Goal: Transaction & Acquisition: Purchase product/service

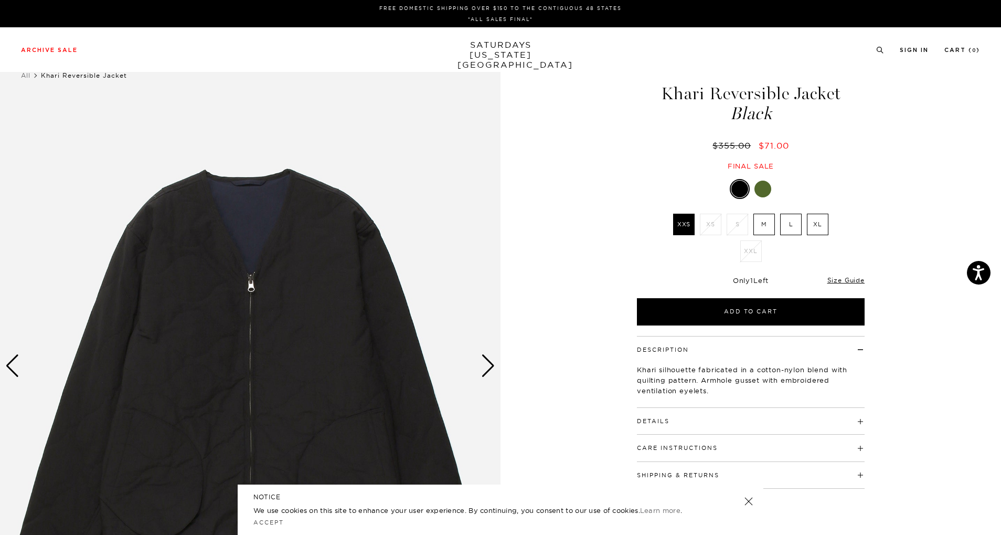
click at [756, 197] on div at bounding box center [751, 189] width 228 height 20
click at [772, 187] on div at bounding box center [751, 189] width 228 height 20
click at [761, 192] on div at bounding box center [763, 189] width 17 height 17
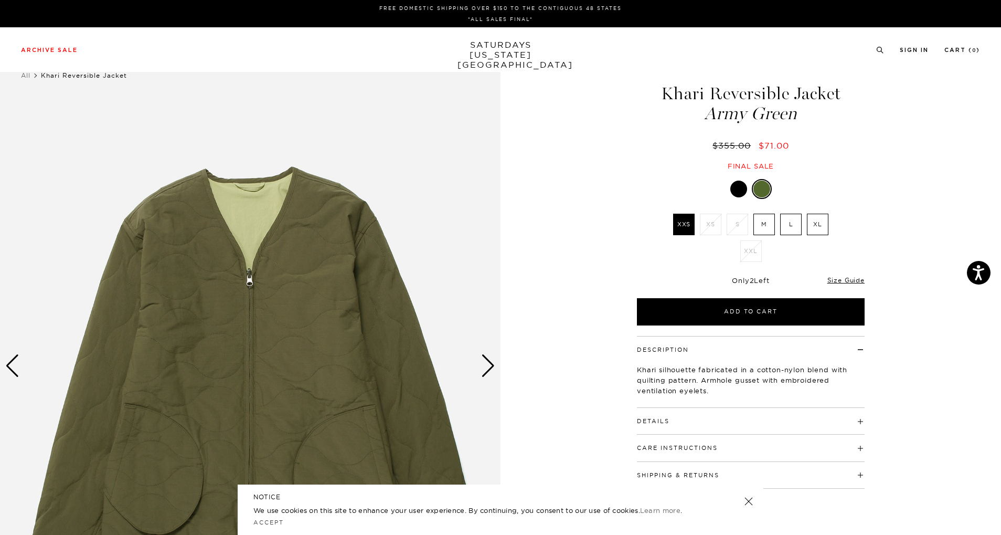
click at [794, 216] on label "L" at bounding box center [791, 225] width 22 height 22
click at [0, 0] on input "L" at bounding box center [0, 0] width 0 height 0
click at [733, 189] on div at bounding box center [738, 189] width 17 height 17
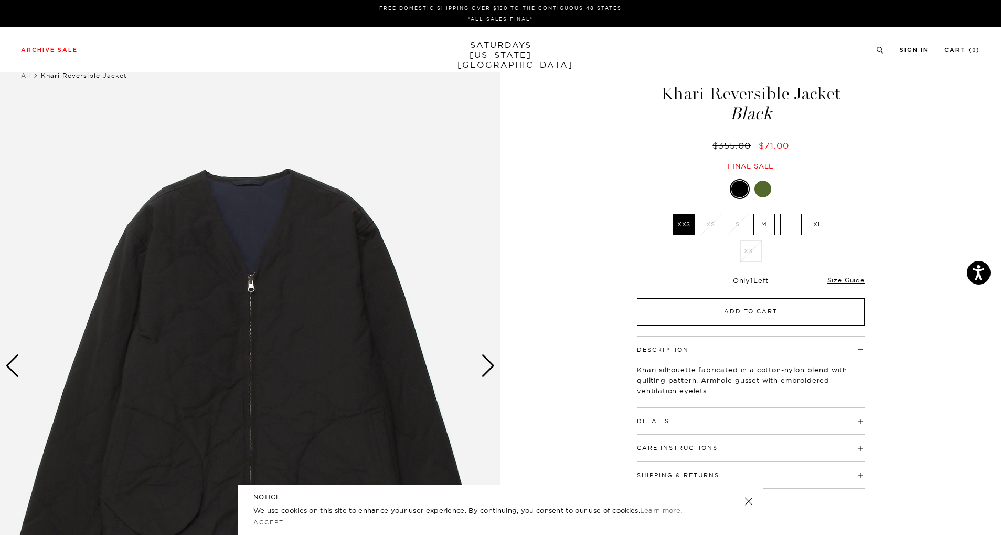
click at [713, 308] on button "Add to Cart" at bounding box center [751, 311] width 228 height 27
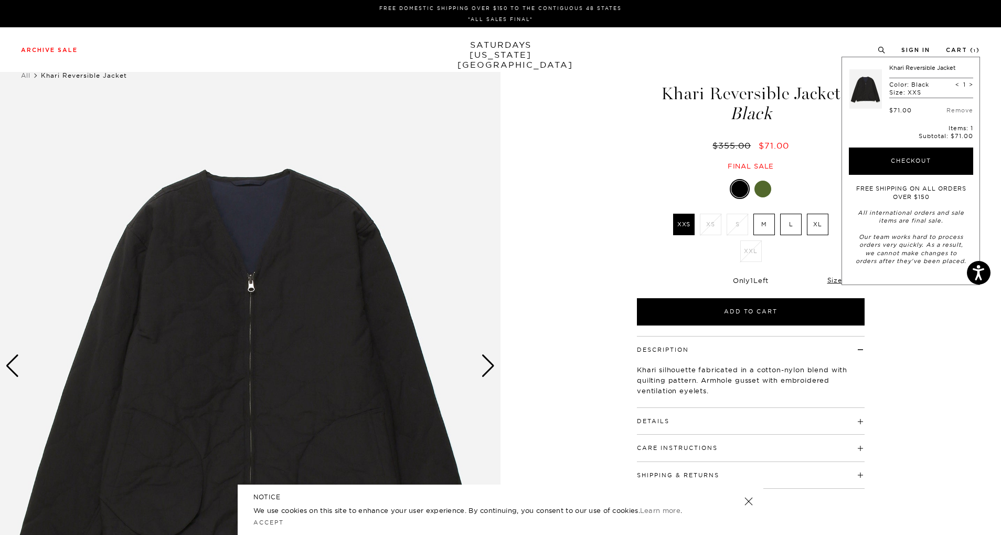
click at [958, 104] on div "$71.00 Remove" at bounding box center [931, 106] width 84 height 16
click at [958, 106] on div "$71.00 Remove" at bounding box center [931, 106] width 84 height 16
click at [958, 110] on link "Remove" at bounding box center [960, 110] width 27 height 7
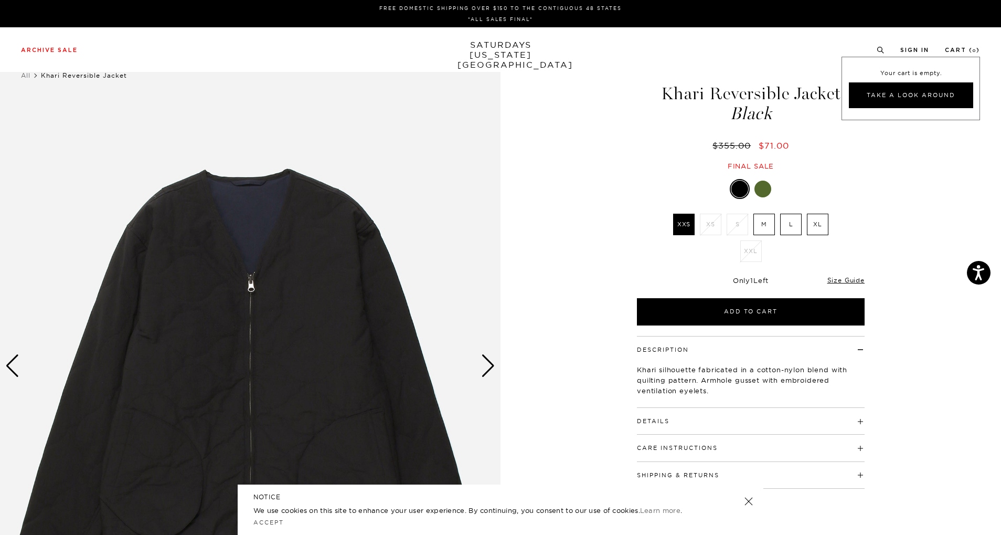
click at [788, 227] on label "L" at bounding box center [791, 225] width 22 height 22
click at [0, 0] on input "L" at bounding box center [0, 0] width 0 height 0
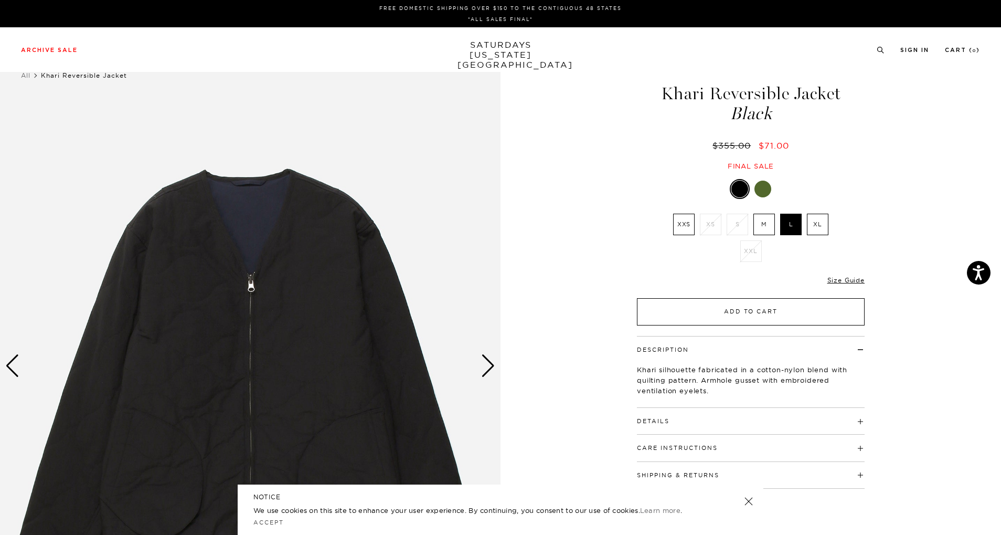
click at [756, 313] on button "Add to Cart" at bounding box center [751, 311] width 228 height 27
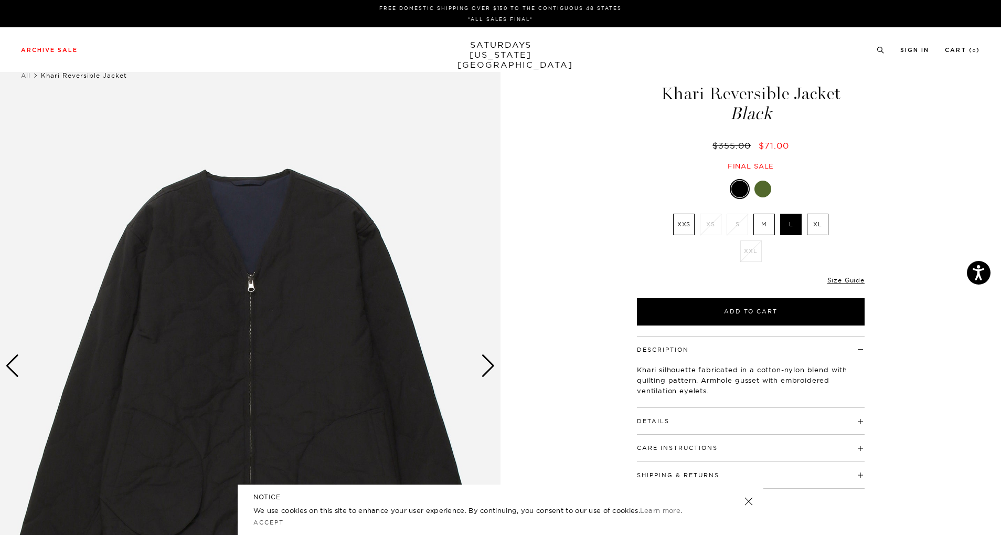
click at [667, 423] on button "Details" at bounding box center [653, 421] width 33 height 6
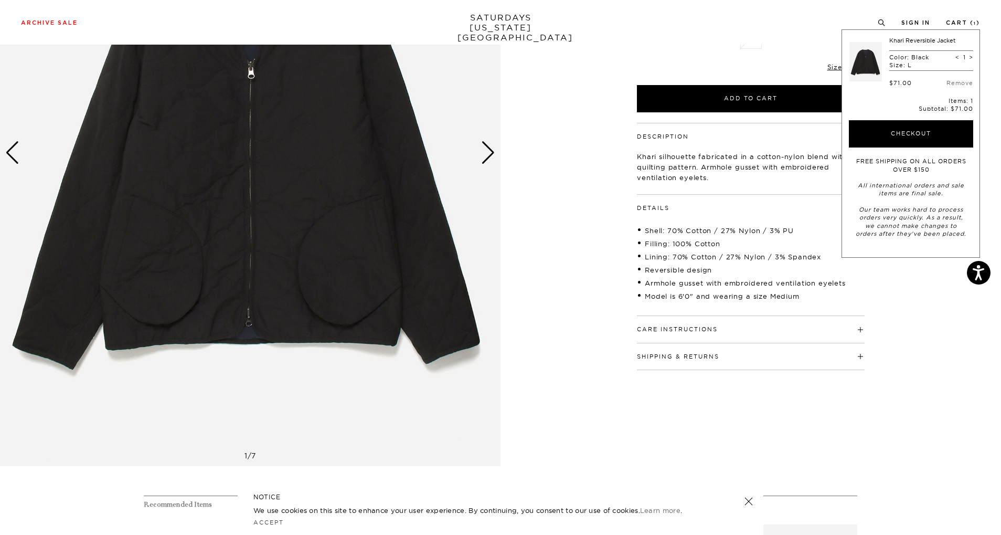
scroll to position [214, 0]
drag, startPoint x: 692, startPoint y: 282, endPoint x: 628, endPoint y: 303, distance: 68.0
click at [628, 303] on div "Description Khari silhouette fabricated in a cotton-nylon blend with quilting p…" at bounding box center [751, 245] width 262 height 247
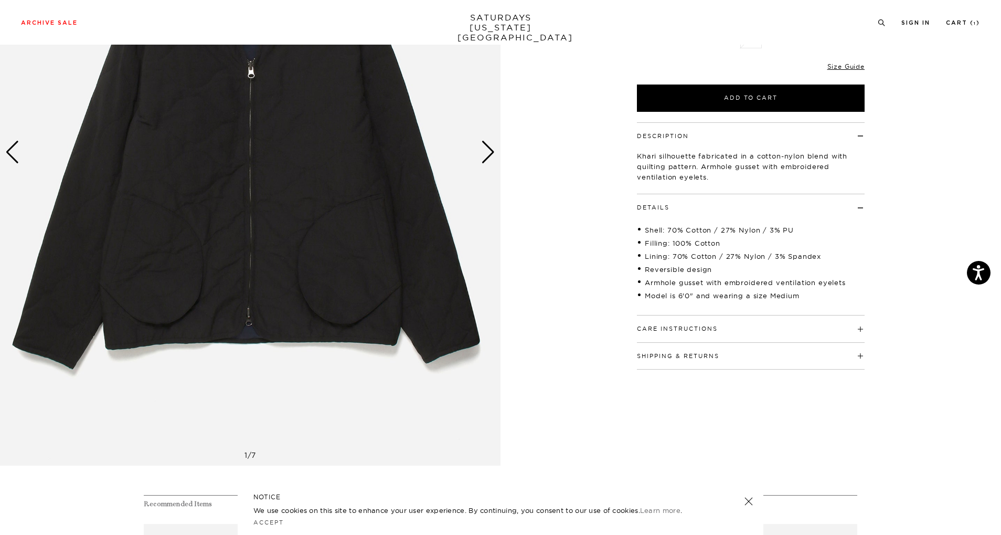
scroll to position [197, 0]
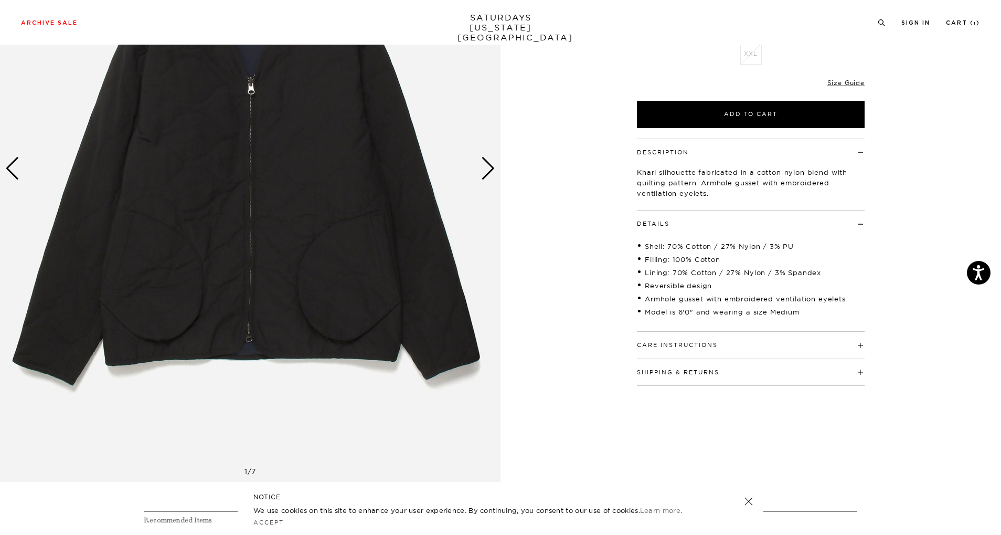
click at [488, 166] on div "Next slide" at bounding box center [488, 168] width 14 height 23
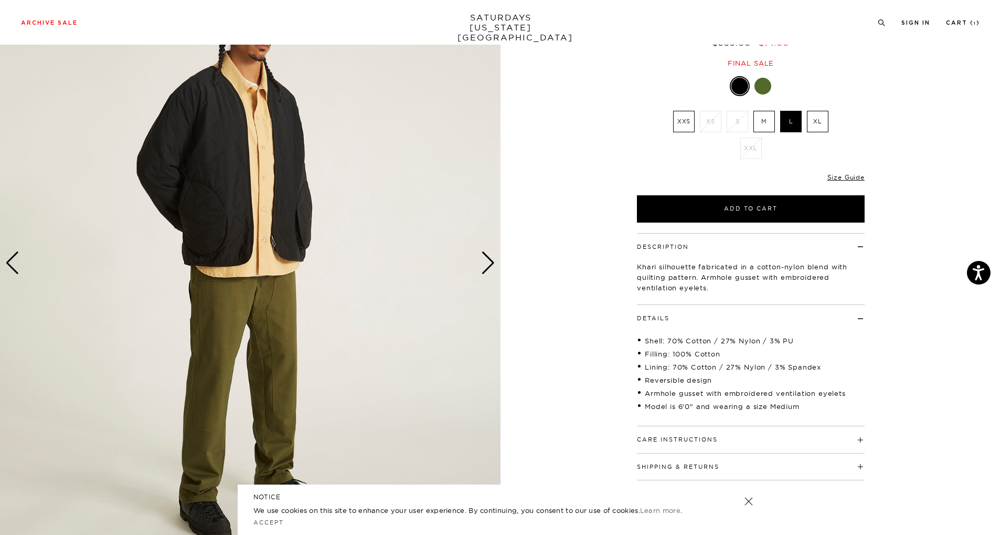
scroll to position [102, 0]
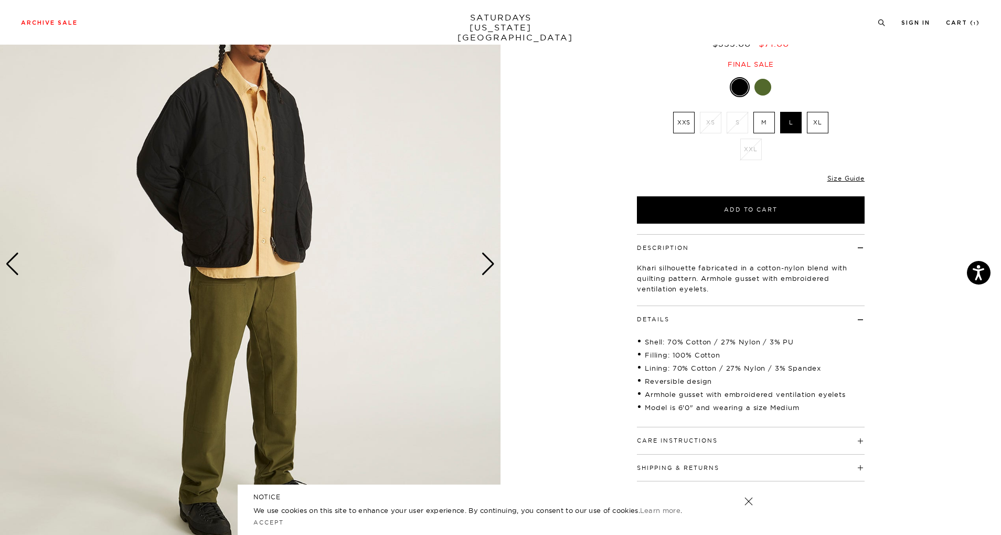
click at [479, 265] on img at bounding box center [250, 264] width 501 height 626
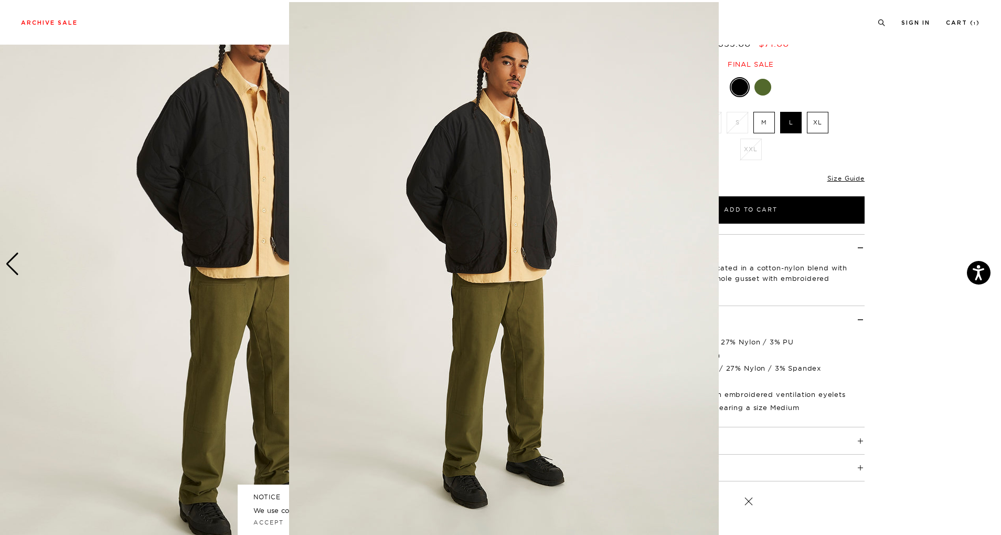
click at [483, 263] on img at bounding box center [504, 270] width 430 height 537
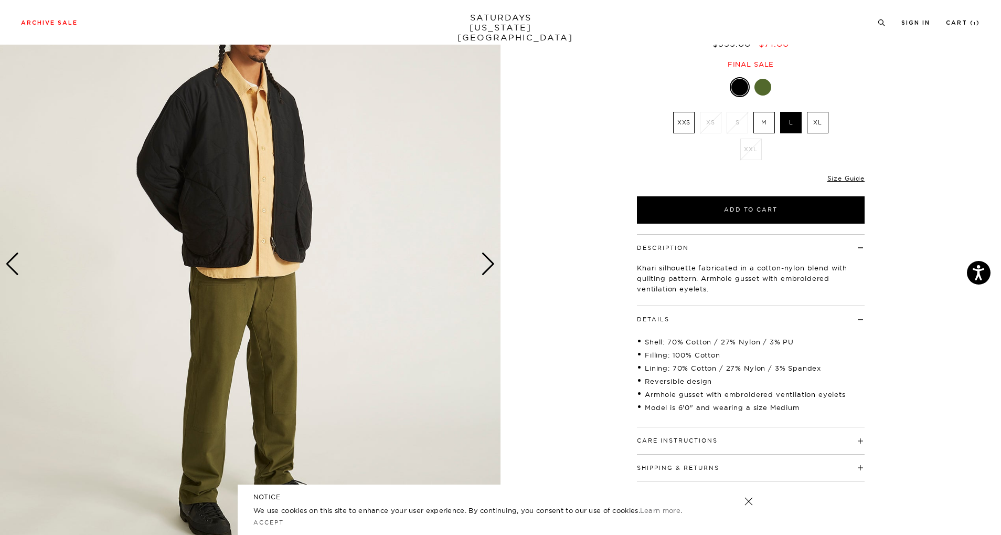
click at [493, 266] on div "Next slide" at bounding box center [488, 263] width 14 height 23
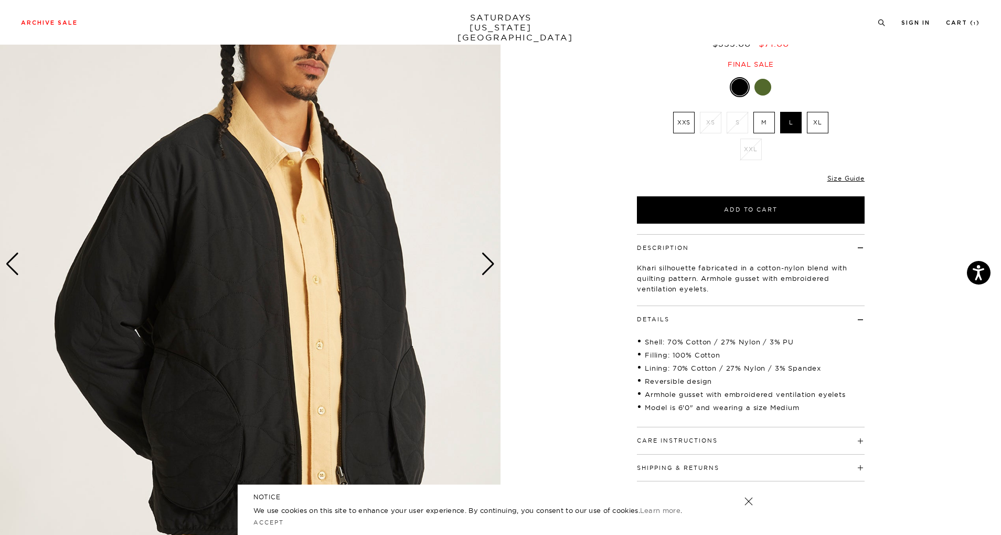
click at [493, 266] on div "Next slide" at bounding box center [488, 263] width 14 height 23
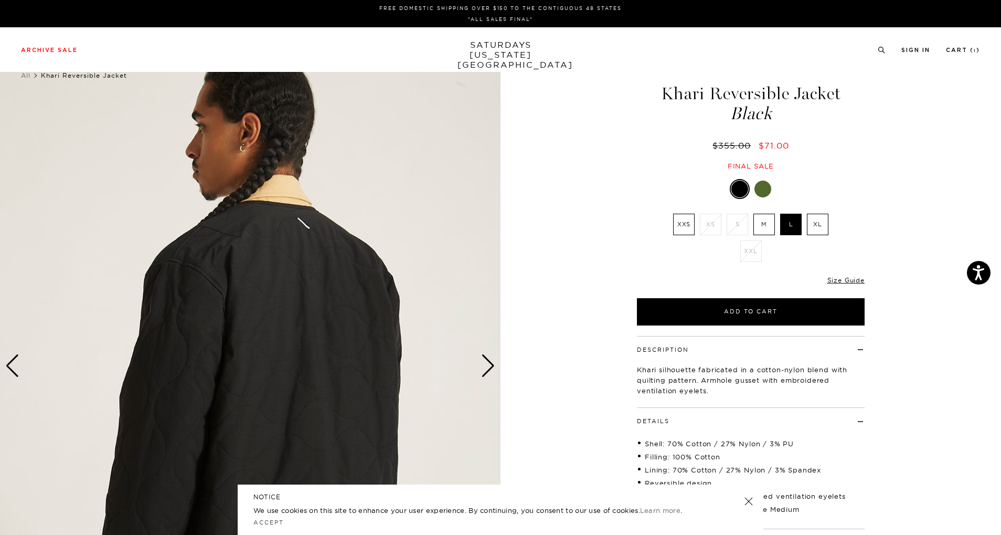
click at [490, 370] on div "Next slide" at bounding box center [488, 365] width 14 height 23
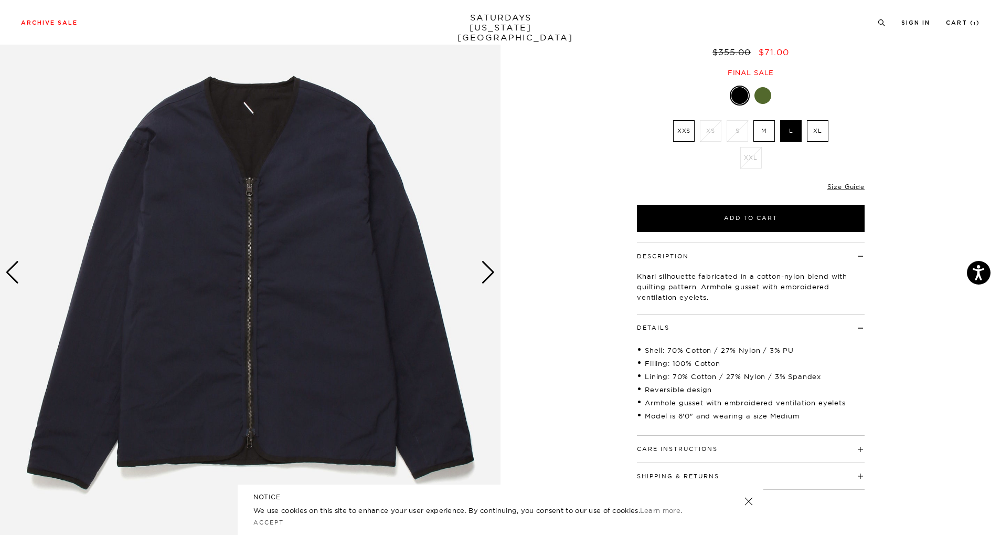
scroll to position [94, 0]
click at [493, 267] on div "Next slide" at bounding box center [488, 271] width 14 height 23
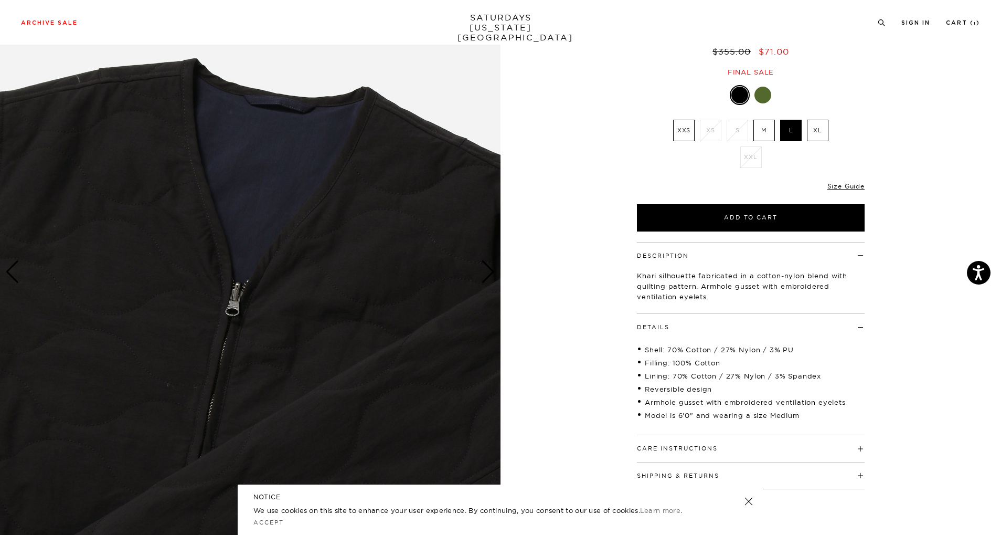
click at [493, 267] on div "Next slide" at bounding box center [488, 271] width 14 height 23
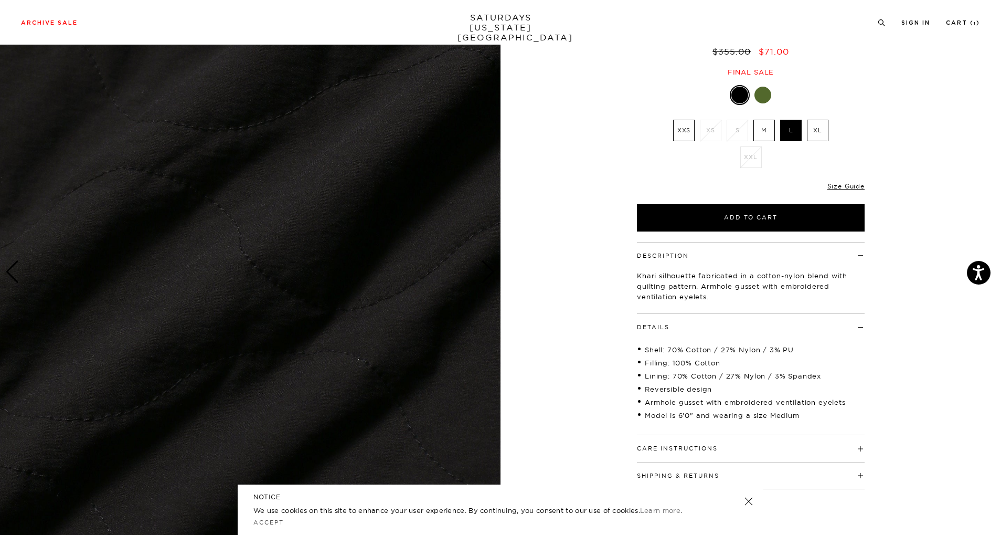
click at [493, 267] on div "Next slide" at bounding box center [488, 271] width 14 height 23
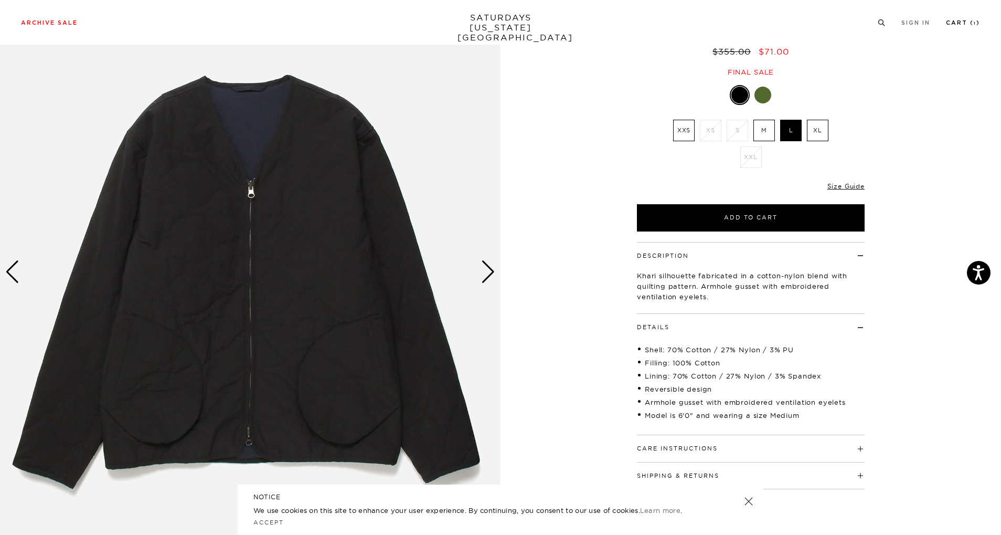
click at [962, 26] on link "Cart ( 1 )" at bounding box center [963, 23] width 34 height 6
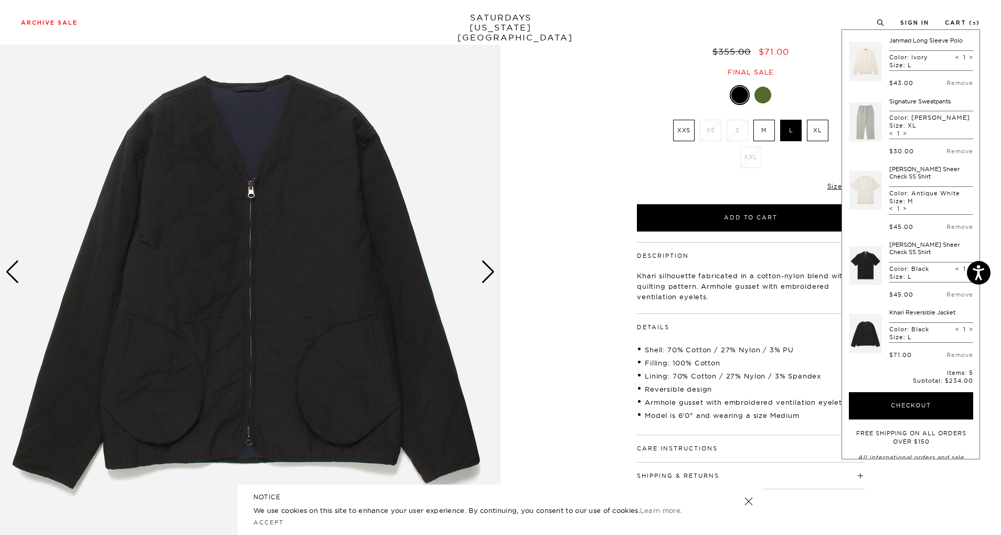
scroll to position [72, 0]
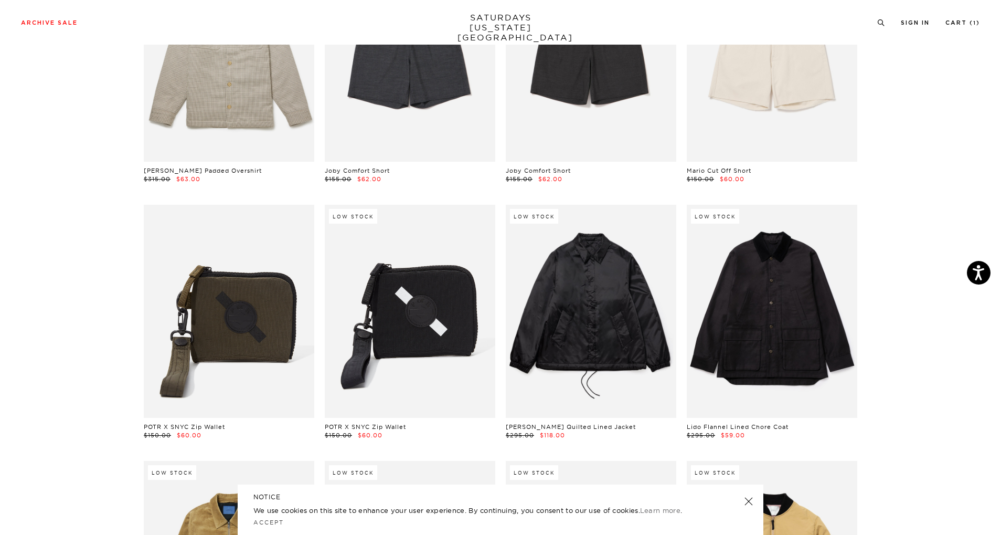
scroll to position [2511, 0]
drag, startPoint x: 830, startPoint y: 327, endPoint x: 880, endPoint y: 274, distance: 73.1
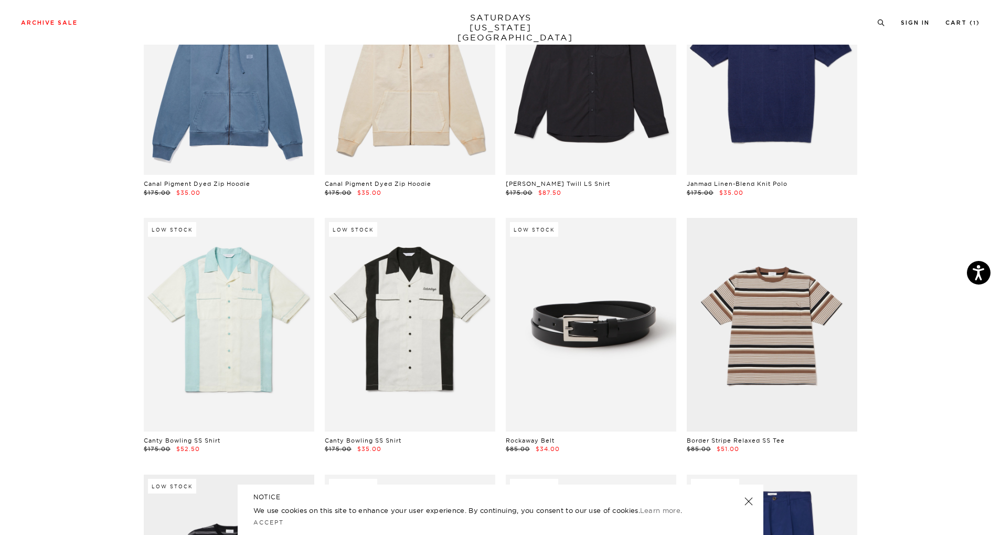
scroll to position [8945, 0]
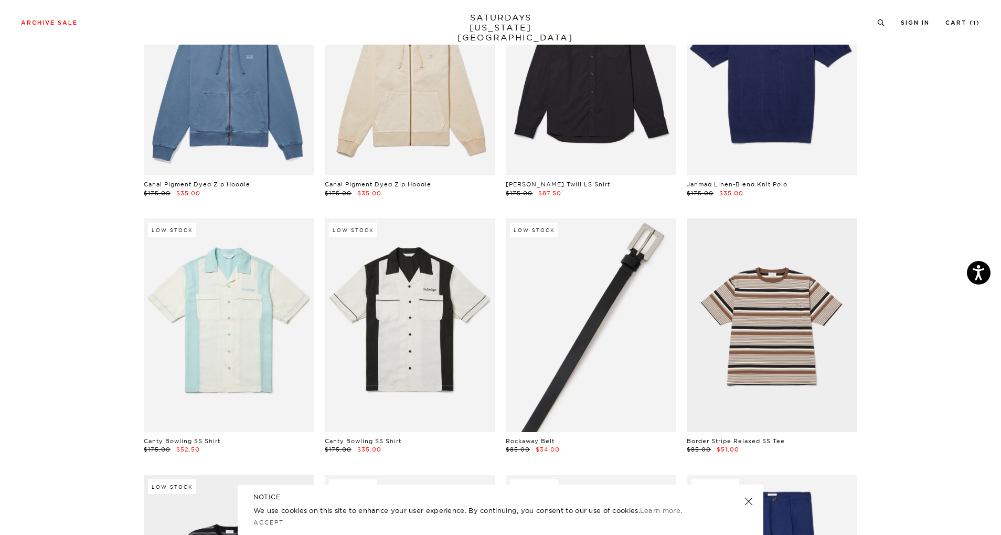
click at [601, 287] on link at bounding box center [591, 324] width 171 height 213
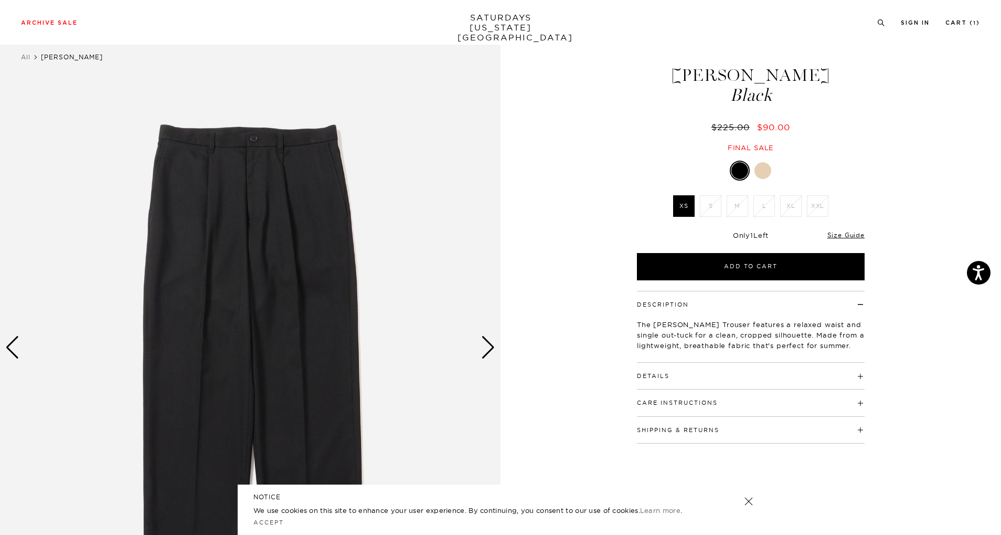
scroll to position [16, 0]
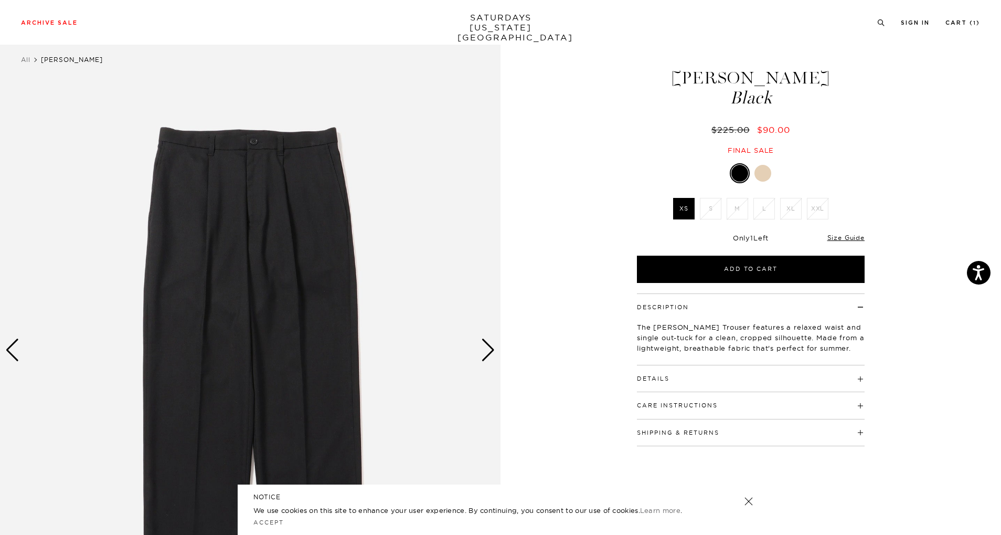
click at [759, 171] on div at bounding box center [763, 173] width 17 height 17
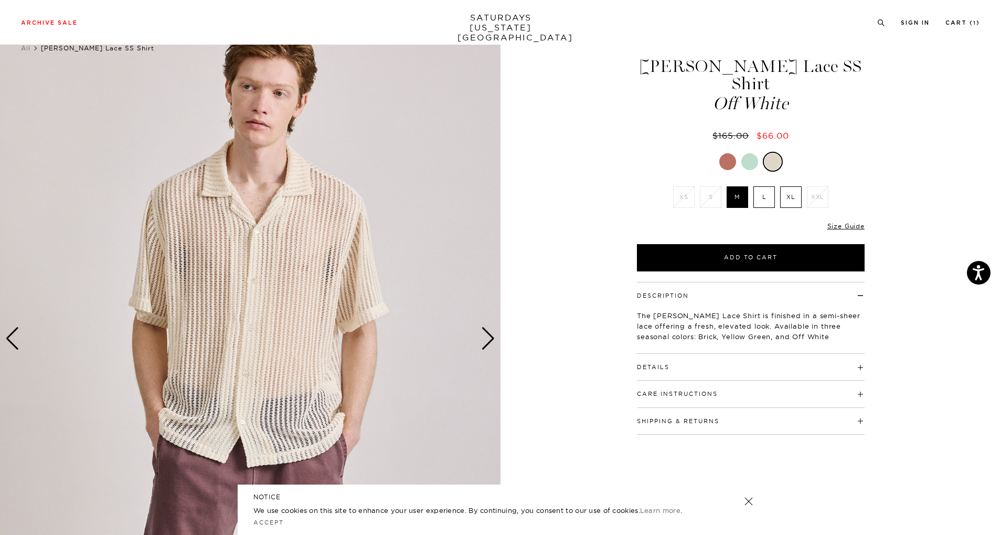
scroll to position [27, 0]
click at [483, 341] on div "Next slide" at bounding box center [488, 338] width 14 height 23
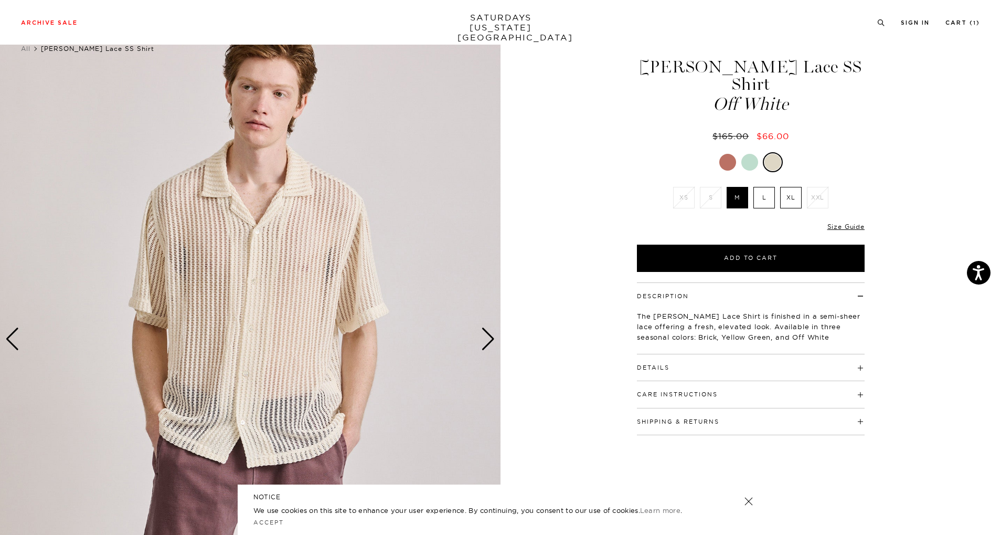
click at [734, 152] on div at bounding box center [751, 162] width 228 height 20
click at [733, 154] on div at bounding box center [727, 162] width 17 height 17
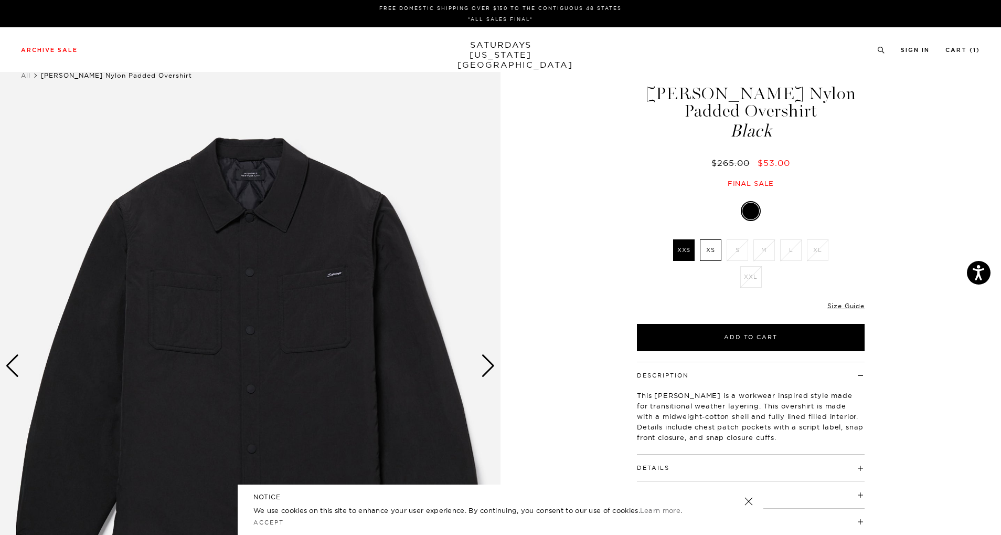
click at [492, 370] on div "Next slide" at bounding box center [488, 365] width 14 height 23
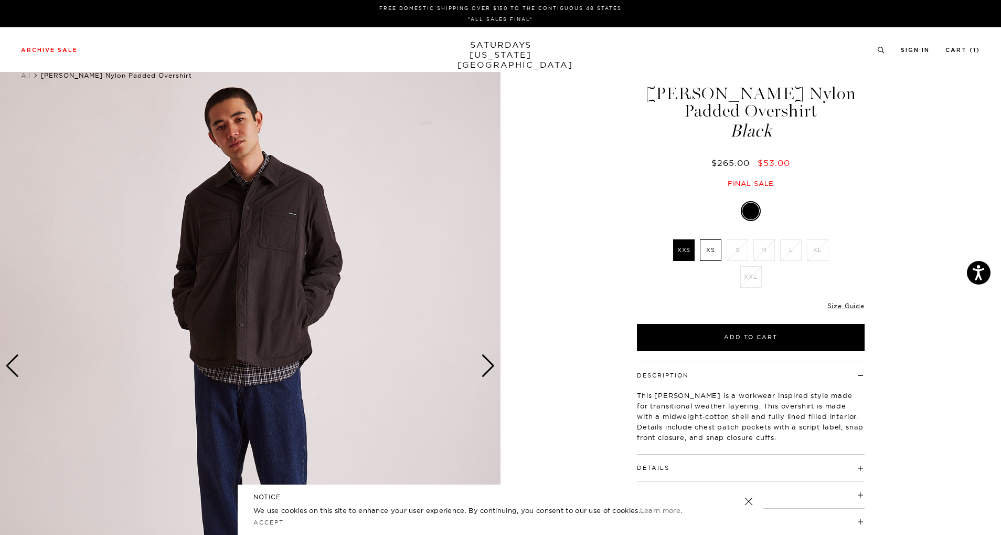
click at [492, 364] on div "Next slide" at bounding box center [488, 365] width 14 height 23
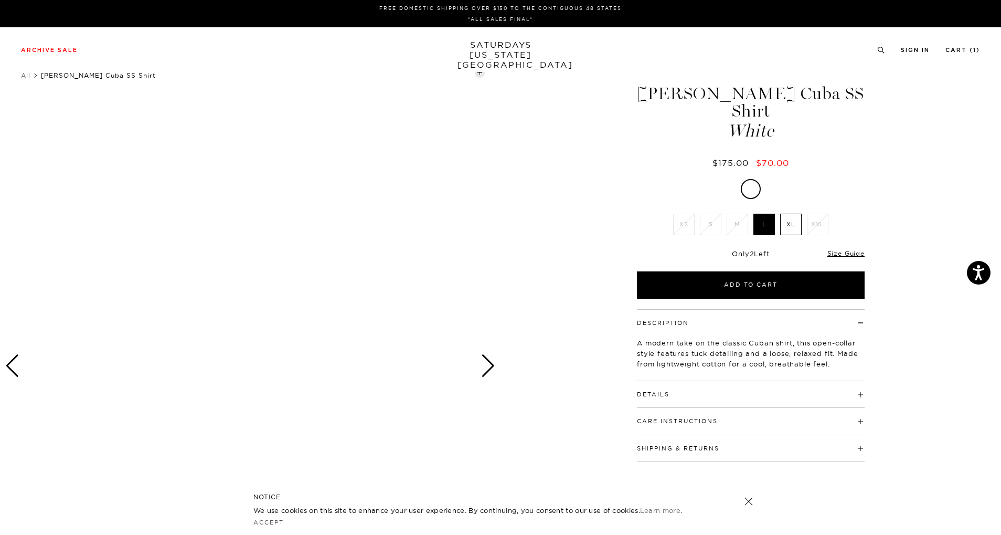
click at [368, 234] on div at bounding box center [250, 366] width 501 height 626
click at [488, 362] on div "Next slide" at bounding box center [488, 365] width 14 height 23
click at [491, 200] on div at bounding box center [250, 366] width 501 height 626
click at [414, 213] on div at bounding box center [250, 366] width 501 height 626
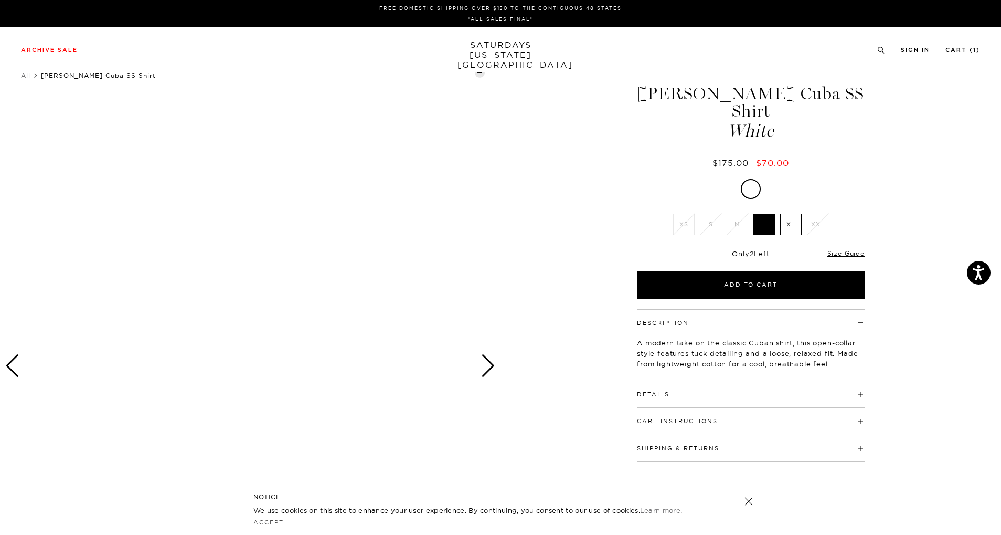
click at [362, 248] on div at bounding box center [250, 366] width 501 height 626
click at [275, 522] on link "Accept" at bounding box center [268, 521] width 30 height 7
click at [270, 316] on div at bounding box center [250, 366] width 501 height 626
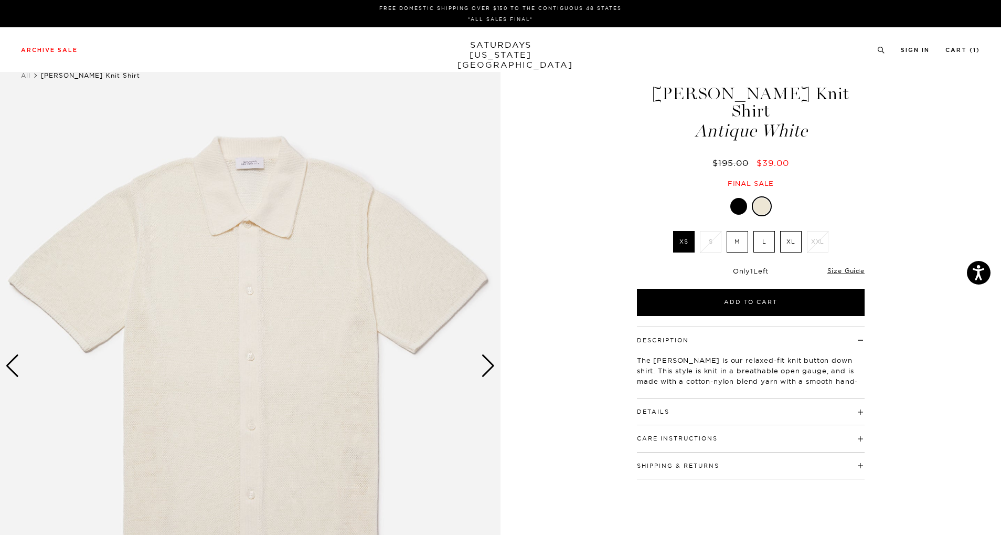
click at [489, 368] on div "Next slide" at bounding box center [488, 365] width 14 height 23
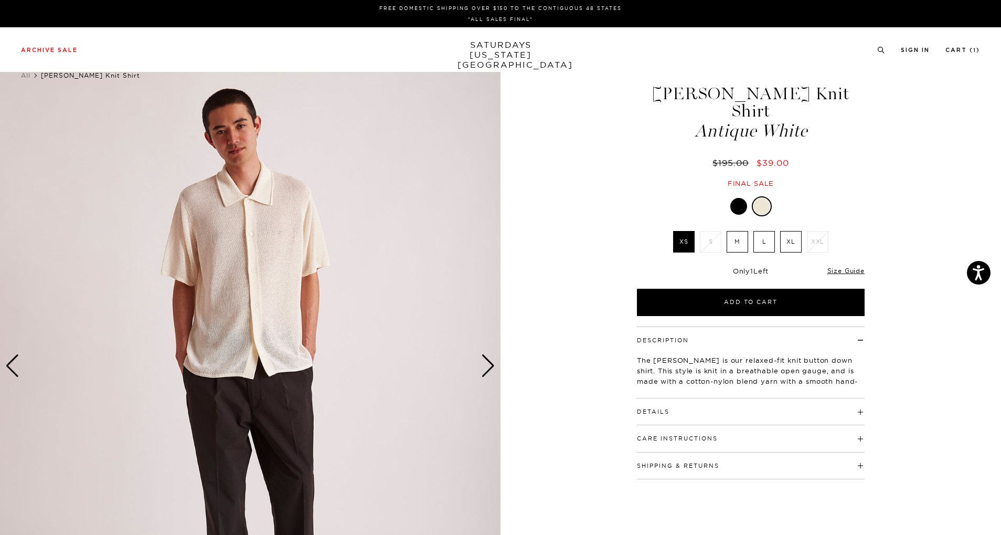
click at [489, 366] on div "Next slide" at bounding box center [488, 365] width 14 height 23
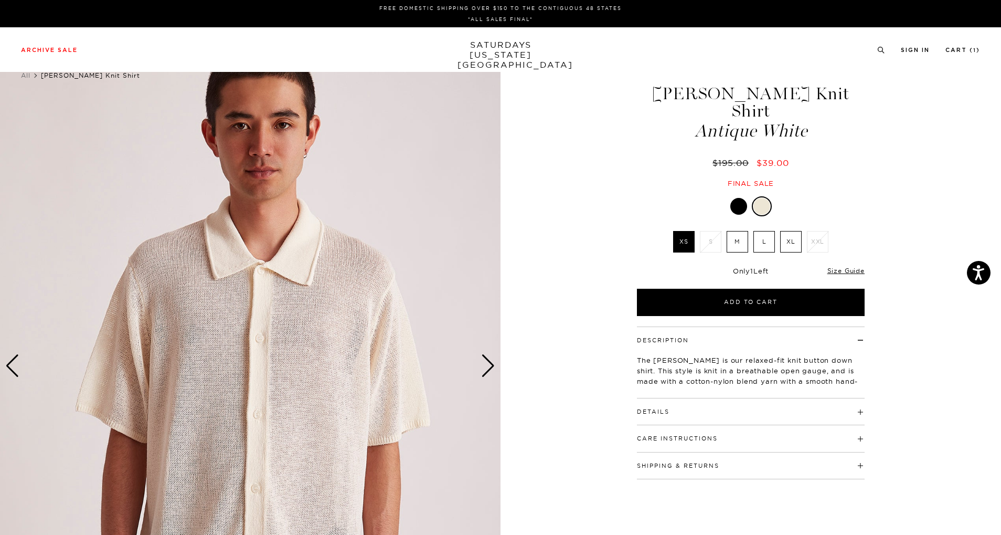
click at [489, 366] on div "Next slide" at bounding box center [488, 365] width 14 height 23
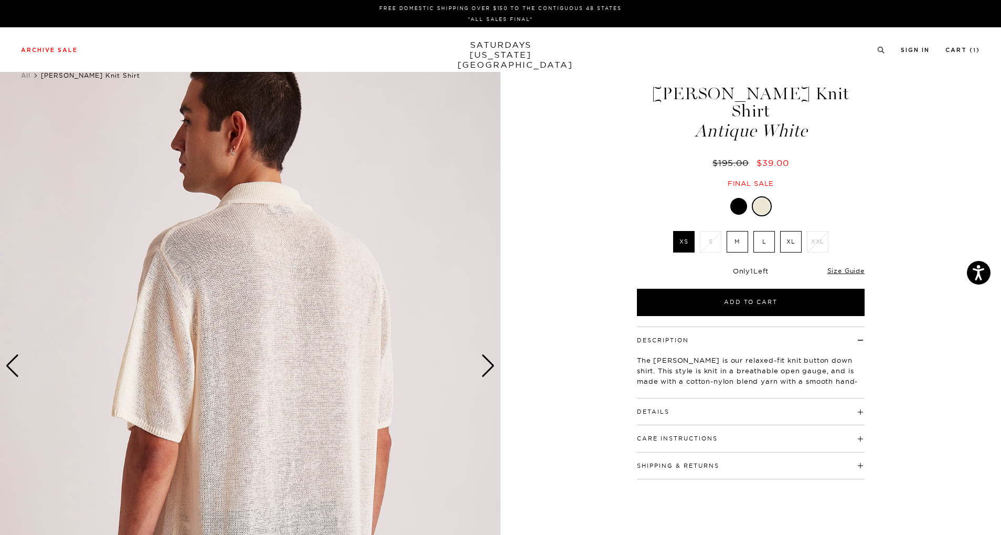
click at [489, 366] on div "Next slide" at bounding box center [488, 365] width 14 height 23
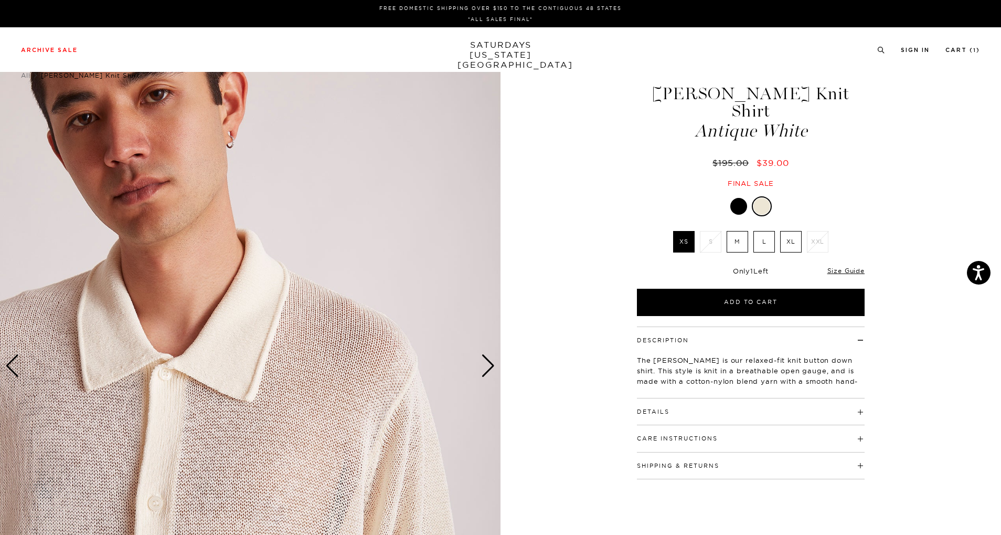
click at [489, 366] on div "Next slide" at bounding box center [488, 365] width 14 height 23
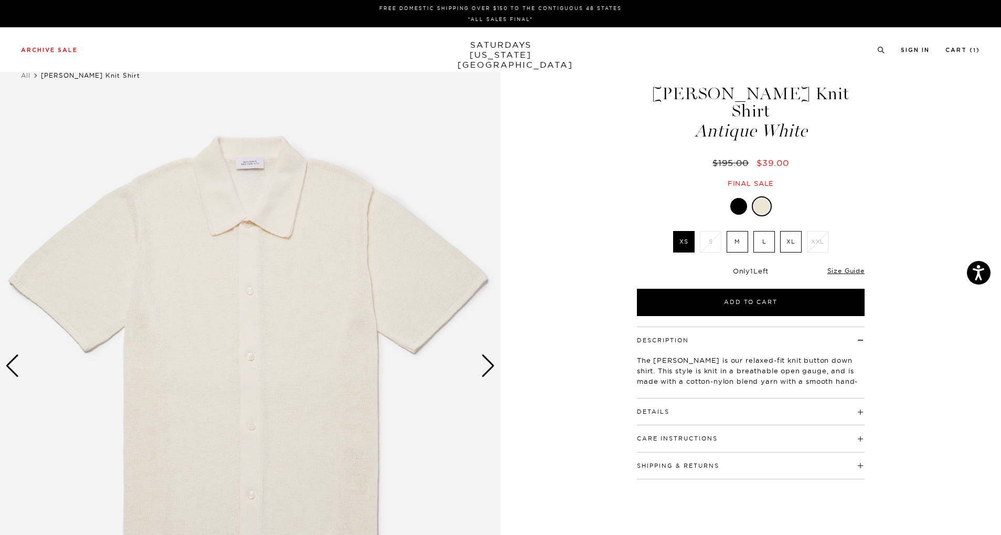
click at [489, 366] on div "Next slide" at bounding box center [488, 365] width 14 height 23
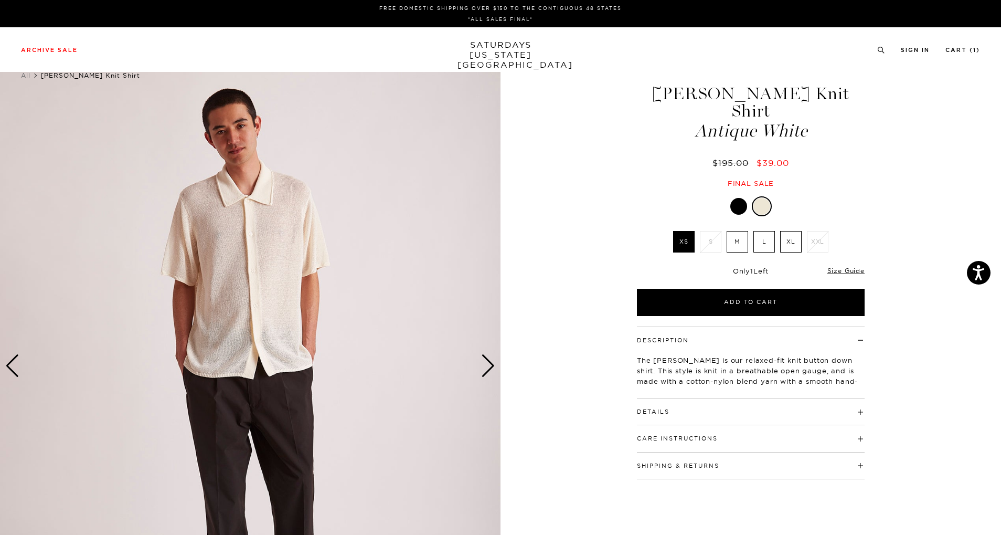
click at [489, 366] on div "Next slide" at bounding box center [488, 365] width 14 height 23
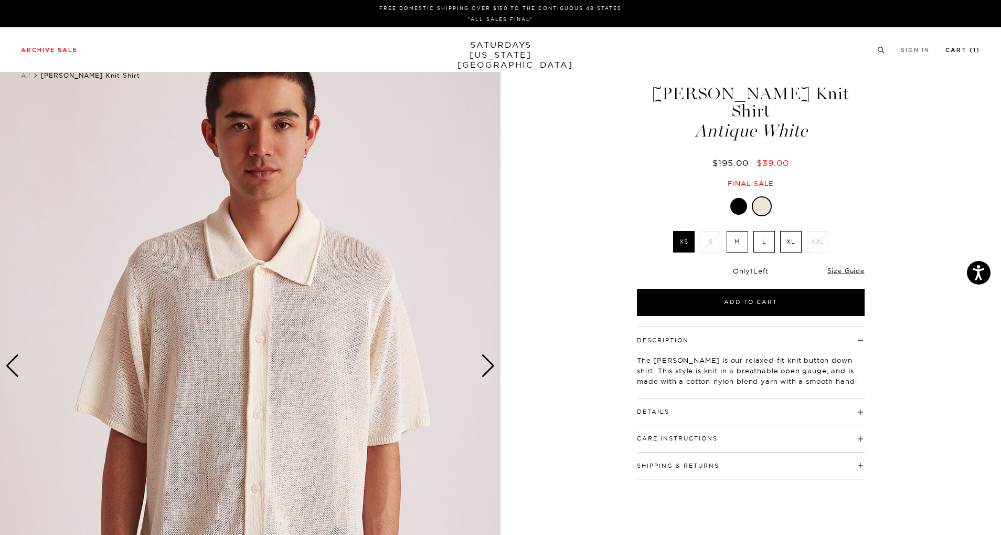
click at [955, 52] on link "Cart ( 1 )" at bounding box center [963, 50] width 35 height 6
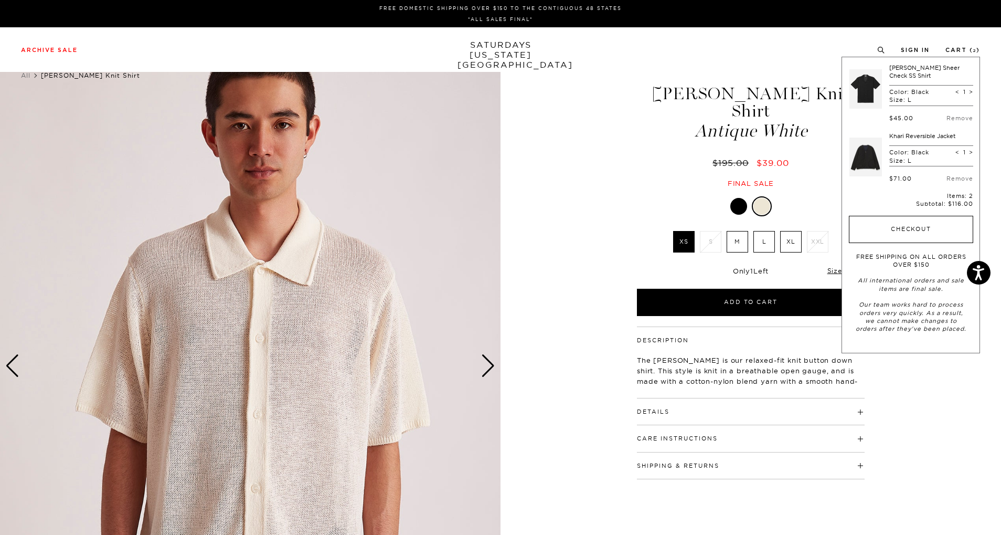
click at [892, 225] on button "Checkout" at bounding box center [911, 229] width 124 height 27
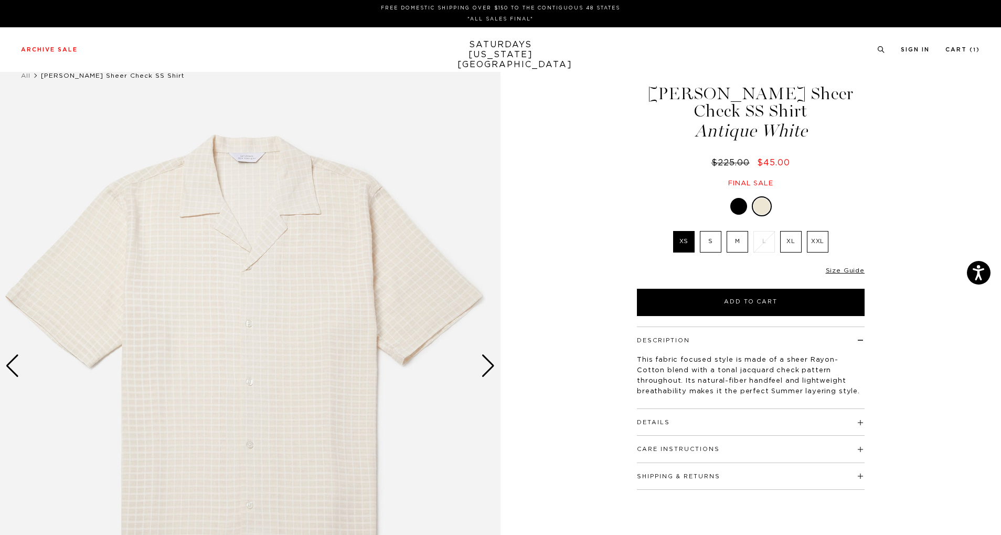
click at [487, 370] on div "Next slide" at bounding box center [488, 365] width 14 height 23
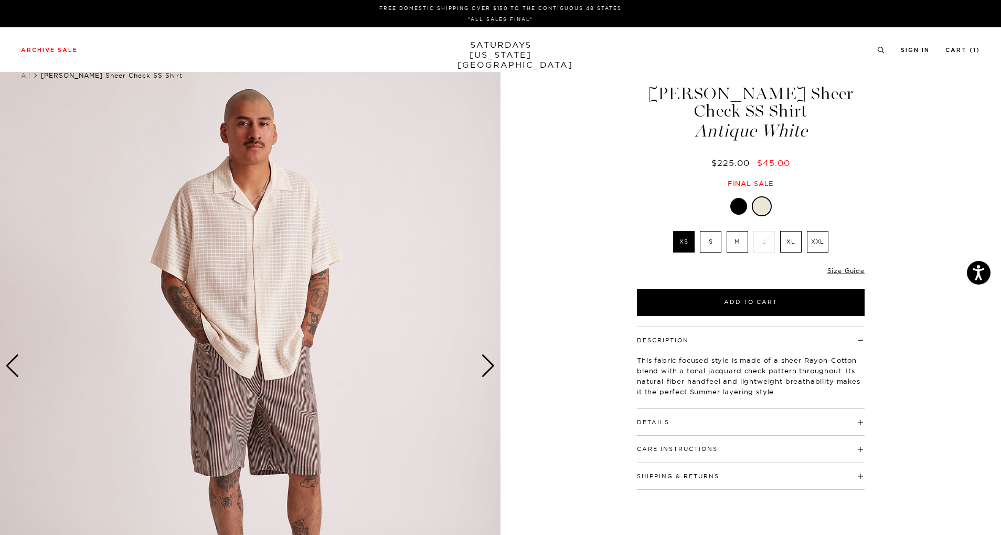
click at [487, 370] on div "Next slide" at bounding box center [488, 365] width 14 height 23
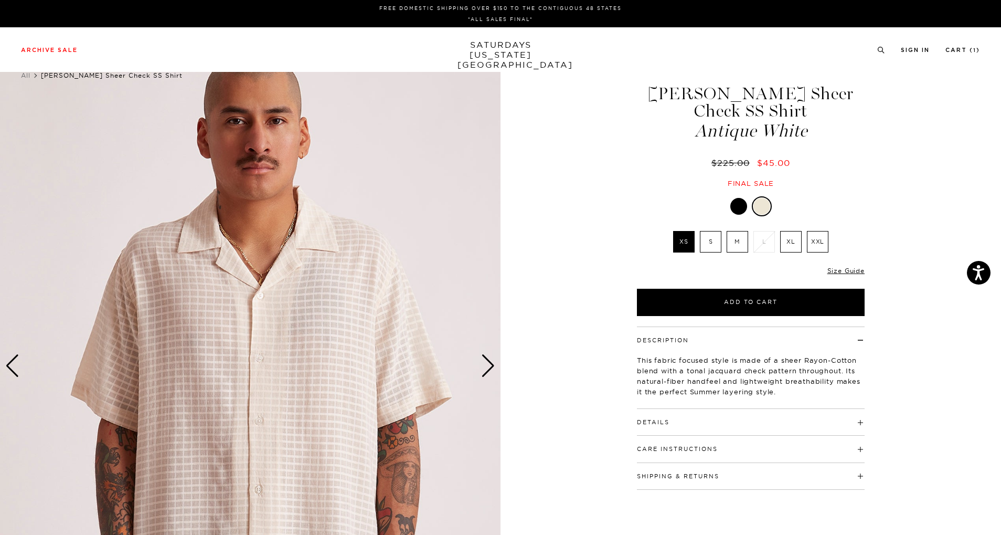
click at [487, 370] on div "Next slide" at bounding box center [488, 365] width 14 height 23
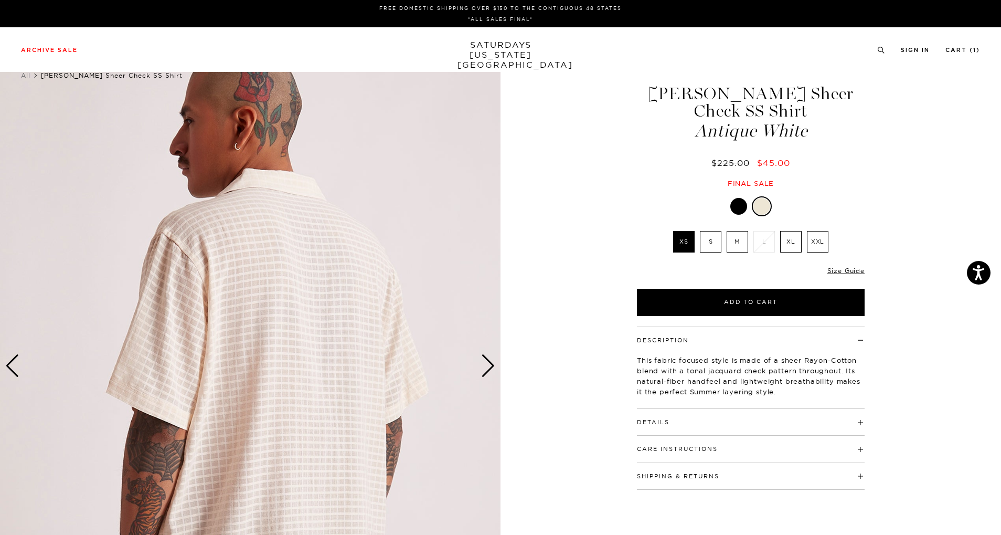
click at [746, 198] on div at bounding box center [738, 206] width 17 height 17
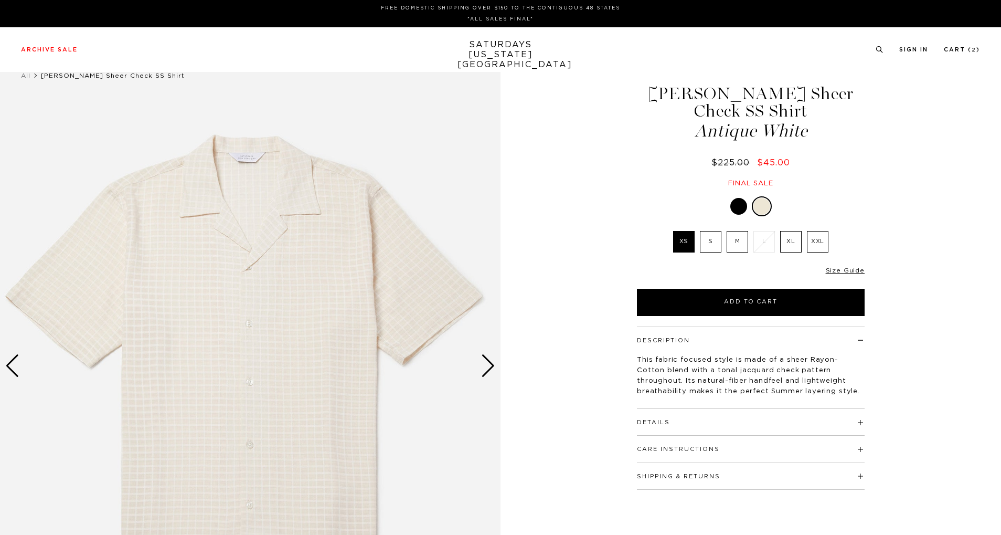
scroll to position [57, 0]
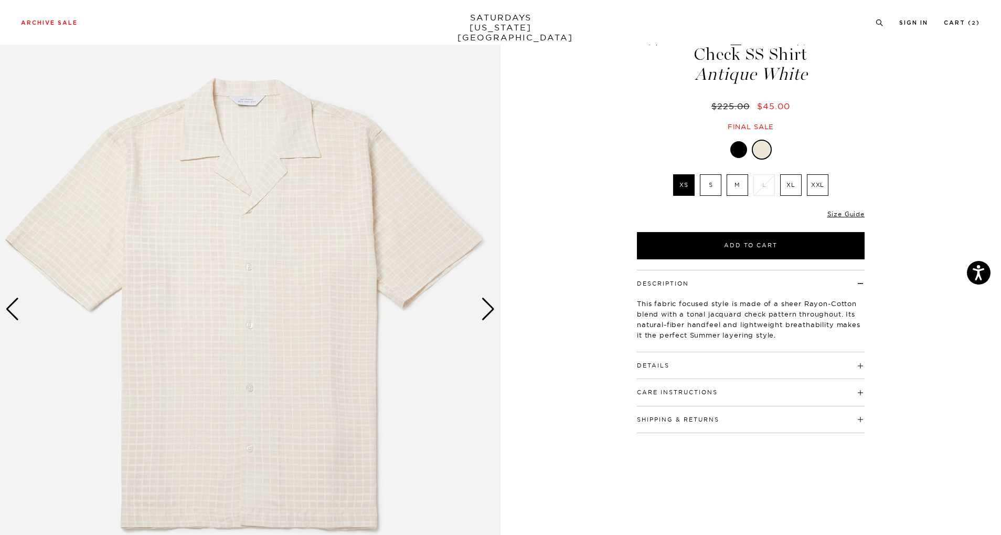
click at [661, 363] on button "Details" at bounding box center [653, 366] width 33 height 6
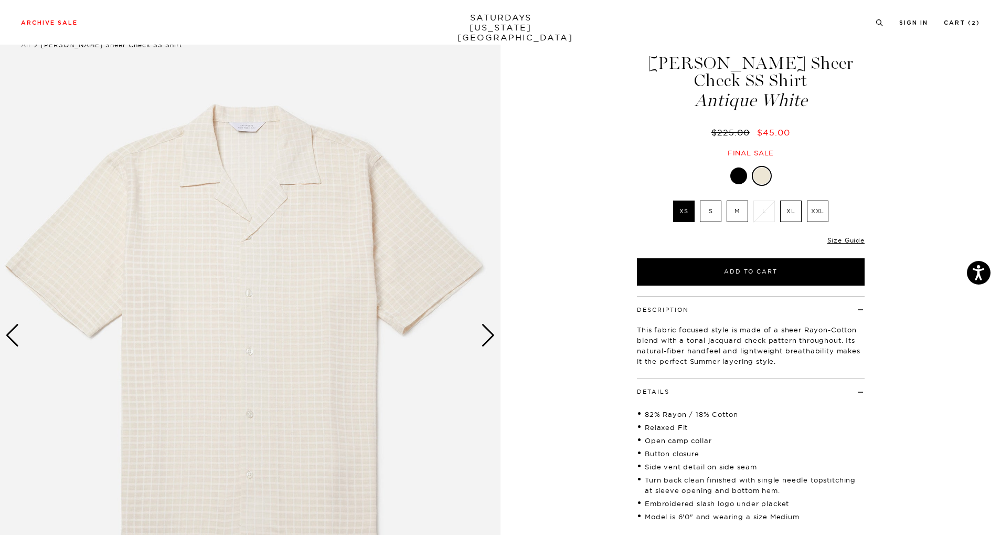
scroll to position [29, 1]
click at [494, 344] on div "Next slide" at bounding box center [488, 336] width 14 height 23
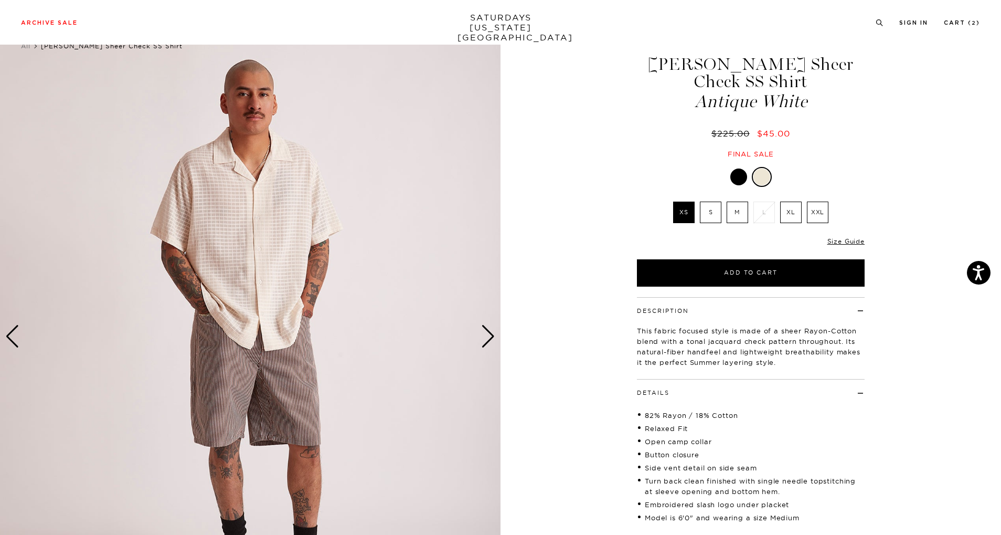
scroll to position [30, 1]
click at [484, 334] on div "Next slide" at bounding box center [488, 335] width 14 height 23
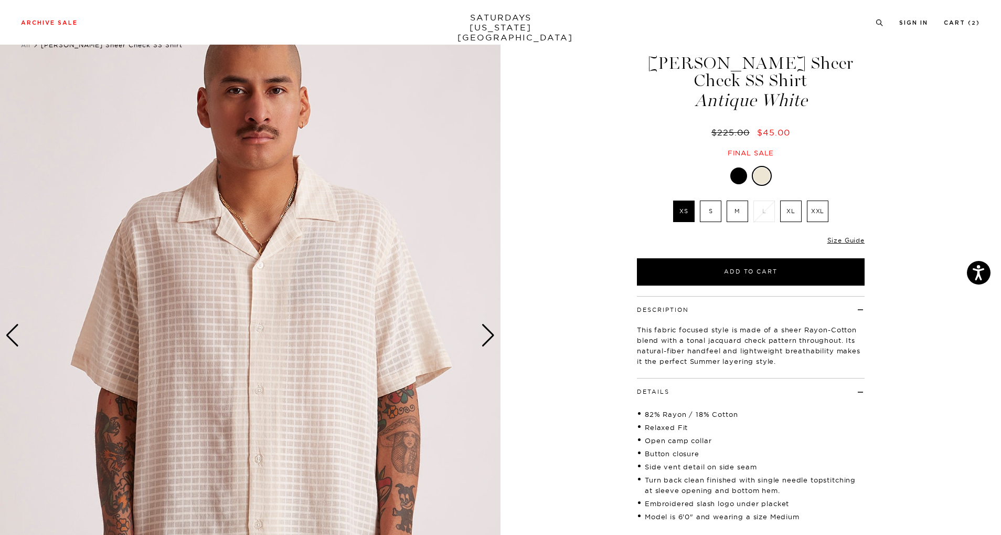
click at [487, 343] on div "Next slide" at bounding box center [488, 335] width 14 height 23
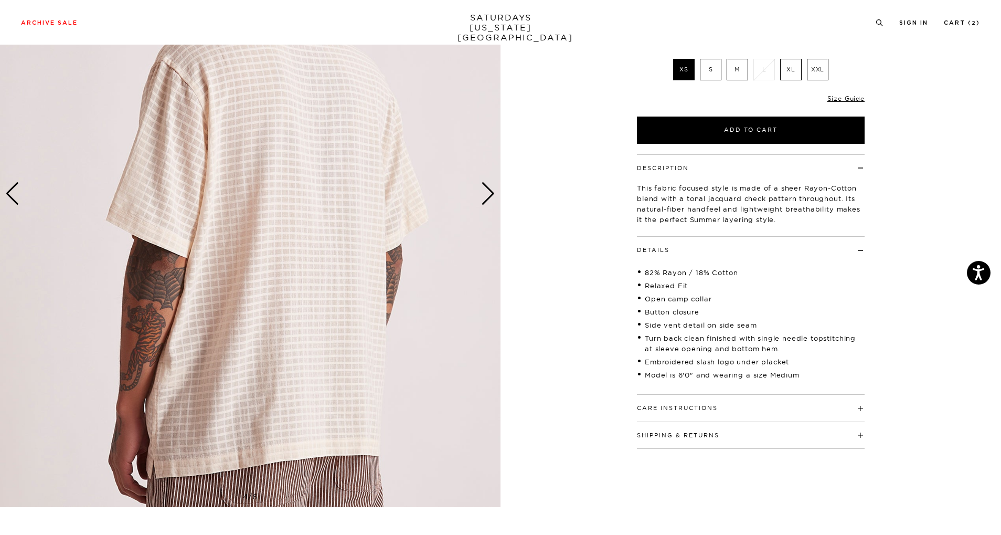
scroll to position [165, 1]
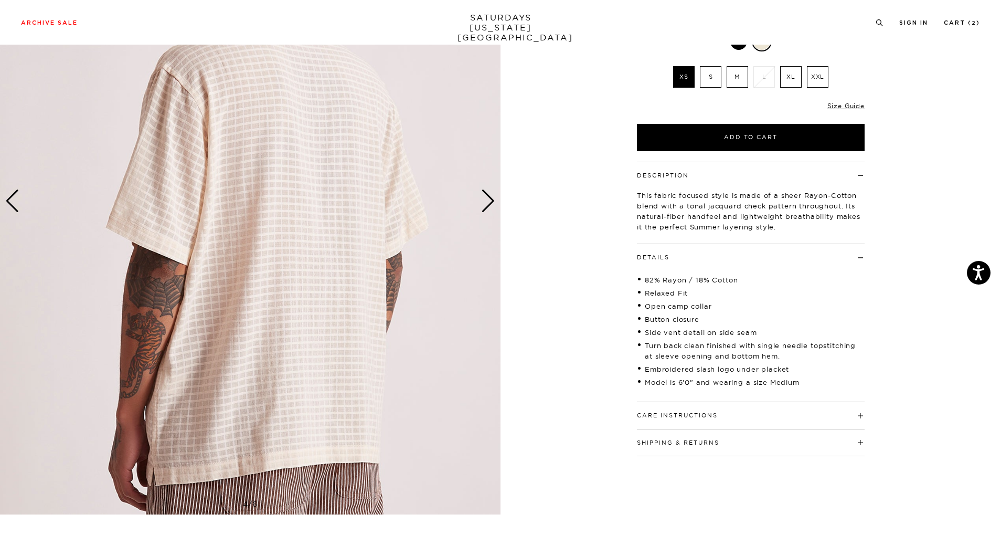
click at [491, 203] on div "Next slide" at bounding box center [488, 200] width 14 height 23
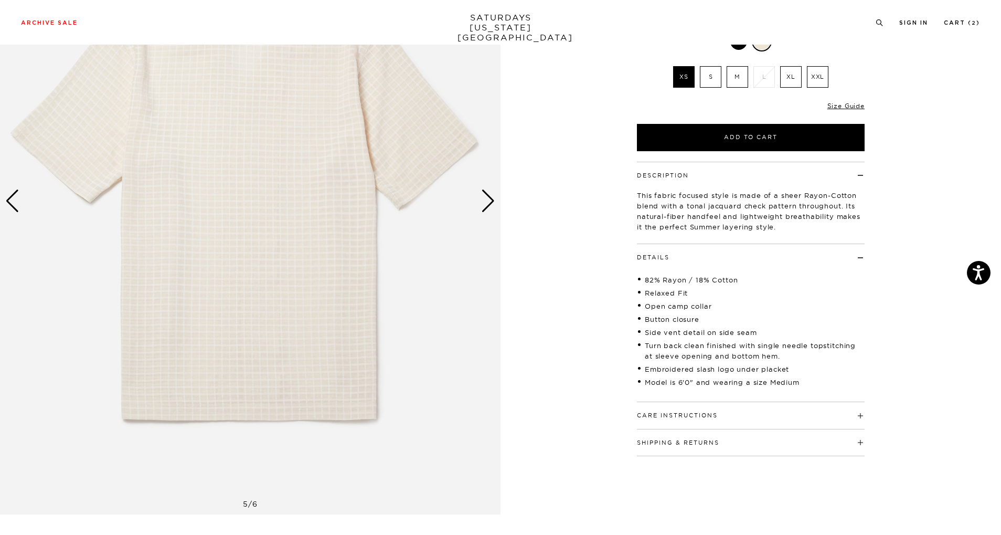
click at [491, 203] on div "Next slide" at bounding box center [488, 200] width 14 height 23
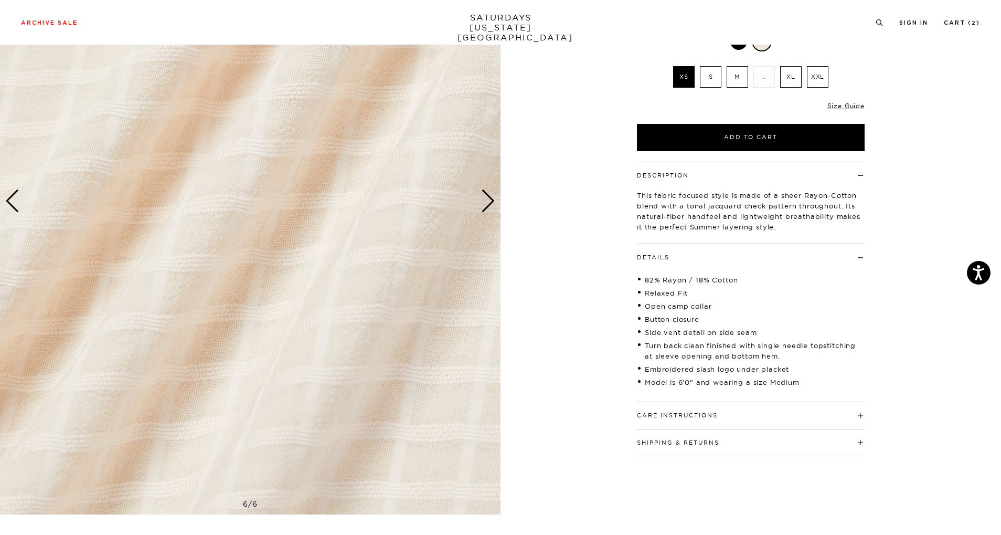
click at [491, 203] on div "Next slide" at bounding box center [488, 200] width 14 height 23
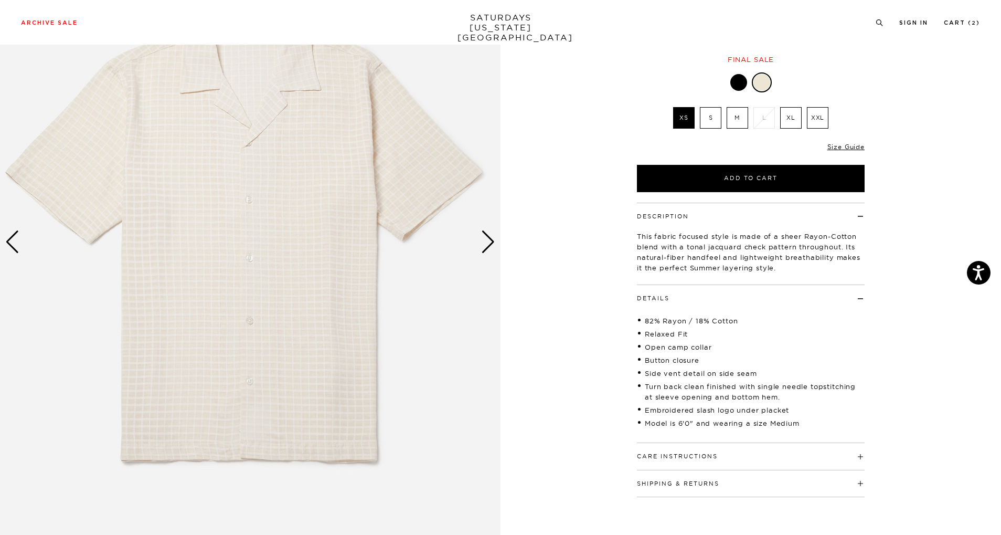
scroll to position [123, 1]
click at [484, 248] on div "Next slide" at bounding box center [488, 242] width 14 height 23
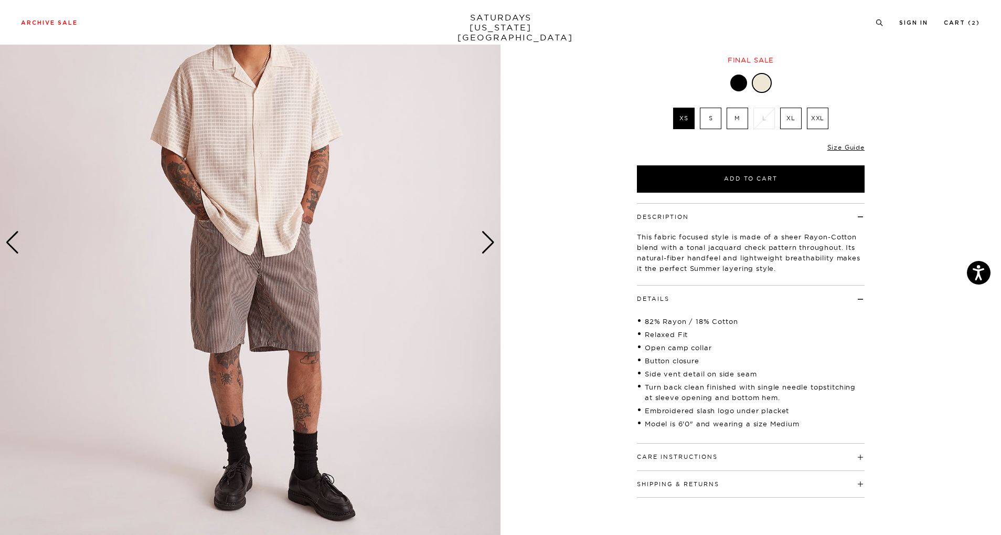
scroll to position [98, 1]
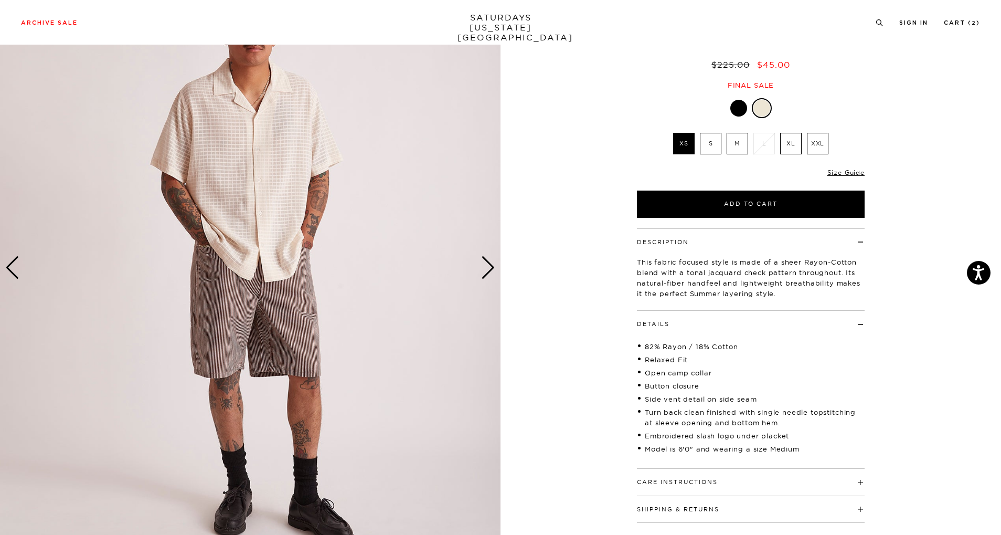
click at [489, 264] on div "Next slide" at bounding box center [488, 267] width 14 height 23
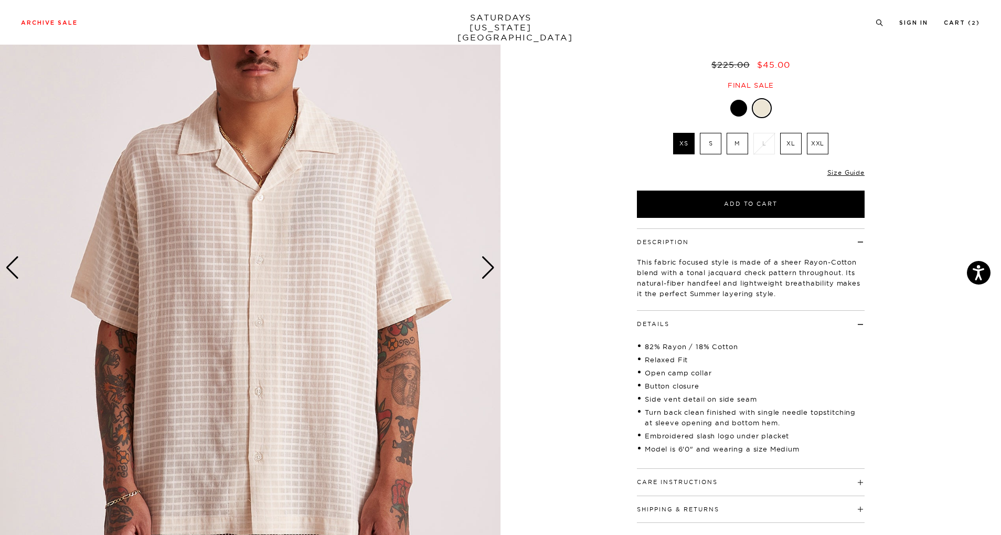
click at [489, 264] on div "Next slide" at bounding box center [488, 267] width 14 height 23
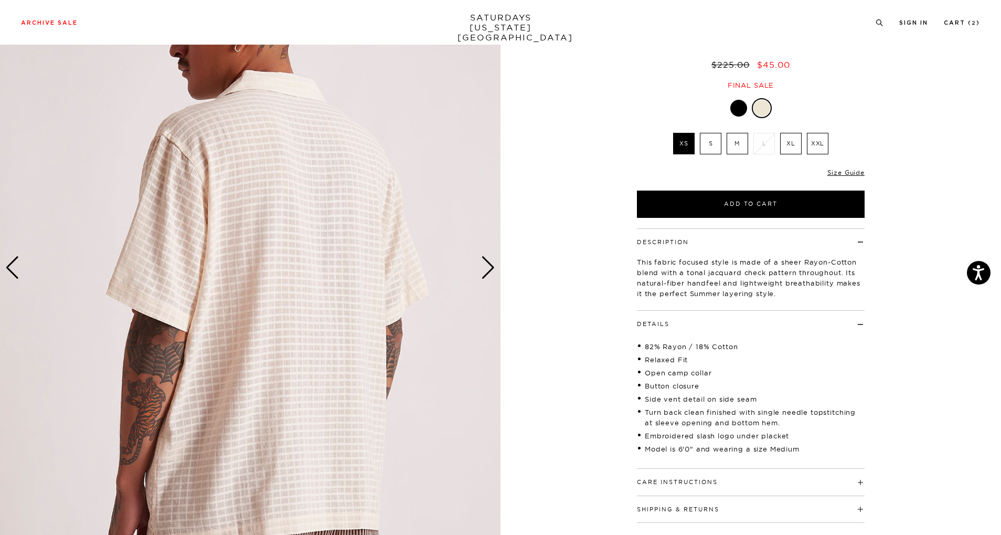
click at [489, 264] on div "Next slide" at bounding box center [488, 267] width 14 height 23
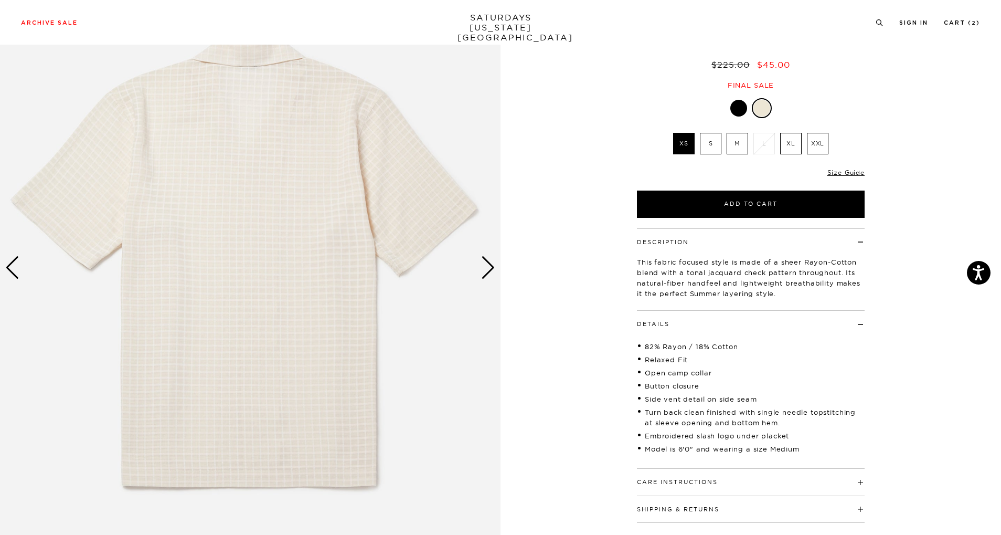
click at [489, 264] on div "Next slide" at bounding box center [488, 267] width 14 height 23
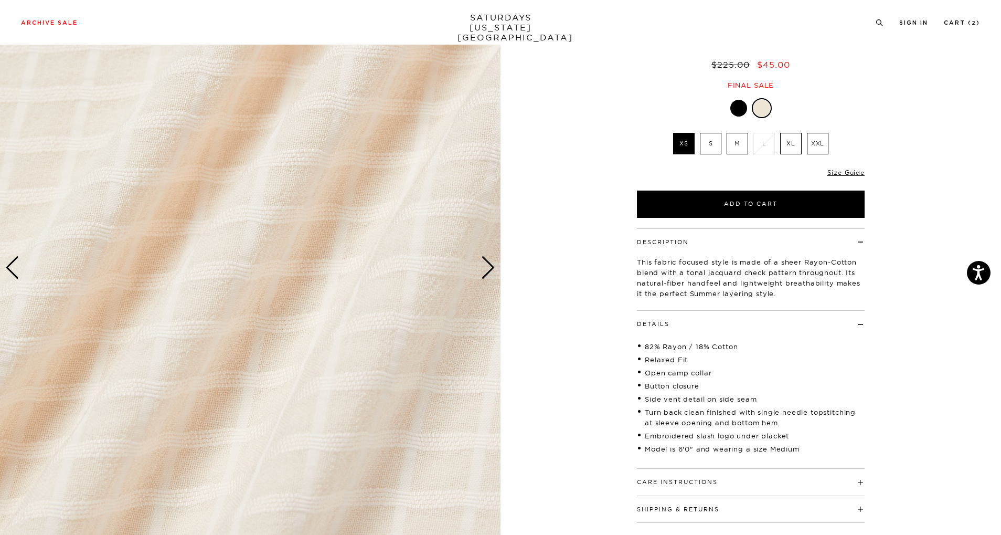
click at [745, 100] on div at bounding box center [738, 108] width 17 height 17
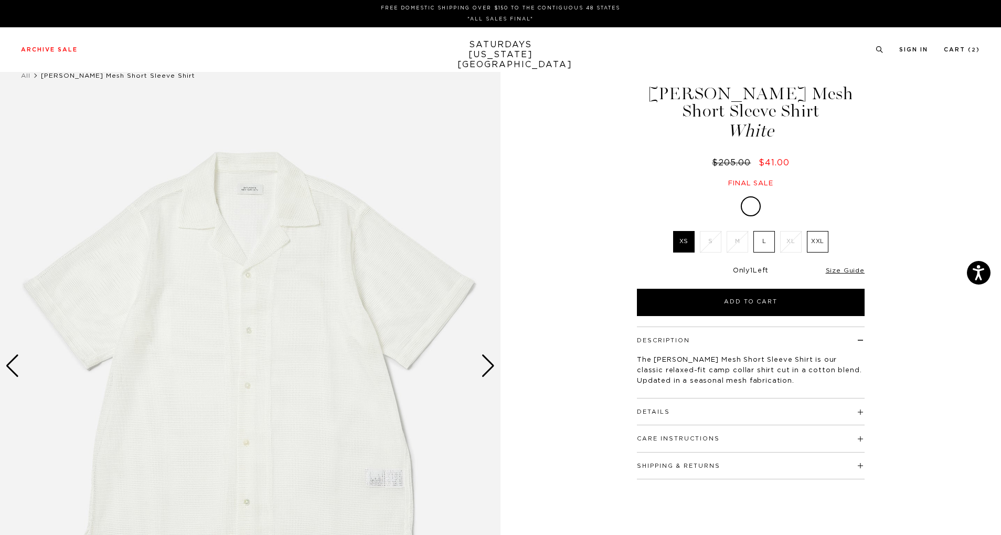
click at [490, 369] on div "Next slide" at bounding box center [488, 365] width 14 height 23
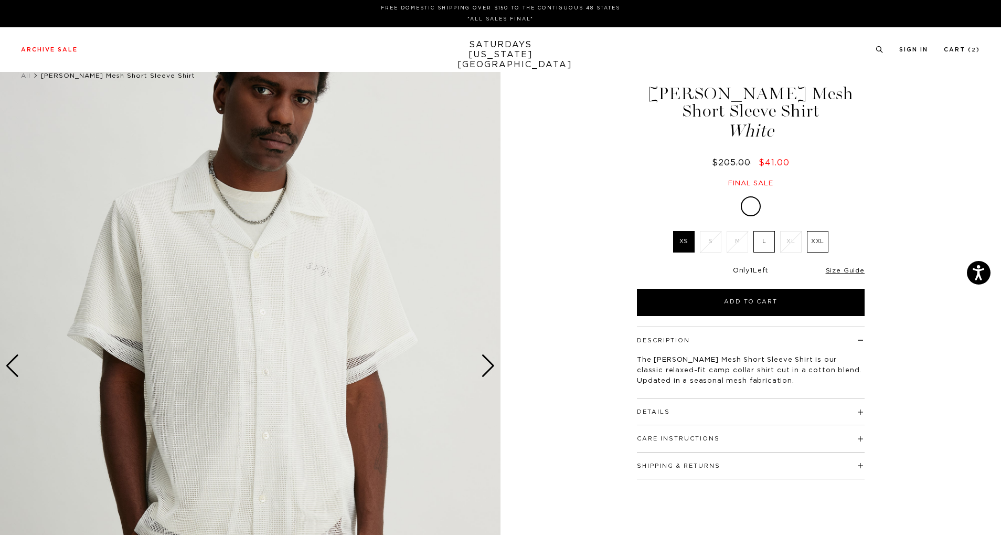
click at [490, 369] on div "Next slide" at bounding box center [488, 365] width 14 height 23
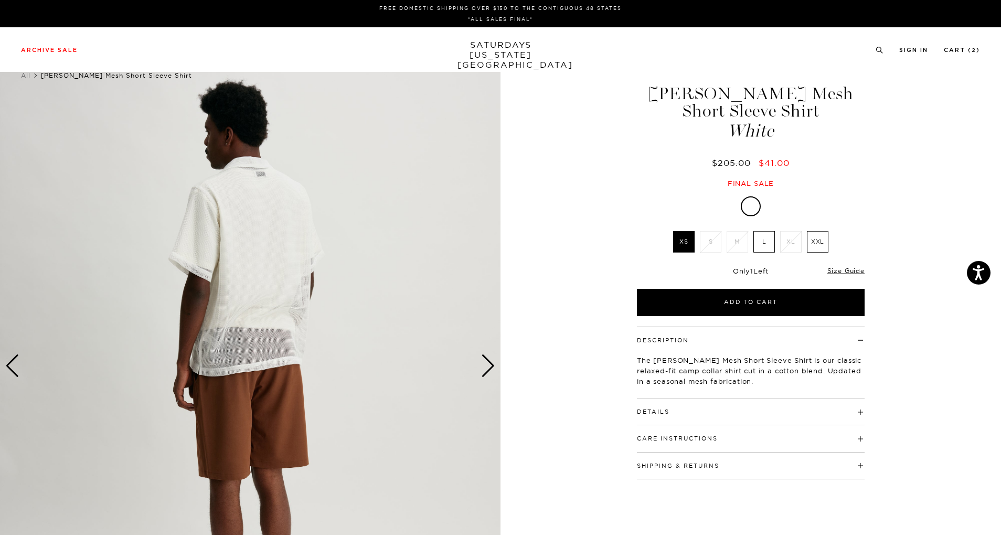
click at [490, 369] on div "Next slide" at bounding box center [488, 365] width 14 height 23
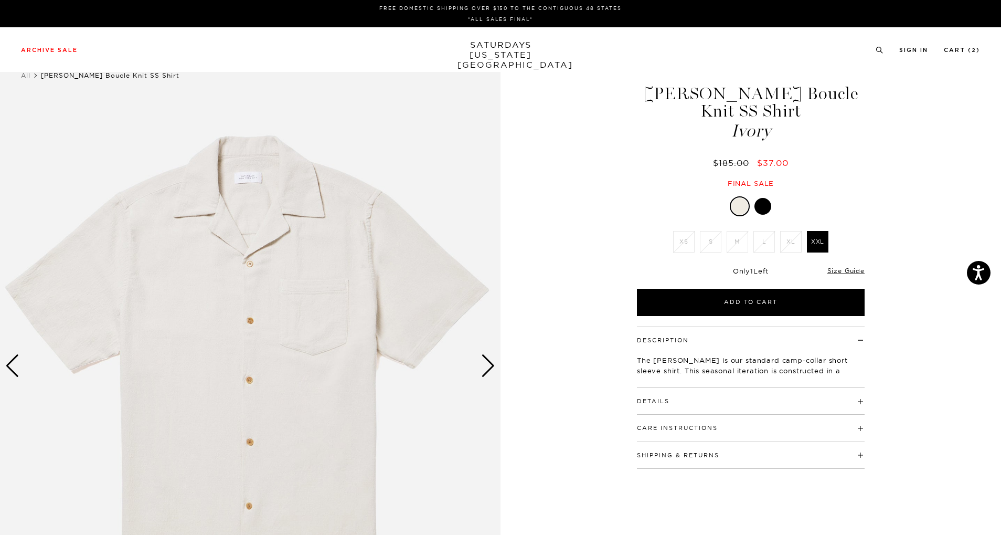
click at [494, 366] on div "Next slide" at bounding box center [488, 365] width 14 height 23
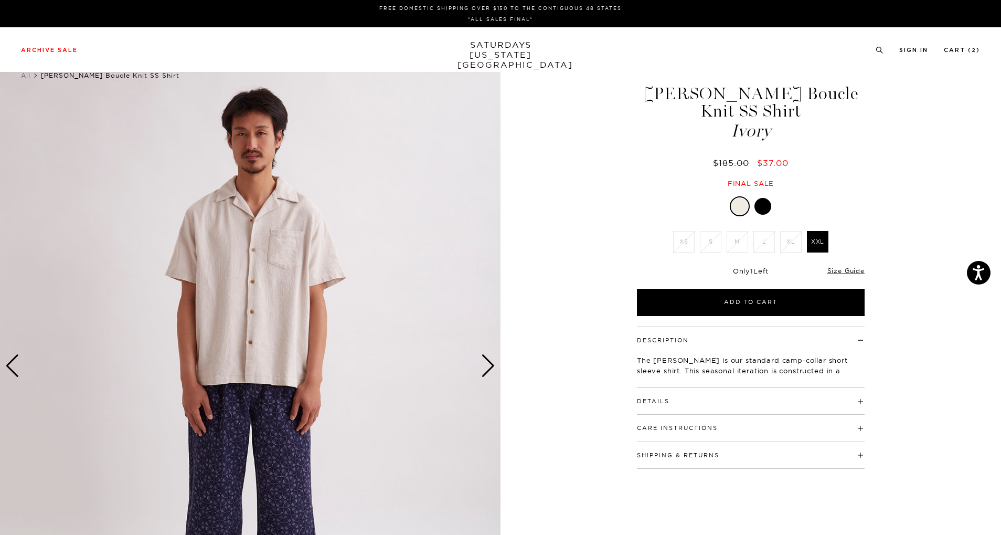
click at [494, 366] on div "Next slide" at bounding box center [488, 365] width 14 height 23
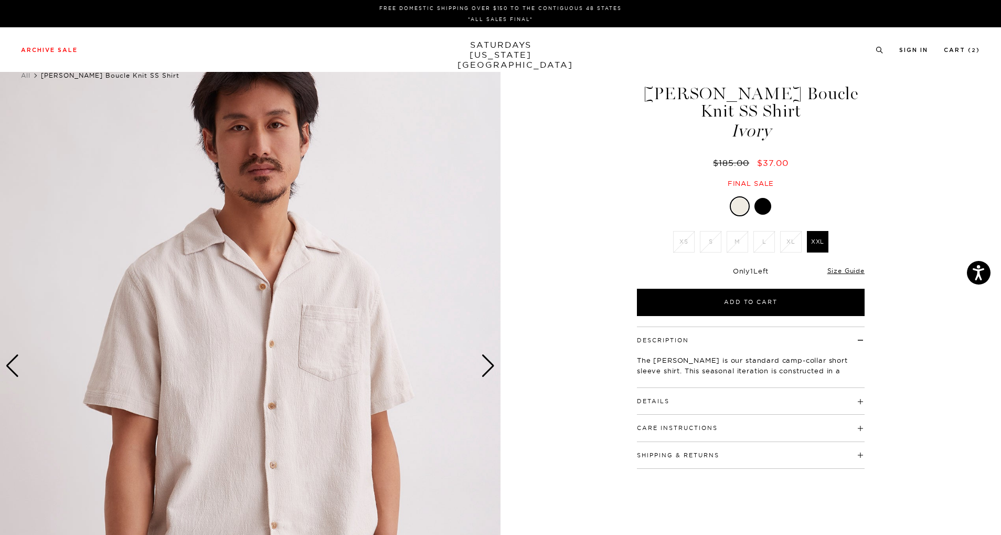
click at [494, 366] on div "Next slide" at bounding box center [488, 365] width 14 height 23
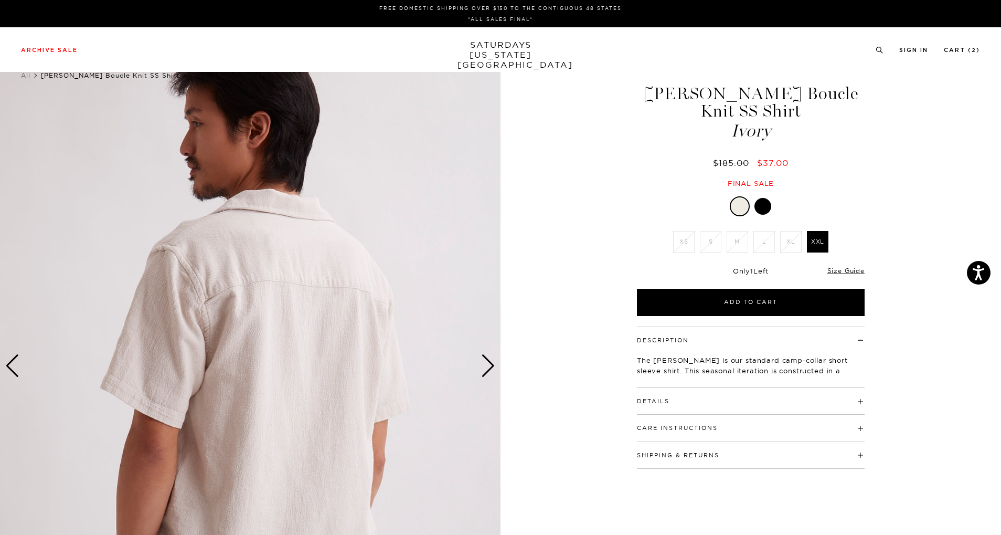
click at [494, 366] on div "Next slide" at bounding box center [488, 365] width 14 height 23
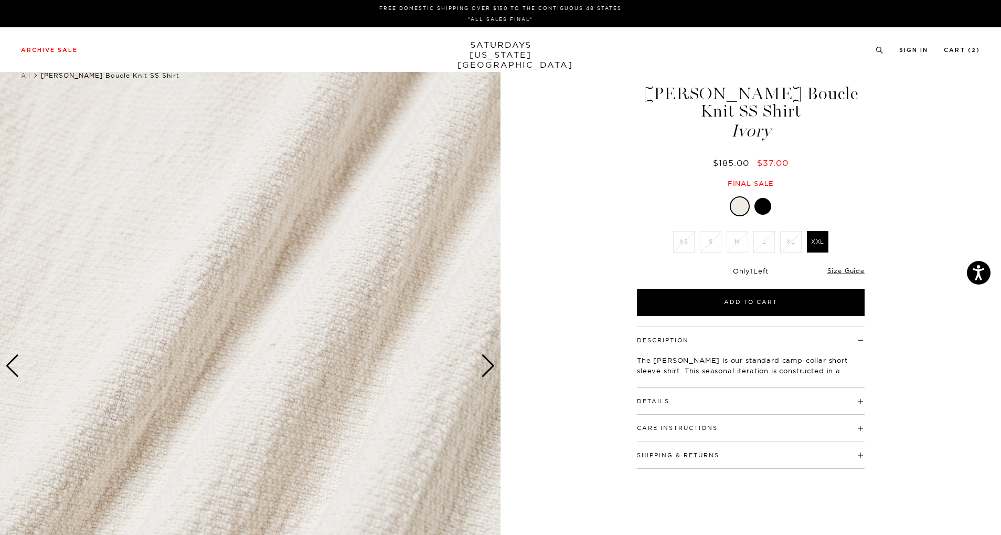
click at [494, 366] on div "Next slide" at bounding box center [488, 365] width 14 height 23
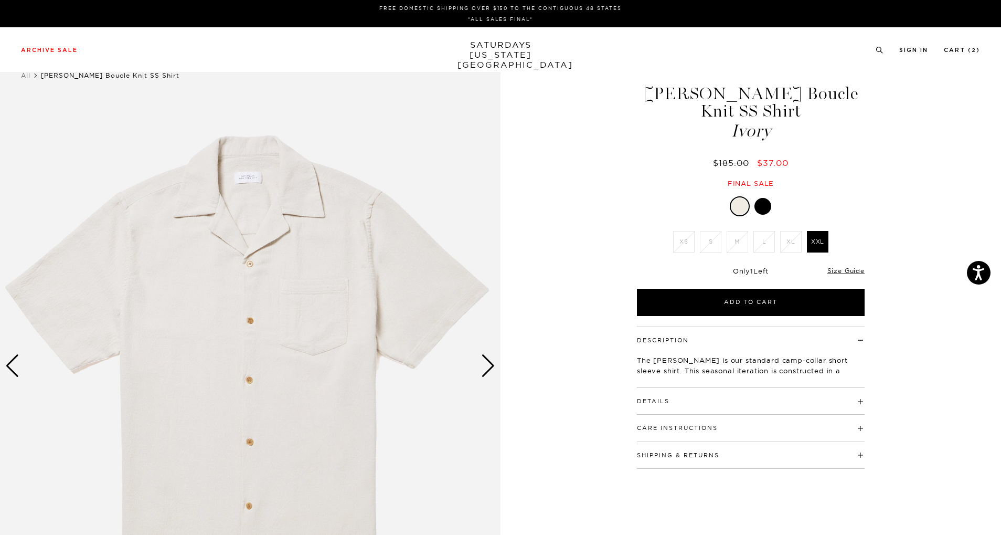
click at [757, 198] on div at bounding box center [763, 206] width 17 height 17
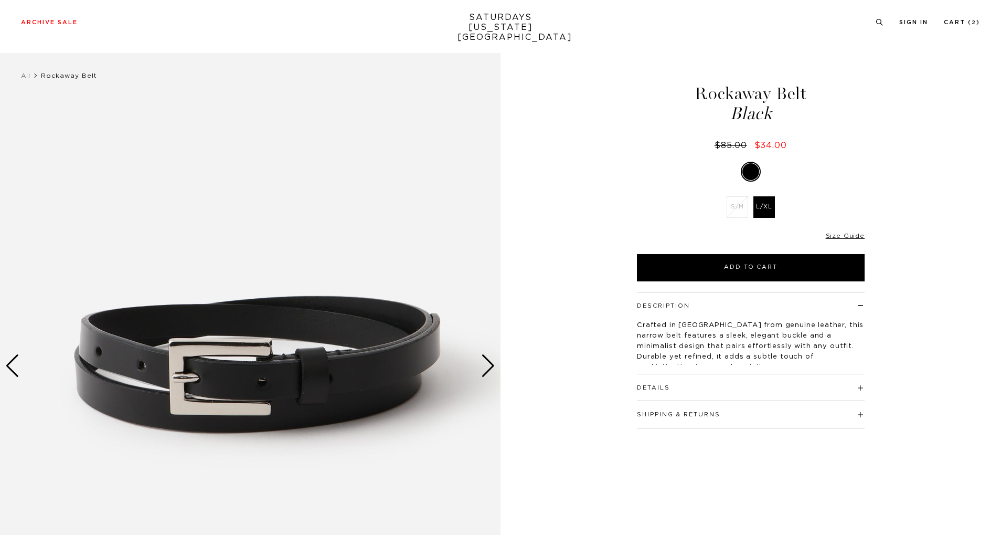
scroll to position [48, 0]
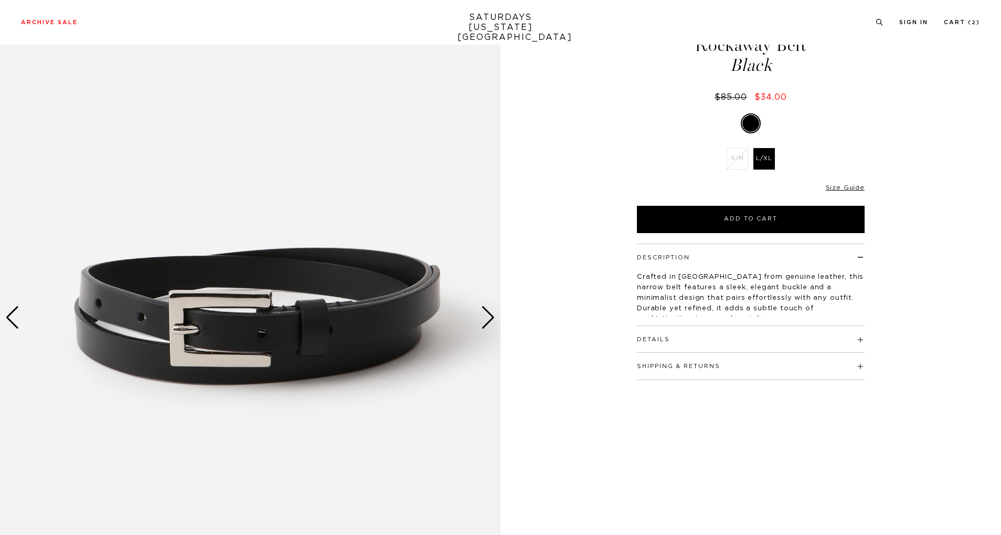
click at [484, 316] on div "Next slide" at bounding box center [488, 317] width 14 height 23
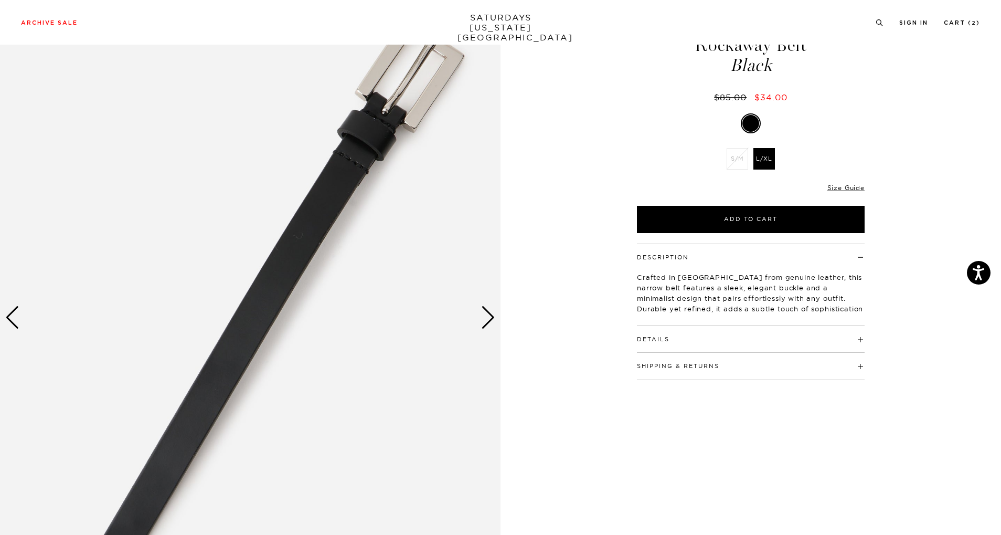
click at [484, 316] on div "Next slide" at bounding box center [488, 317] width 14 height 23
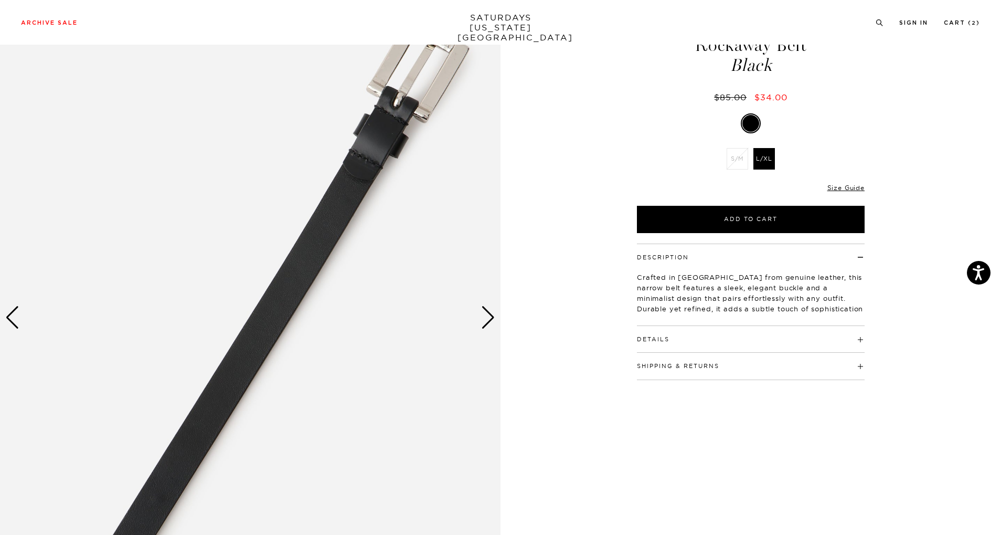
click at [484, 316] on div "Next slide" at bounding box center [488, 317] width 14 height 23
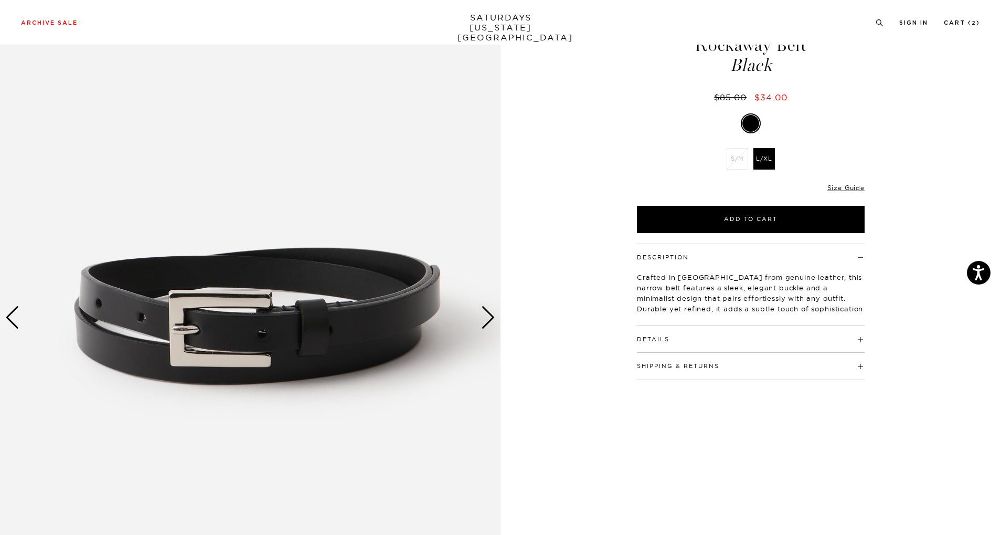
click at [484, 316] on div "Next slide" at bounding box center [488, 317] width 14 height 23
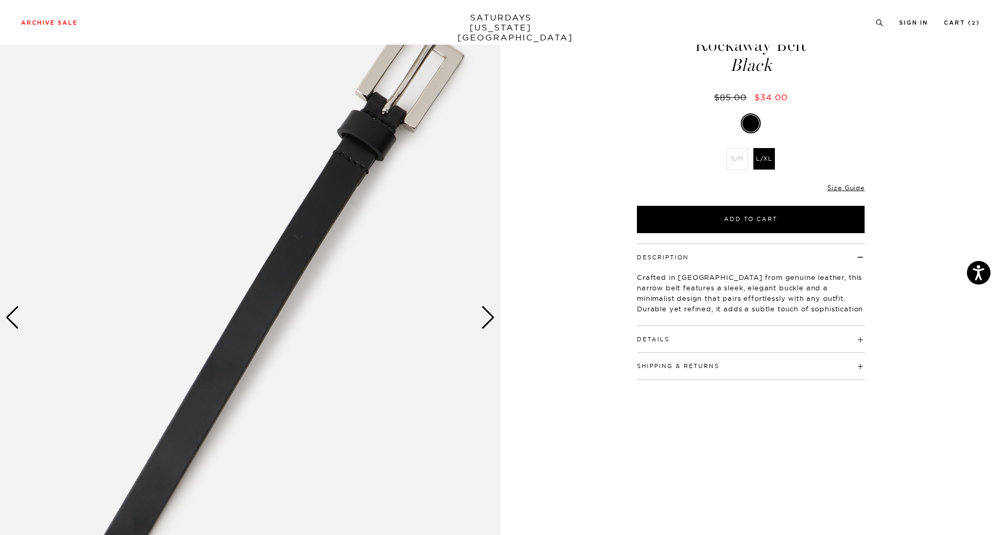
click at [682, 336] on h4 "Details" at bounding box center [751, 334] width 228 height 17
click at [489, 315] on div "Next slide" at bounding box center [488, 317] width 14 height 23
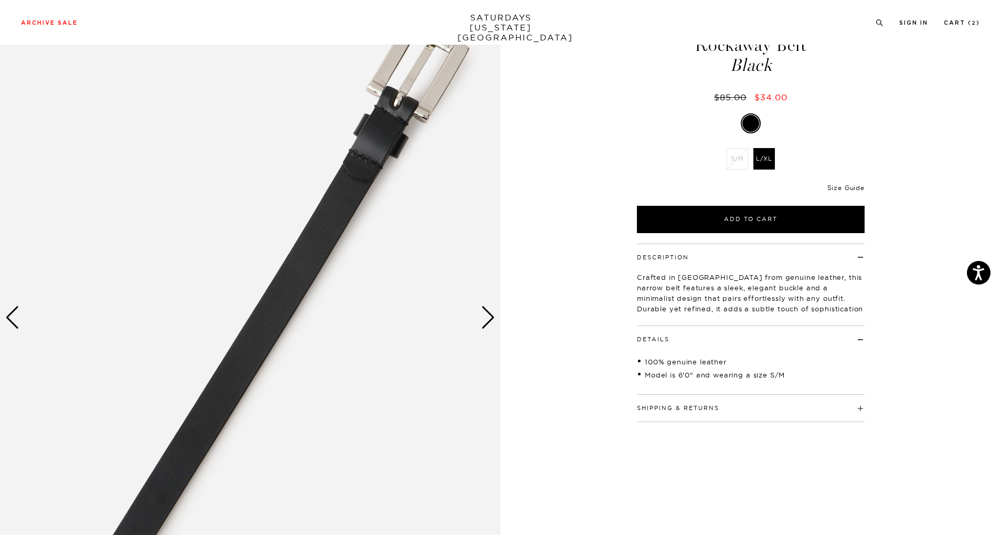
click at [837, 189] on link "Size Guide" at bounding box center [846, 188] width 37 height 8
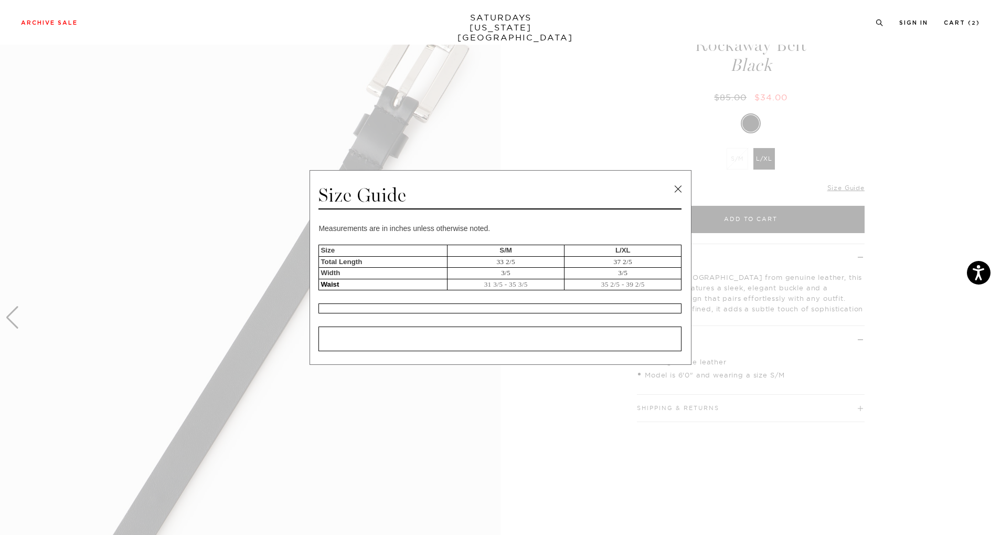
click at [677, 189] on link at bounding box center [678, 189] width 16 height 16
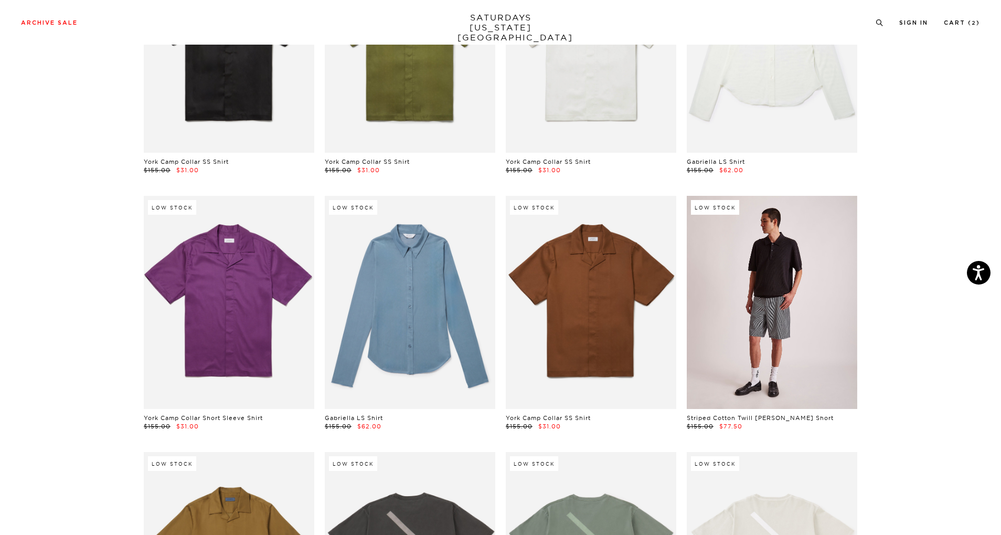
scroll to position [10248, 0]
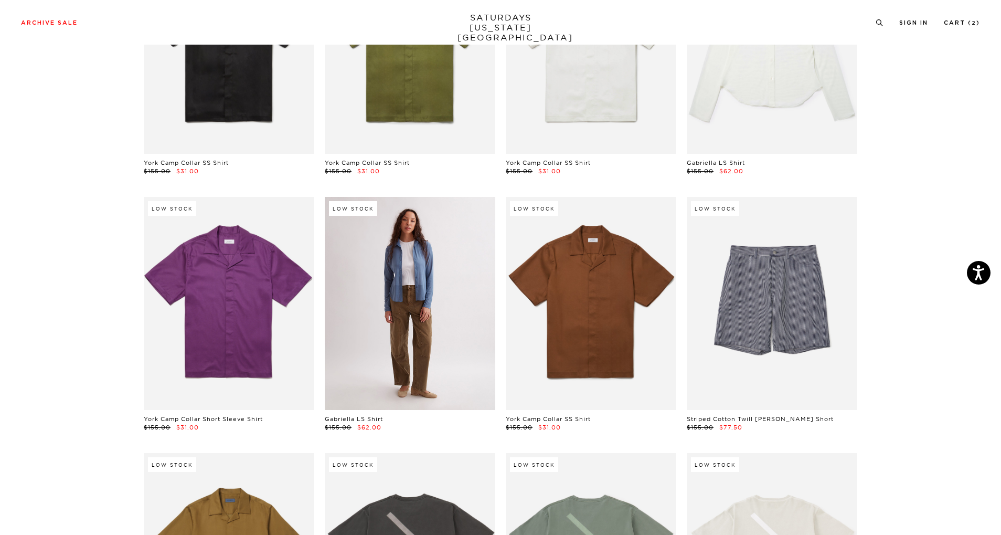
drag, startPoint x: 402, startPoint y: 264, endPoint x: 445, endPoint y: 268, distance: 42.7
click at [445, 268] on link at bounding box center [410, 303] width 171 height 213
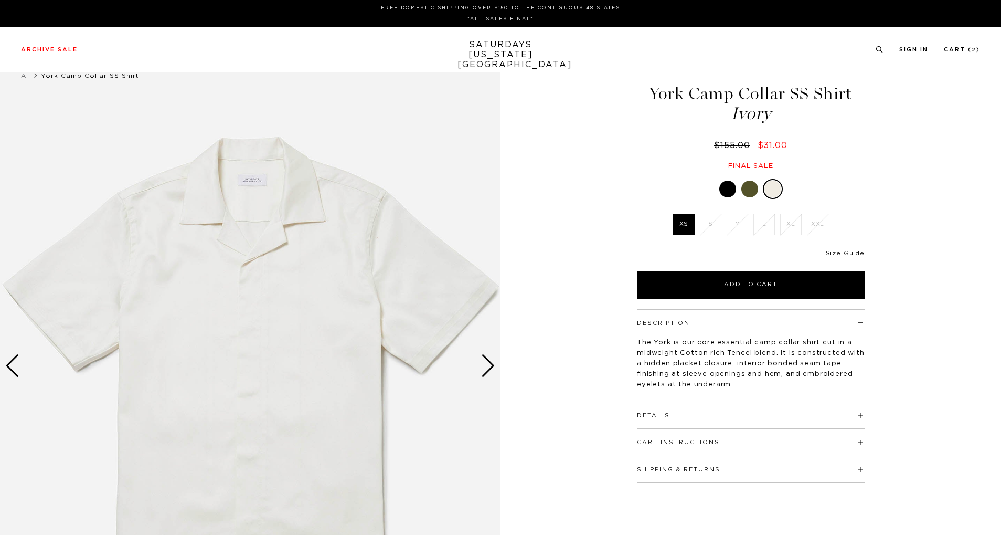
click at [726, 184] on div at bounding box center [727, 189] width 17 height 17
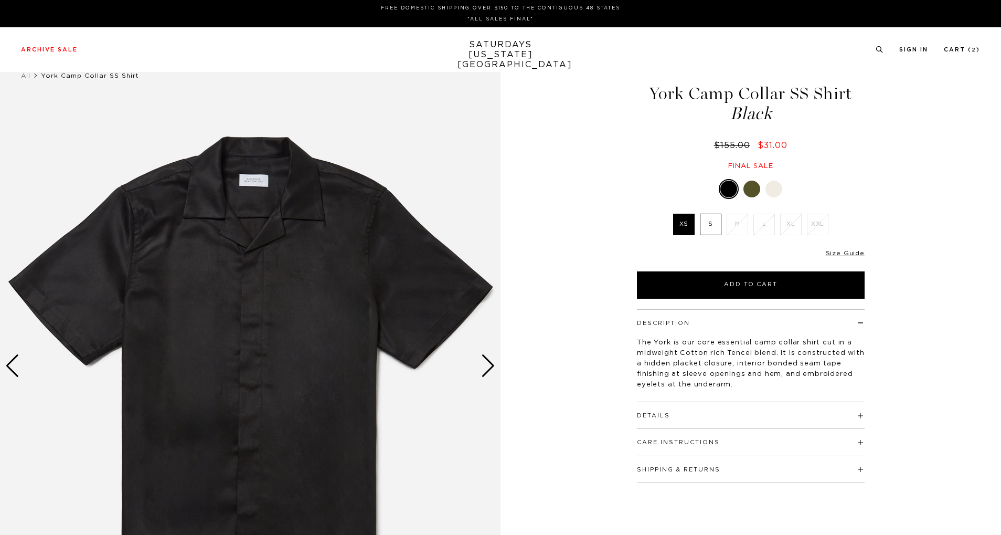
click at [749, 187] on div at bounding box center [752, 189] width 17 height 17
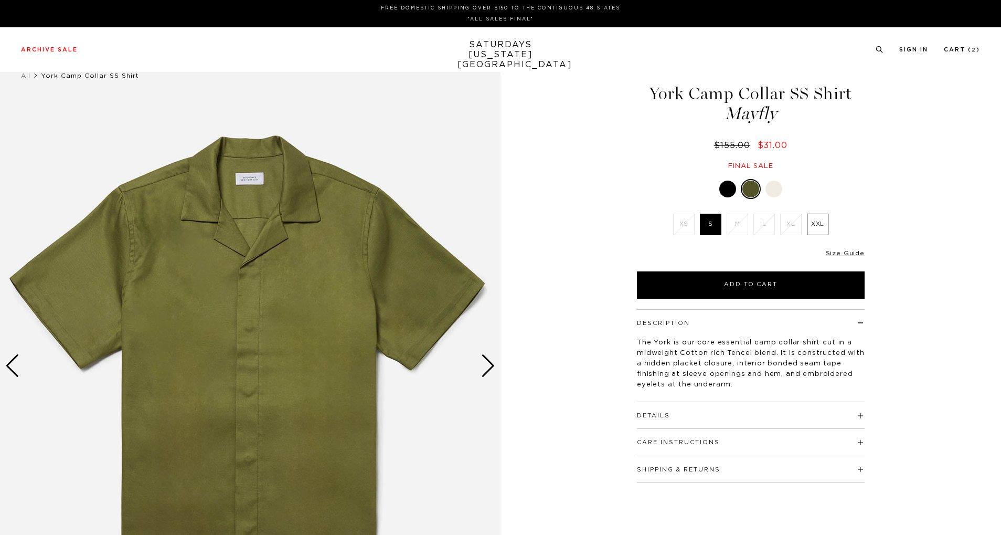
click at [770, 187] on div at bounding box center [774, 189] width 17 height 17
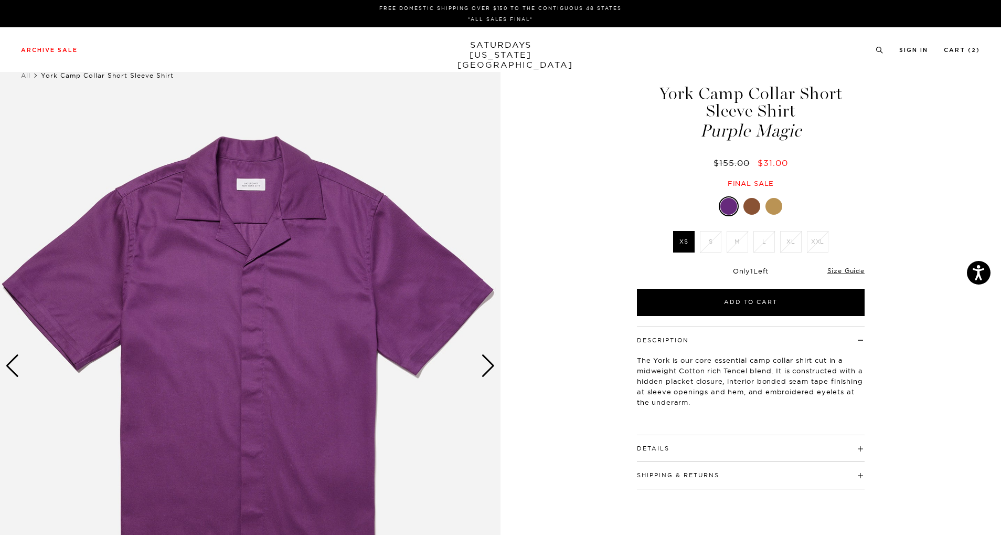
click at [753, 203] on div at bounding box center [752, 206] width 17 height 17
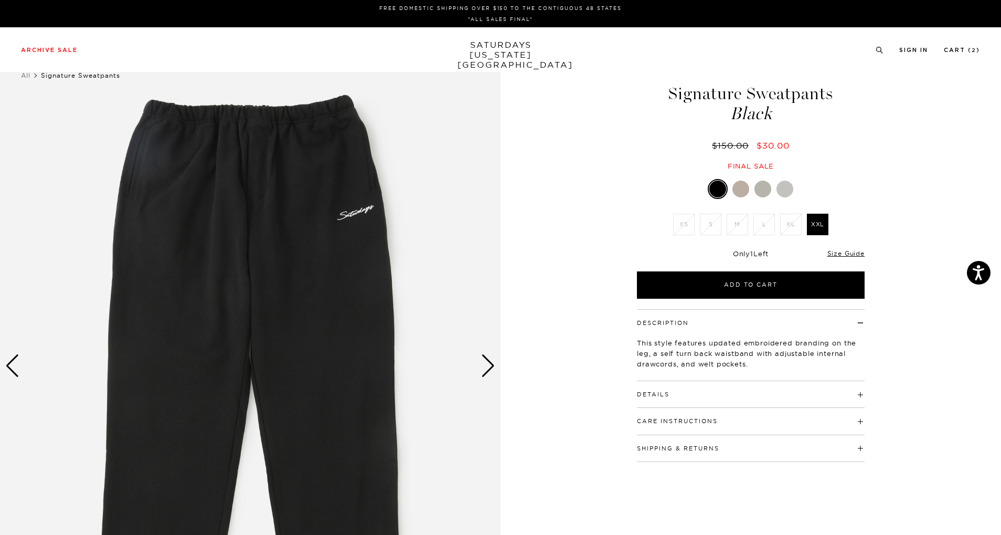
click at [735, 190] on div at bounding box center [741, 189] width 17 height 17
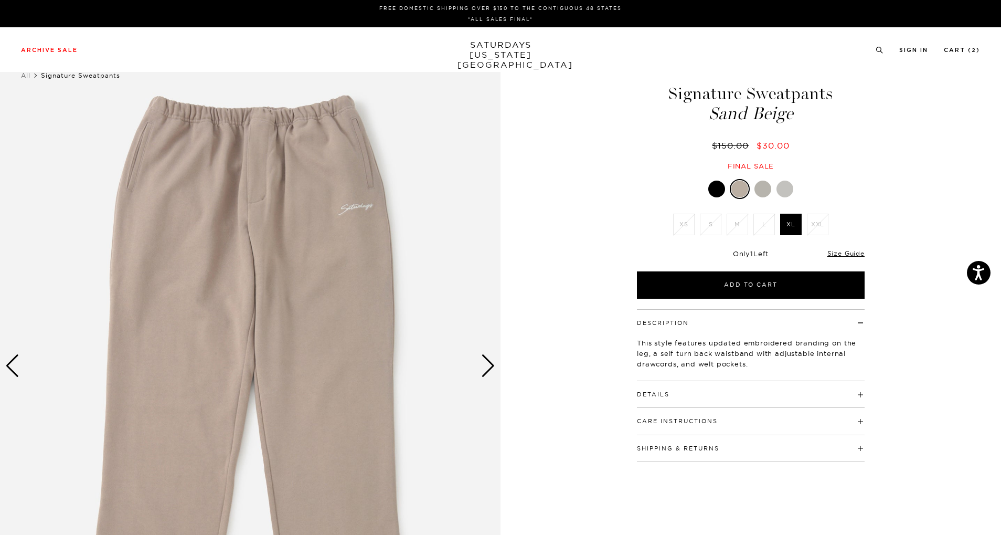
click at [766, 184] on div at bounding box center [763, 189] width 17 height 17
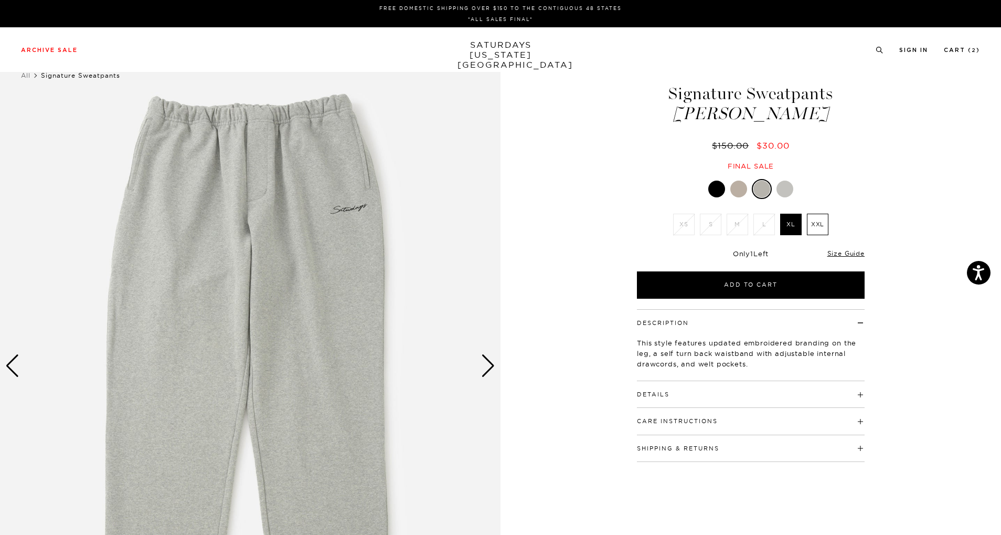
click at [787, 188] on div at bounding box center [785, 189] width 17 height 17
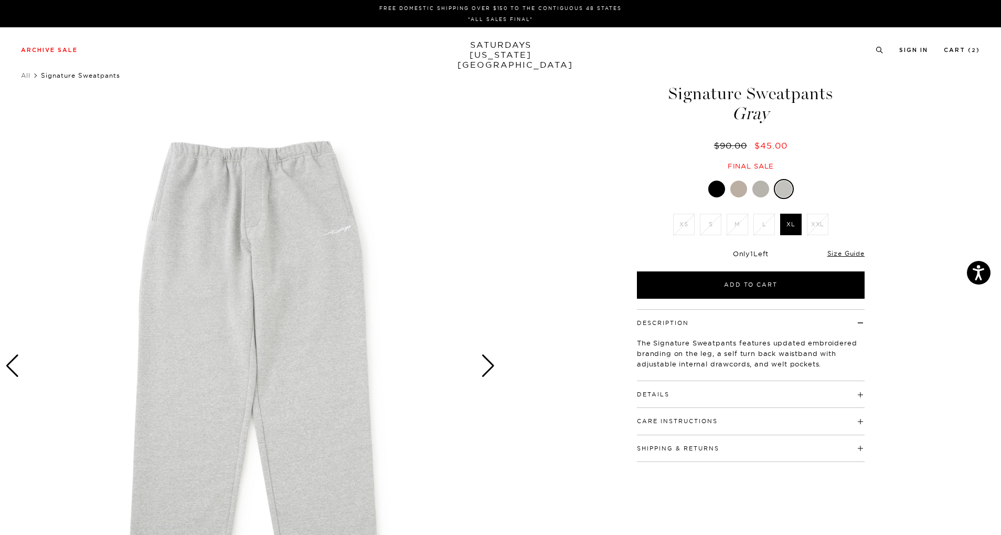
click at [761, 187] on div at bounding box center [760, 189] width 17 height 17
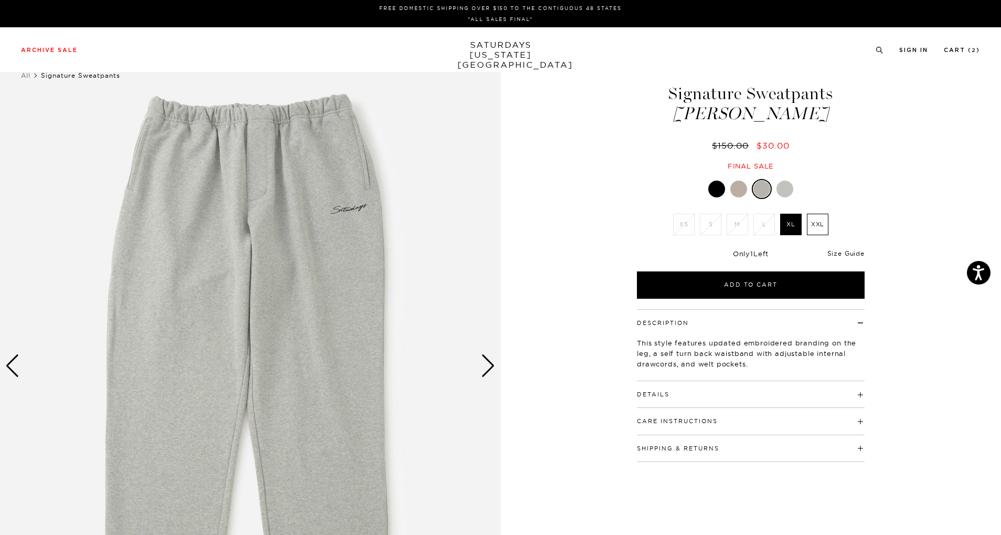
click at [862, 255] on link "Size Guide" at bounding box center [846, 253] width 37 height 8
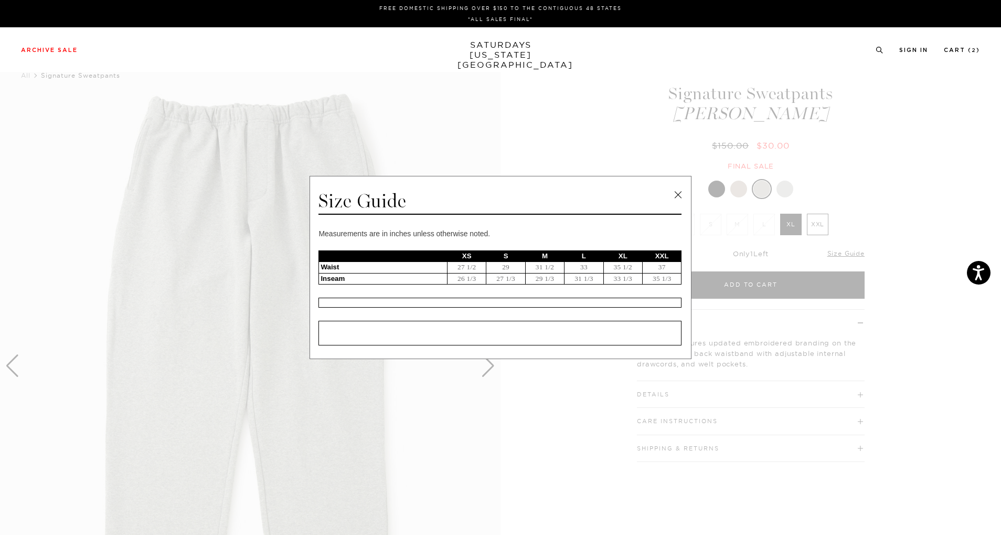
click at [680, 192] on link at bounding box center [678, 195] width 16 height 16
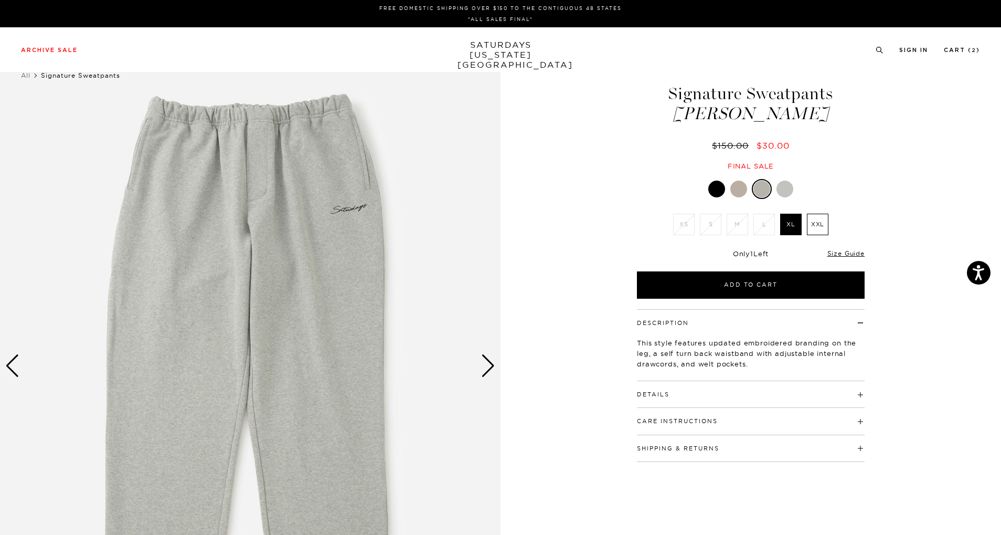
click at [656, 394] on button "Details" at bounding box center [653, 394] width 33 height 6
click at [482, 364] on div "Next slide" at bounding box center [488, 365] width 14 height 23
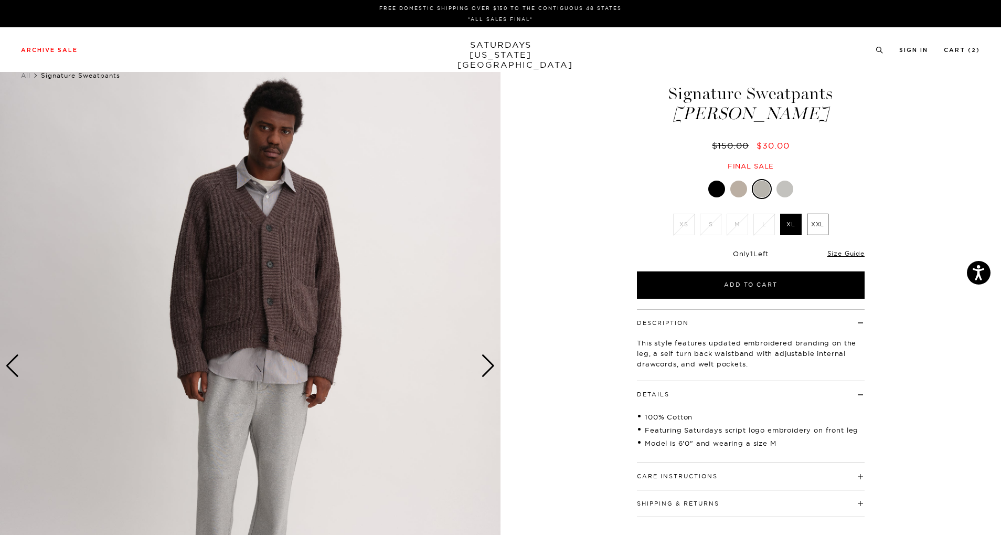
click at [482, 364] on div "Next slide" at bounding box center [488, 365] width 14 height 23
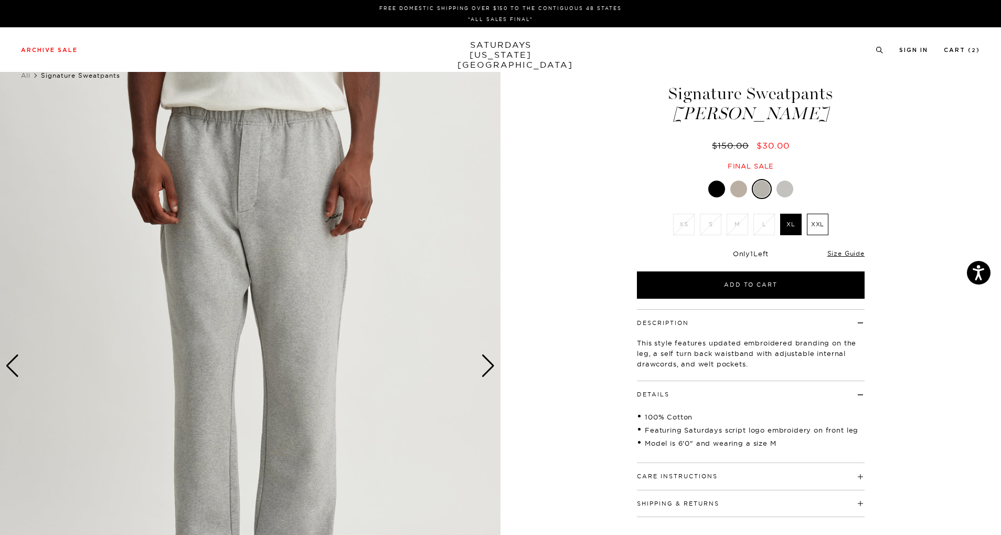
click at [482, 364] on div "Next slide" at bounding box center [488, 365] width 14 height 23
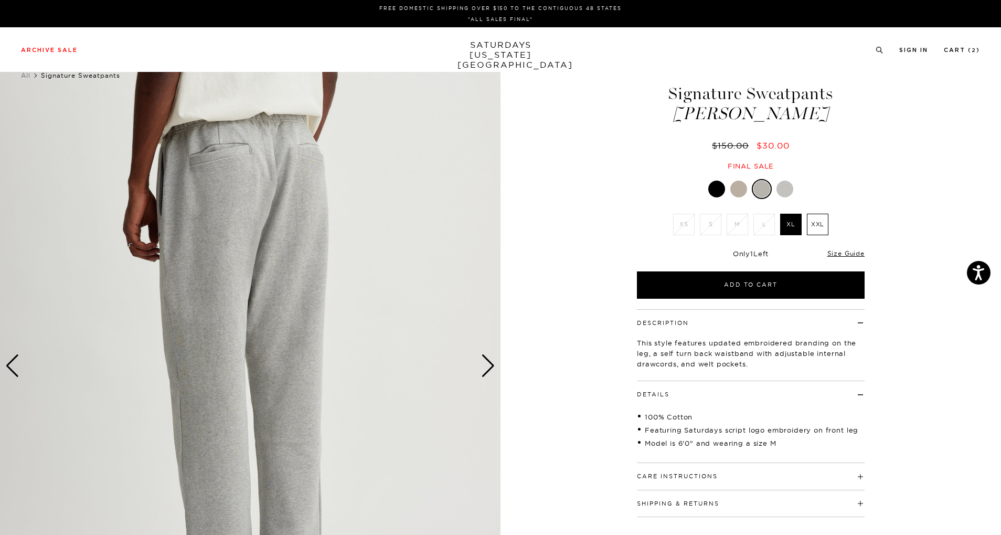
click at [482, 364] on div "Next slide" at bounding box center [488, 365] width 14 height 23
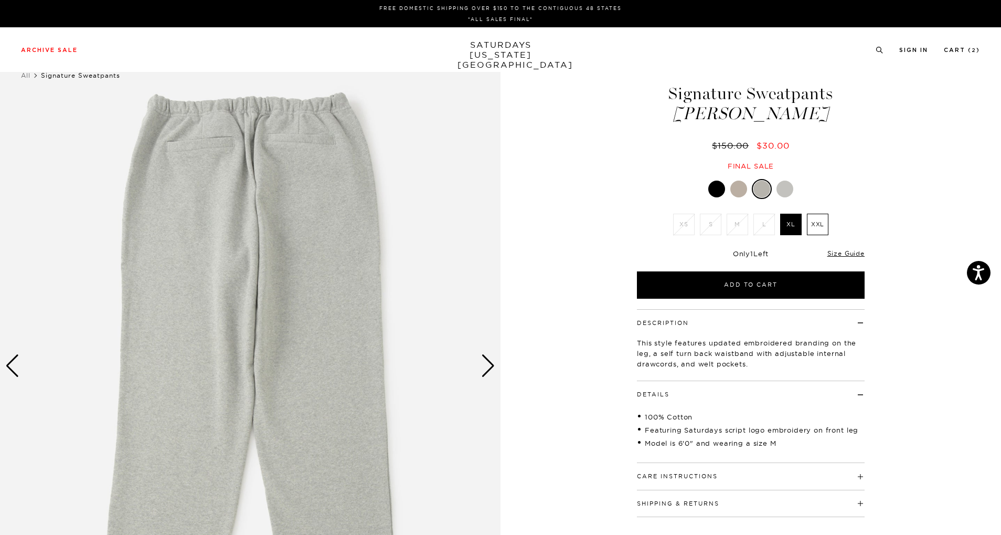
click at [490, 365] on div "Next slide" at bounding box center [488, 365] width 14 height 23
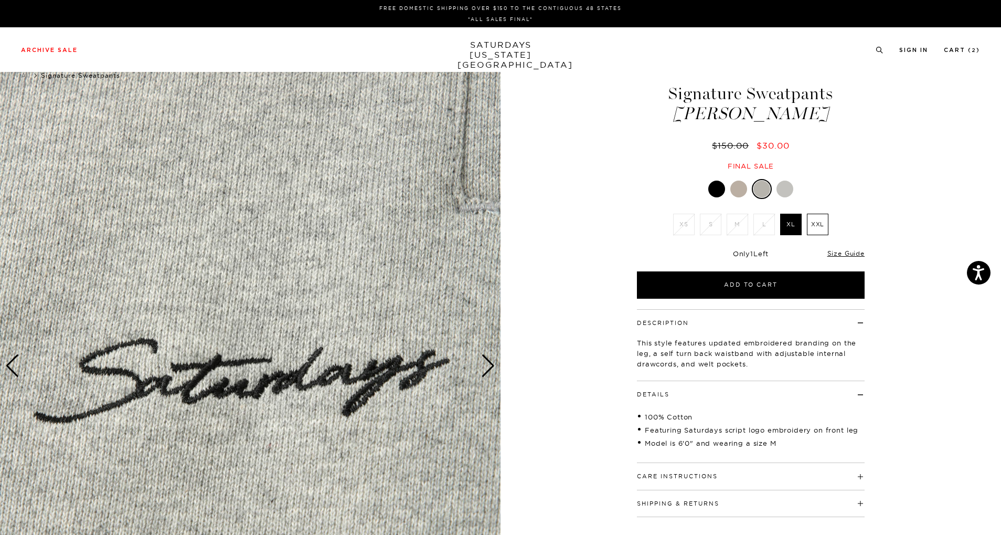
click at [490, 365] on div "Next slide" at bounding box center [488, 365] width 14 height 23
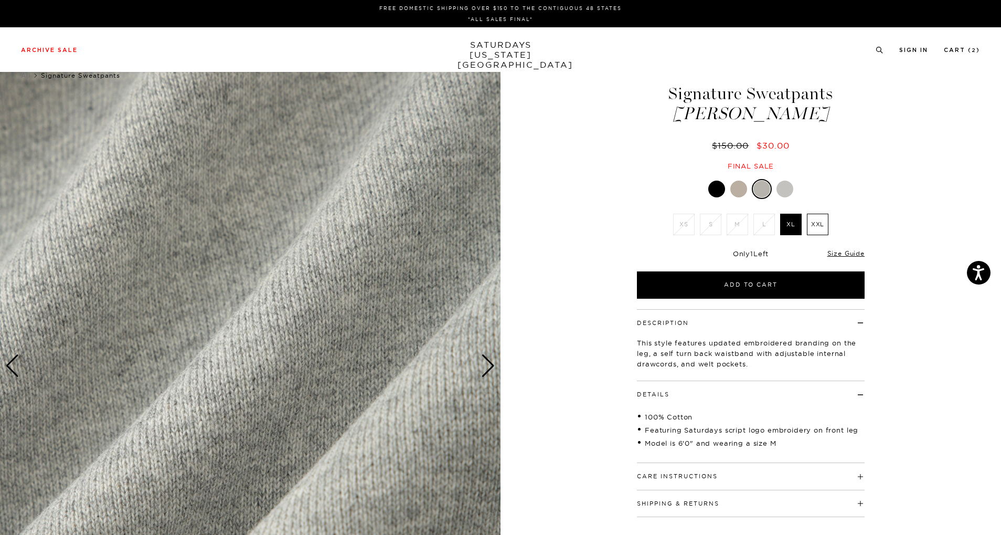
click at [490, 365] on div "Next slide" at bounding box center [488, 365] width 14 height 23
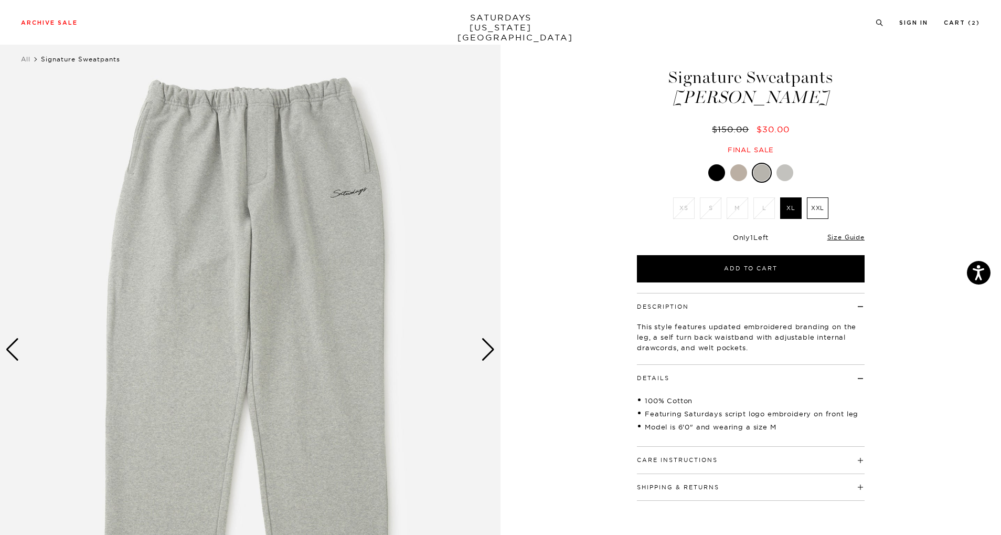
scroll to position [17, 0]
click at [744, 175] on div at bounding box center [738, 172] width 17 height 17
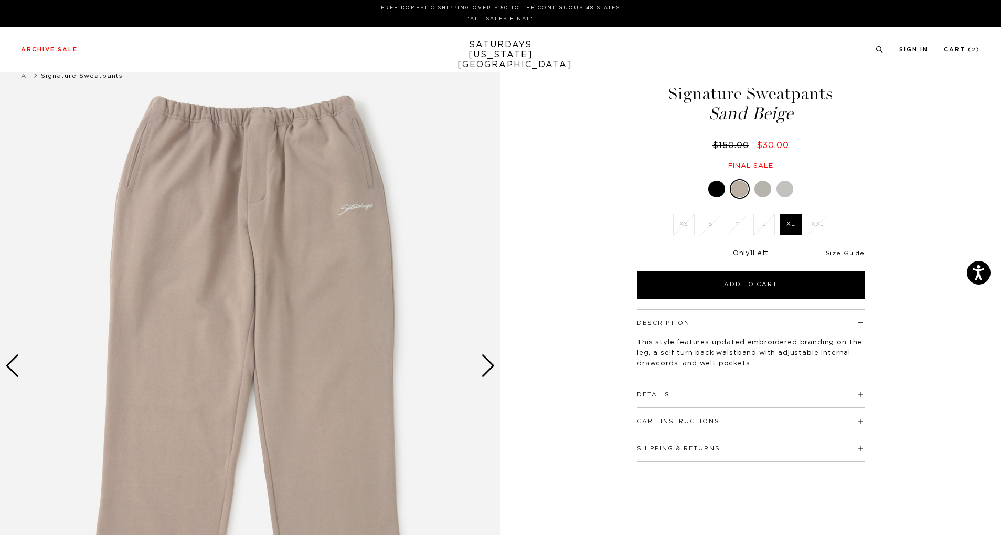
click at [714, 182] on div at bounding box center [716, 189] width 17 height 17
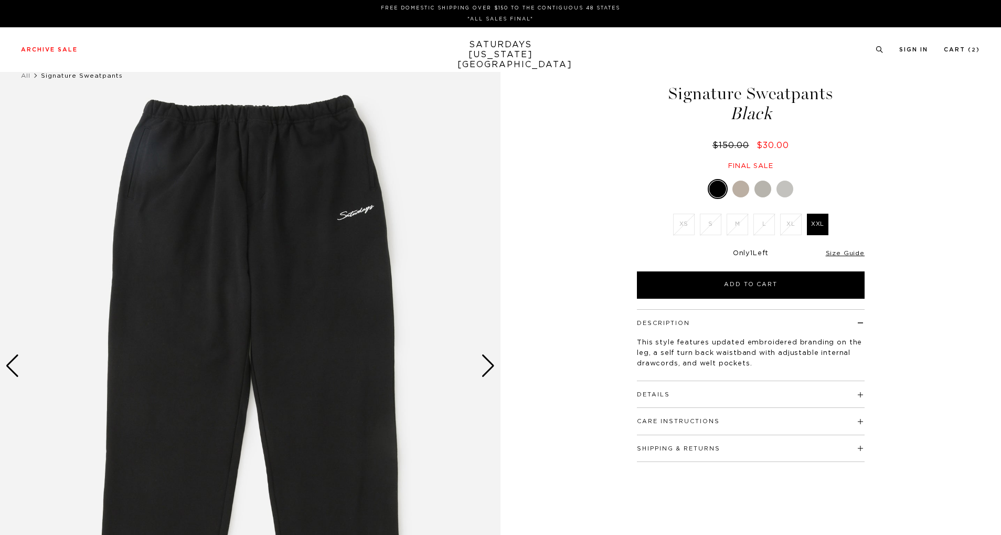
click at [781, 187] on div at bounding box center [785, 189] width 17 height 17
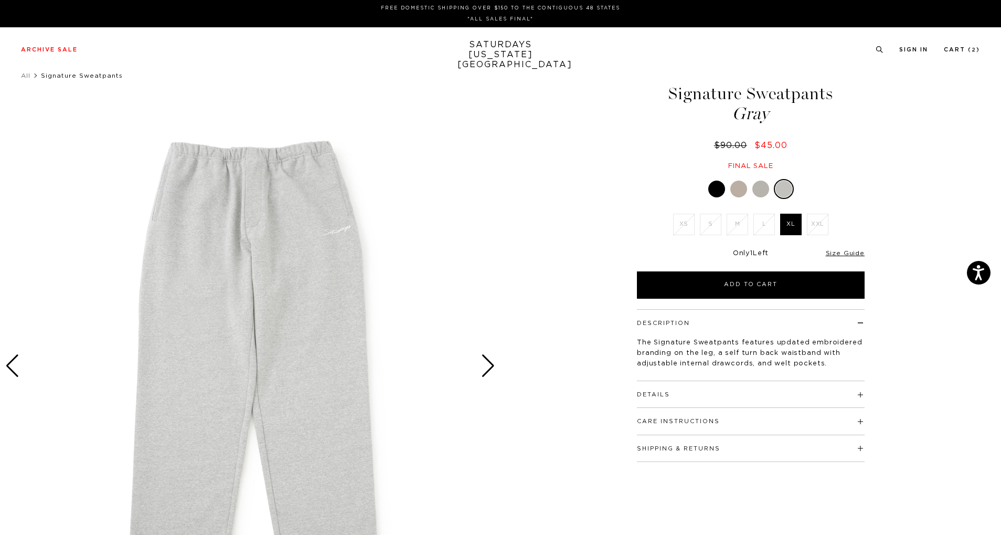
click at [757, 187] on div at bounding box center [760, 189] width 17 height 17
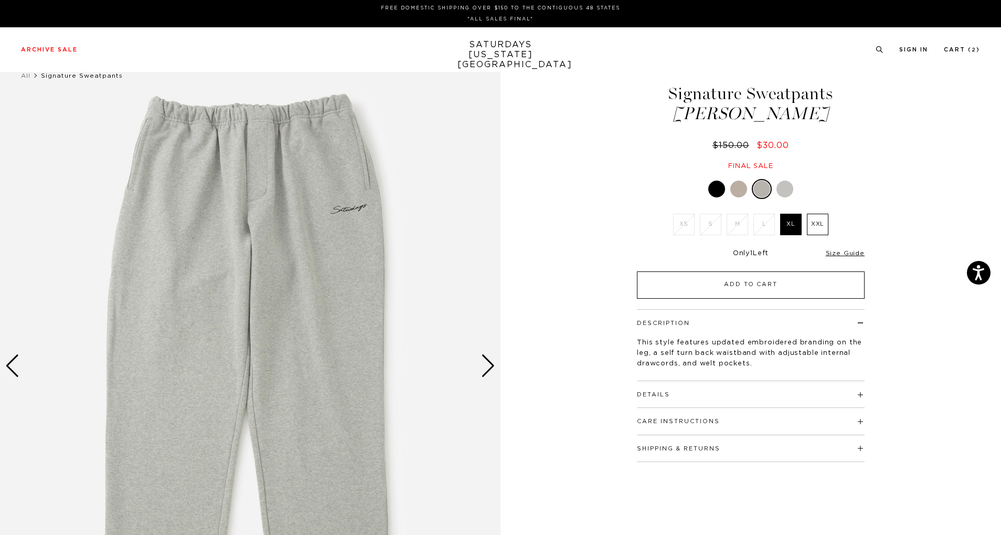
click at [749, 284] on button "Add to Cart" at bounding box center [751, 284] width 228 height 27
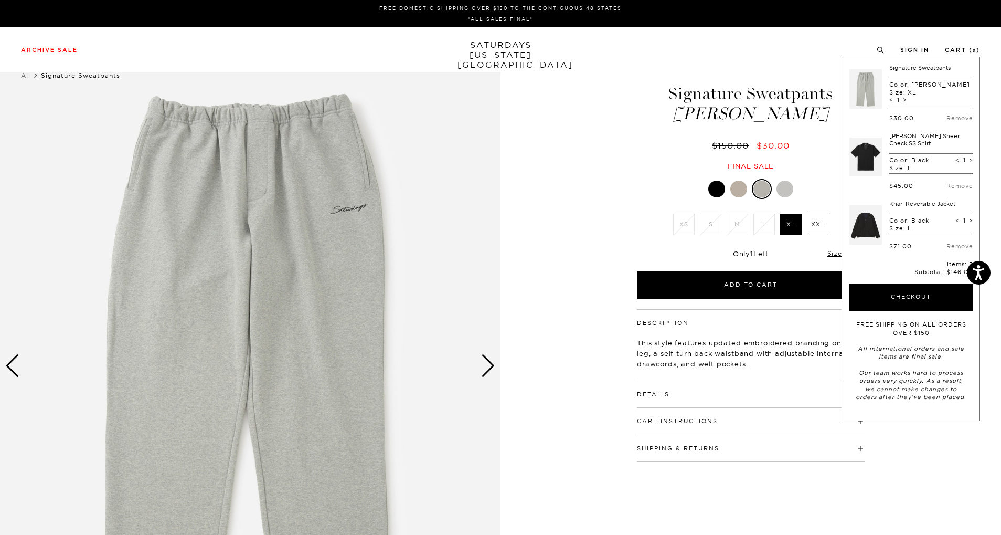
click at [719, 195] on div at bounding box center [716, 189] width 17 height 17
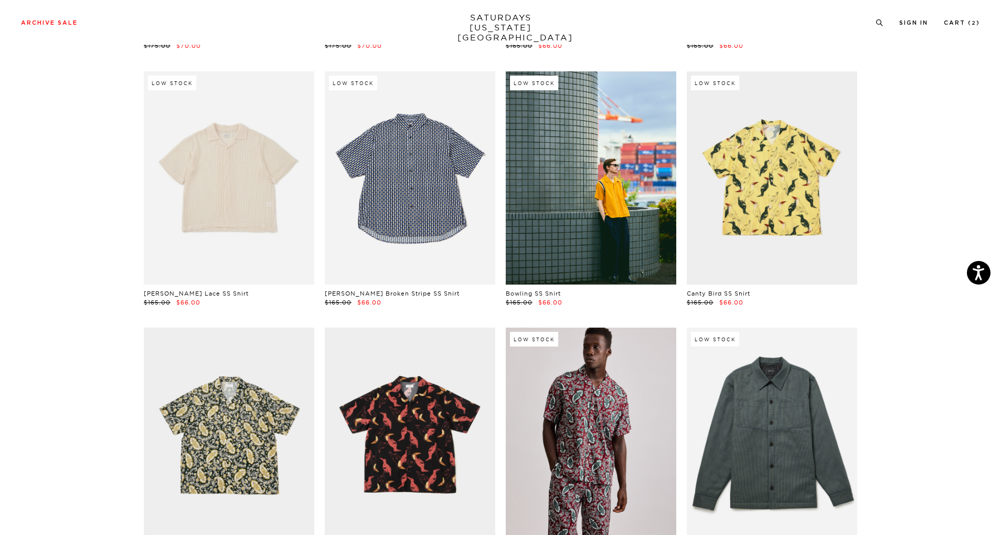
scroll to position [1874, 0]
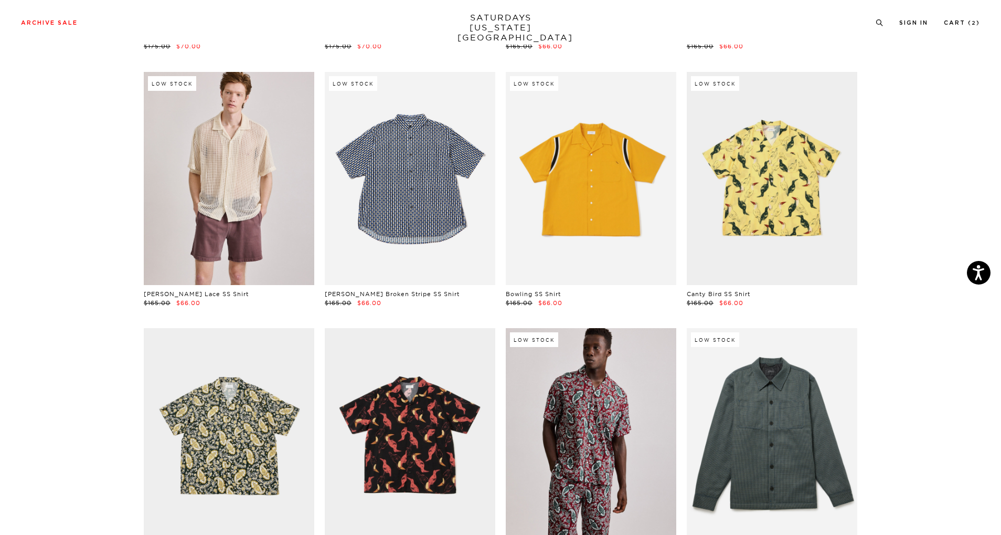
drag, startPoint x: 738, startPoint y: 83, endPoint x: 598, endPoint y: 141, distance: 151.5
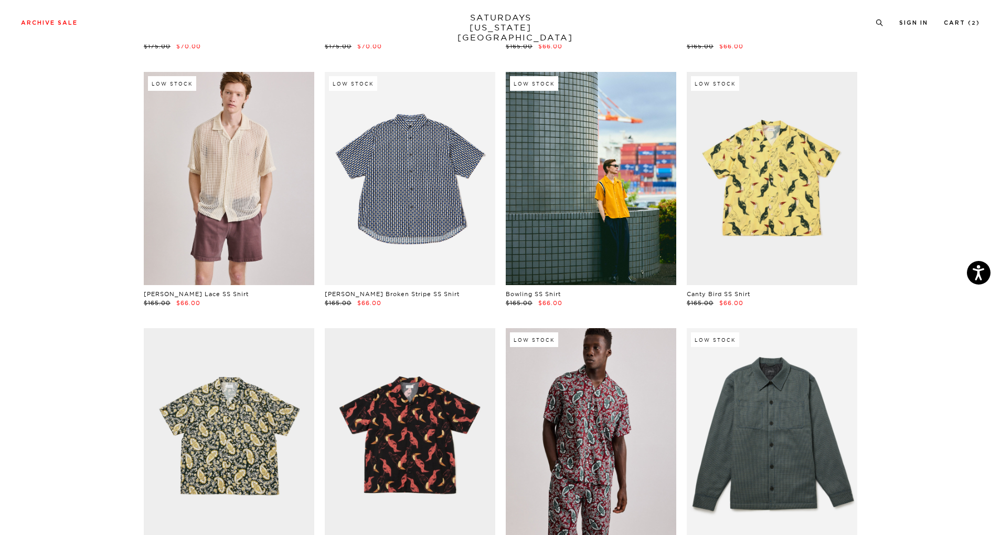
drag, startPoint x: 598, startPoint y: 141, endPoint x: 886, endPoint y: 120, distance: 288.8
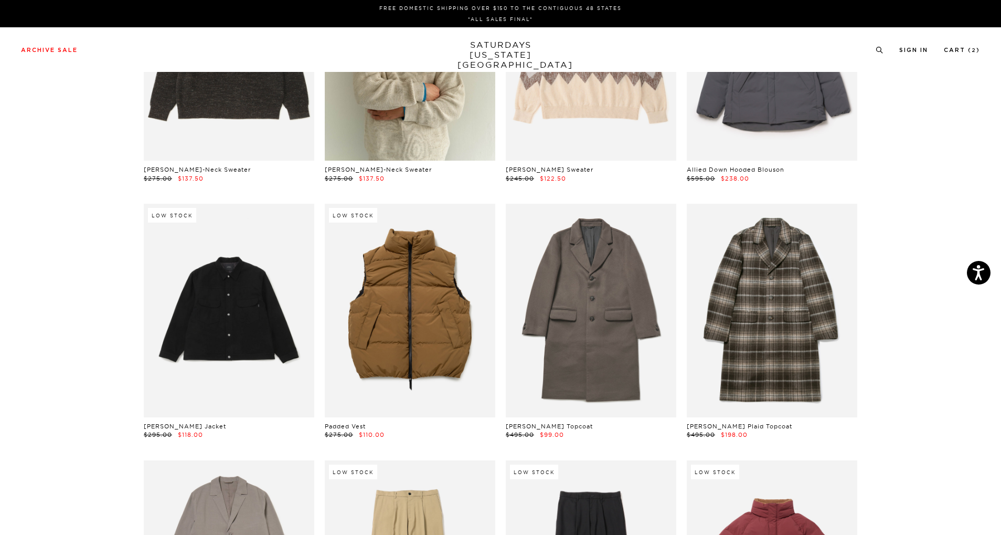
scroll to position [0, 0]
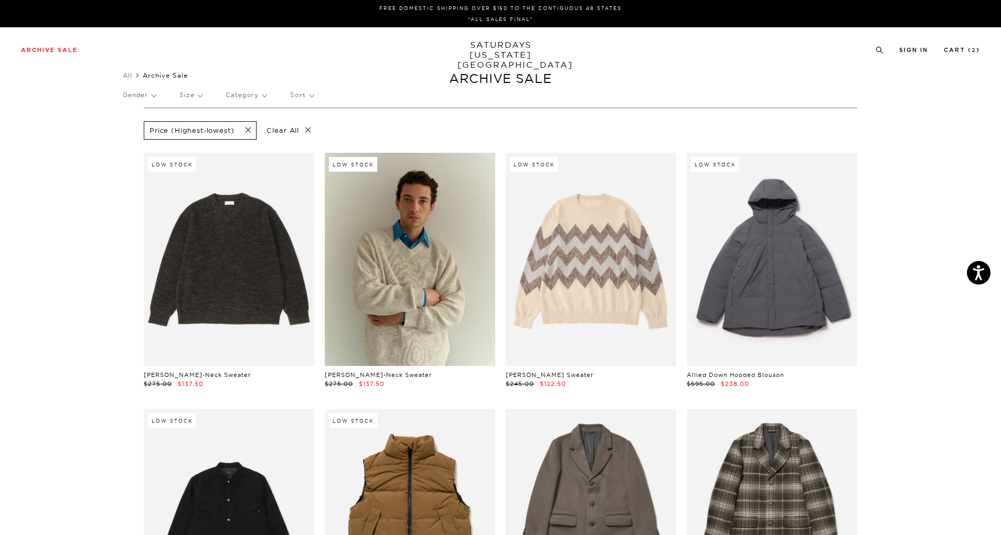
click at [183, 86] on p "Size" at bounding box center [190, 95] width 23 height 24
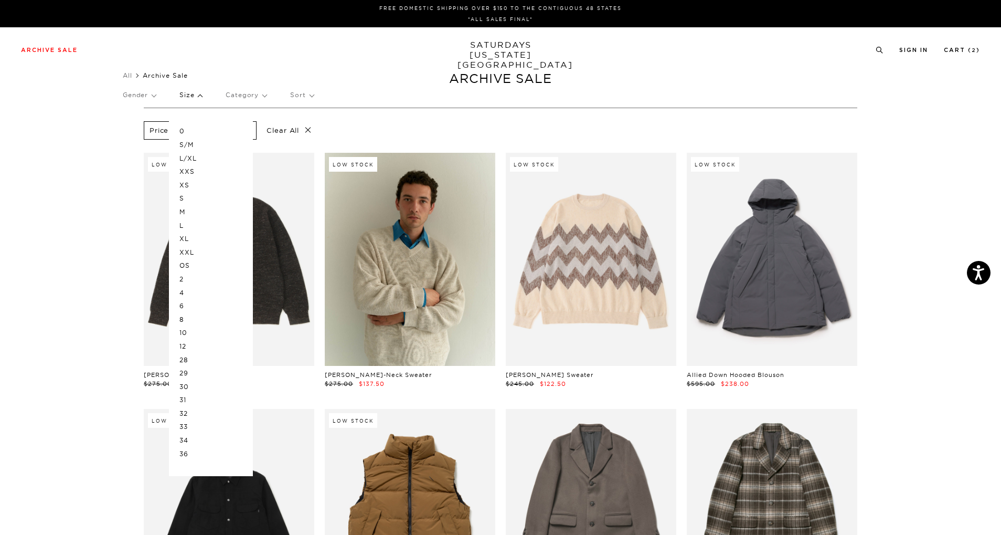
click at [184, 222] on p "L" at bounding box center [210, 226] width 63 height 14
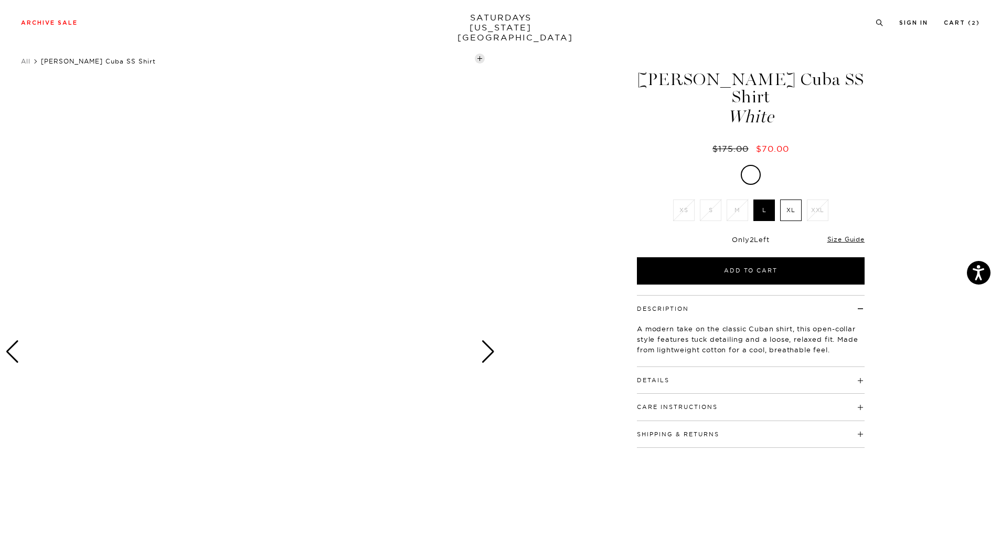
scroll to position [15, 0]
click at [653, 377] on button "Details" at bounding box center [653, 380] width 33 height 6
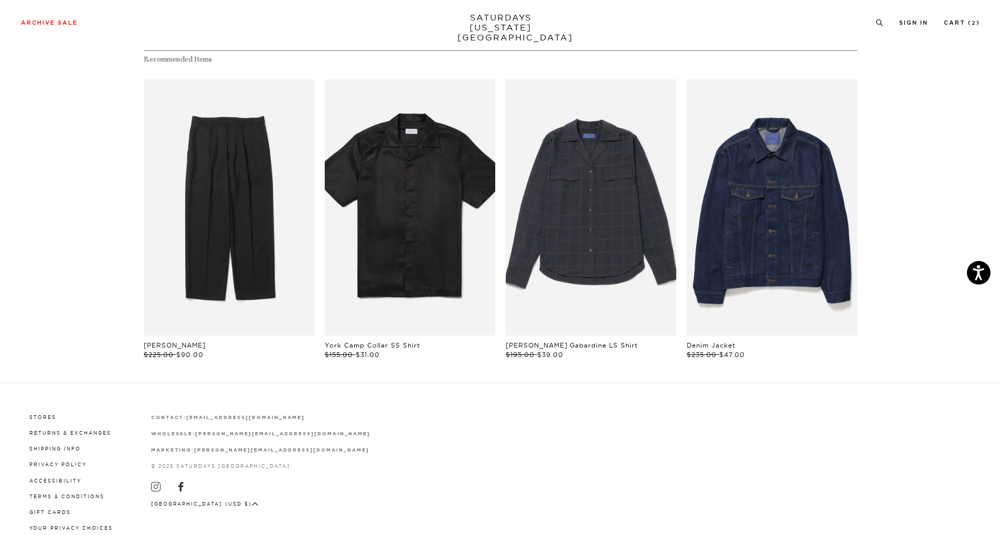
scroll to position [4438, 0]
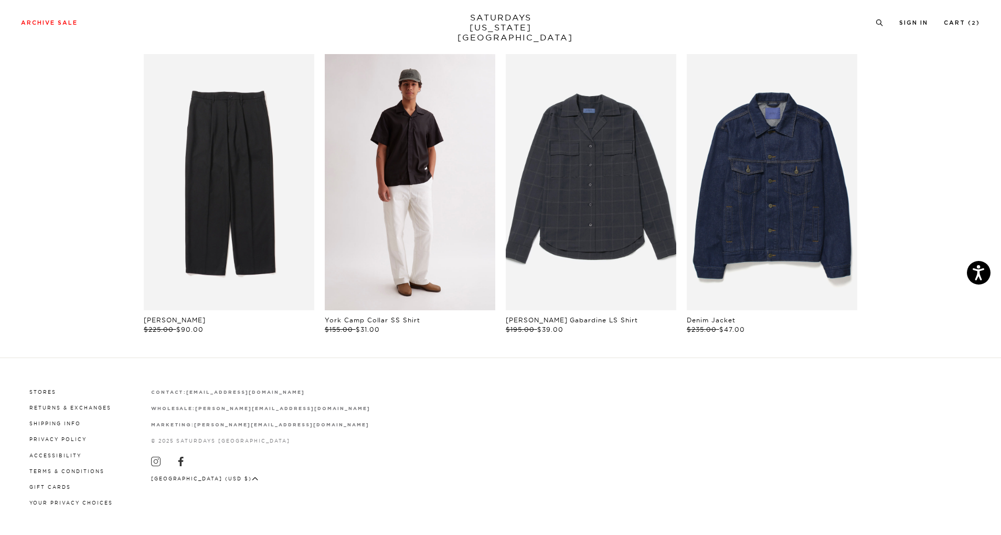
click at [454, 123] on link "files/M00020SS01-BLACK_02.jpg" at bounding box center [410, 182] width 171 height 256
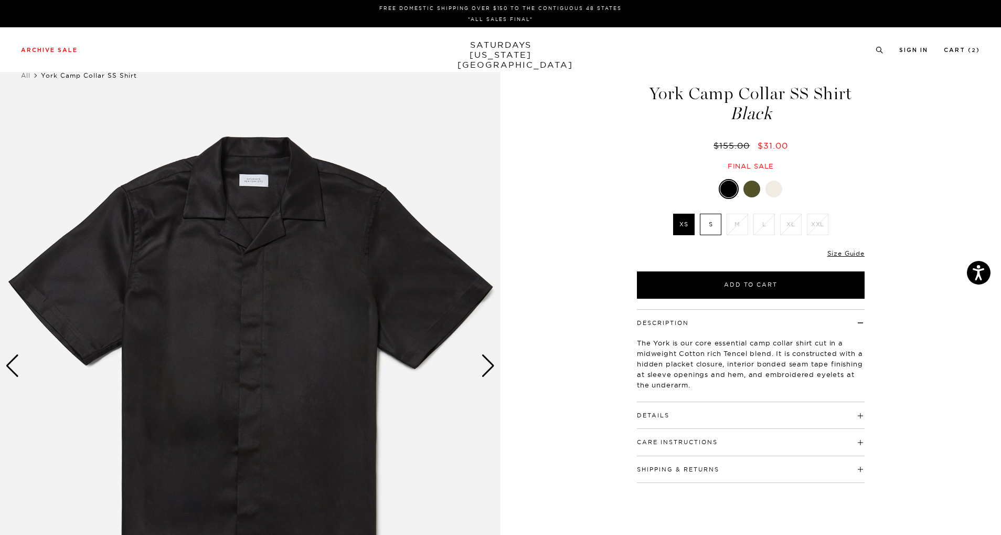
click at [759, 194] on div at bounding box center [752, 189] width 17 height 17
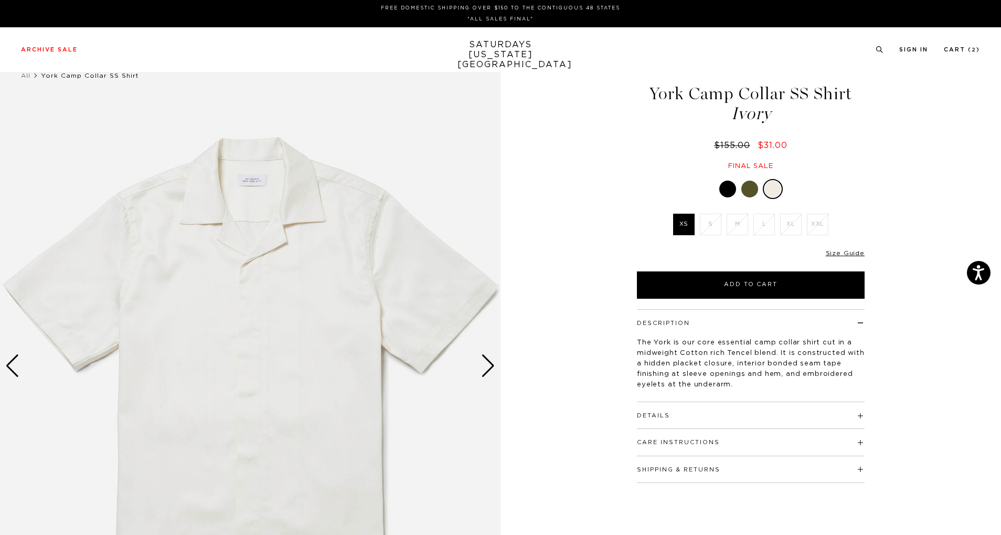
click at [727, 190] on div at bounding box center [727, 189] width 17 height 17
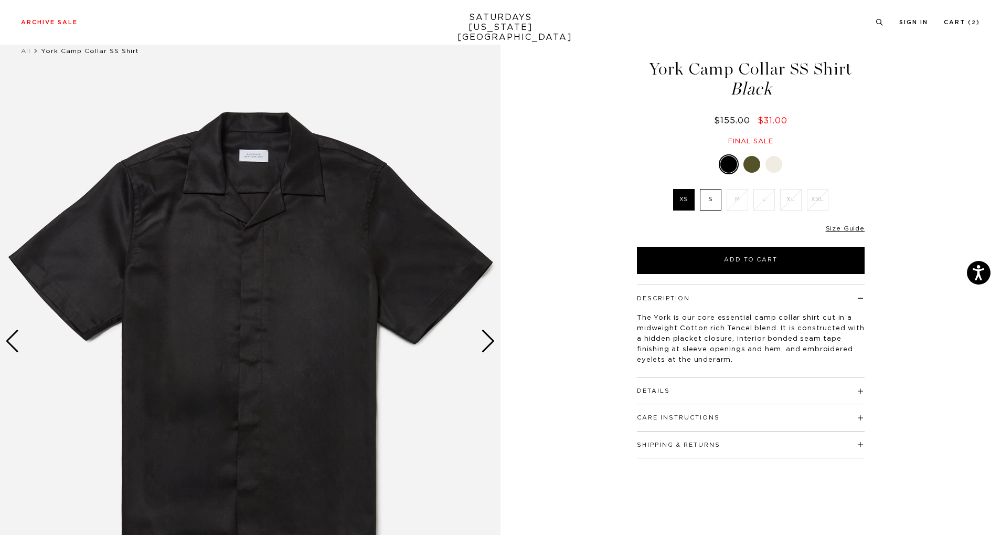
scroll to position [26, 0]
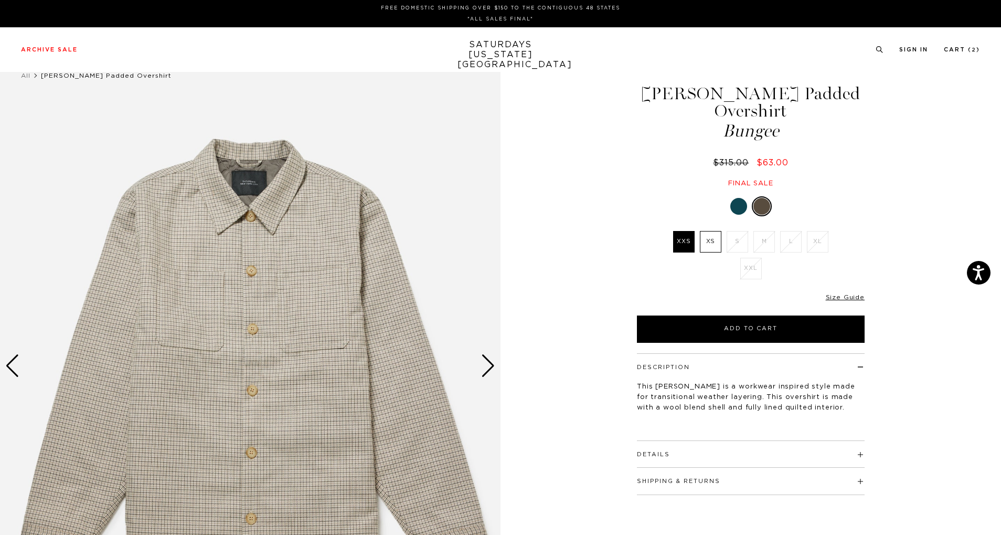
click at [741, 198] on div at bounding box center [738, 206] width 17 height 17
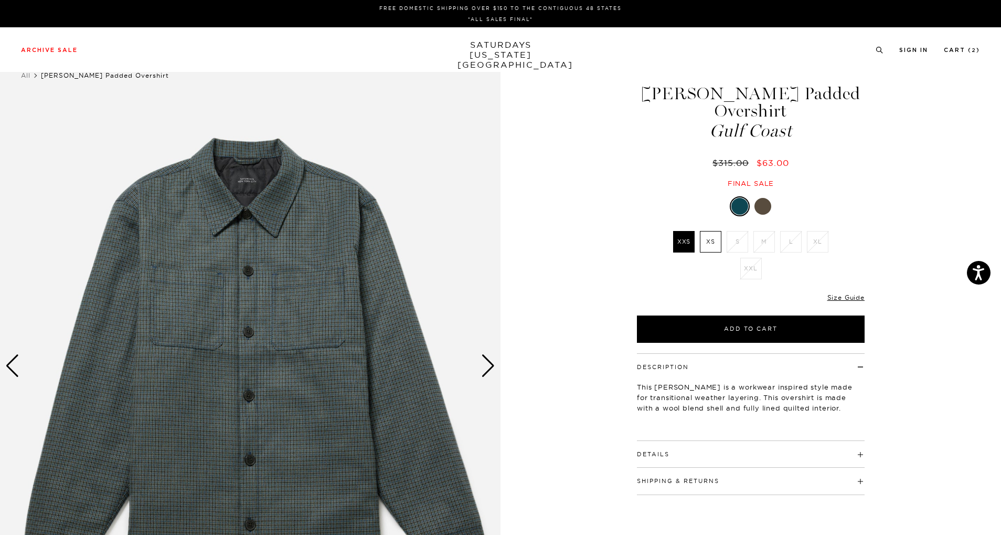
click at [765, 198] on div at bounding box center [763, 206] width 17 height 17
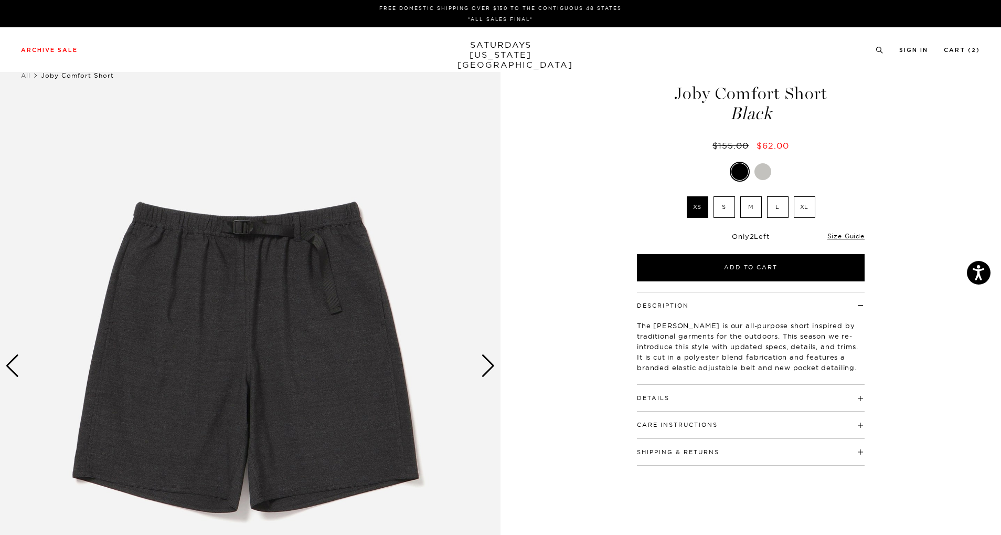
click at [490, 362] on div "Next slide" at bounding box center [488, 365] width 14 height 23
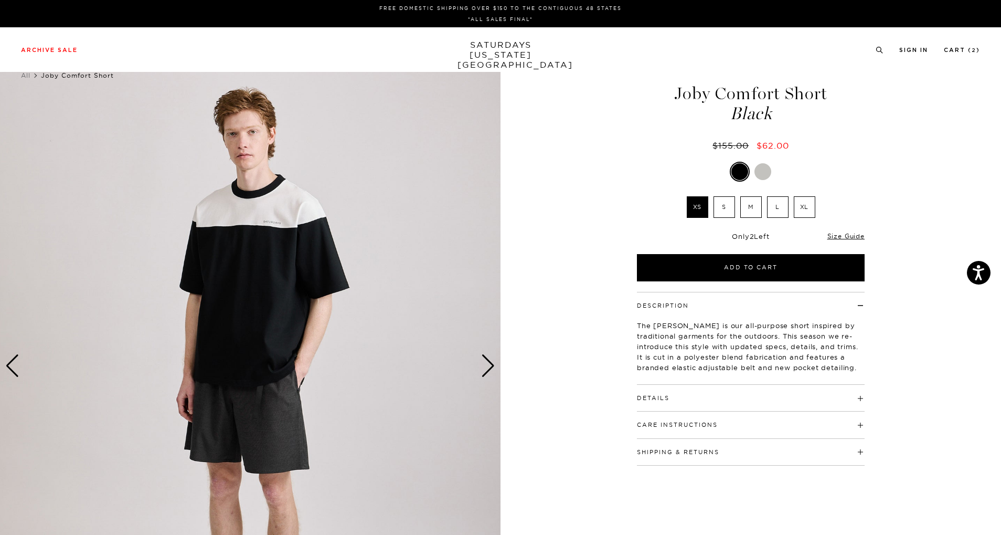
click at [490, 362] on div "Next slide" at bounding box center [488, 365] width 14 height 23
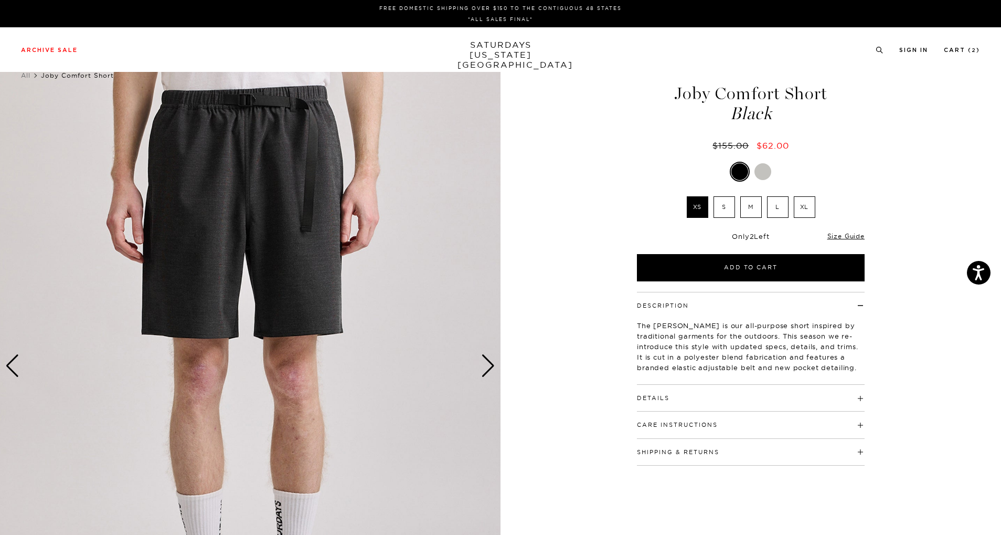
click at [490, 362] on div "Next slide" at bounding box center [488, 365] width 14 height 23
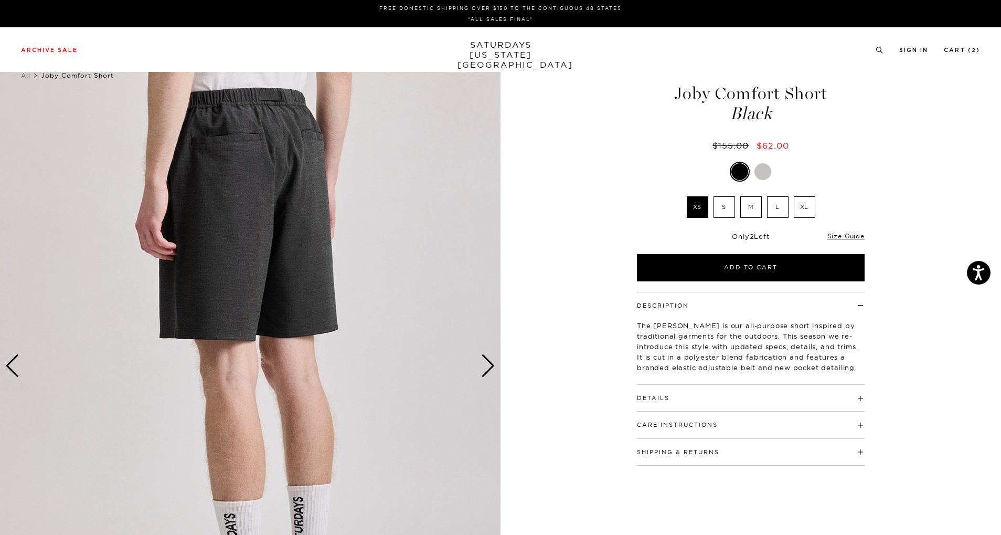
click at [703, 397] on h4 "Details" at bounding box center [751, 393] width 228 height 17
click at [486, 364] on div "Next slide" at bounding box center [488, 365] width 14 height 23
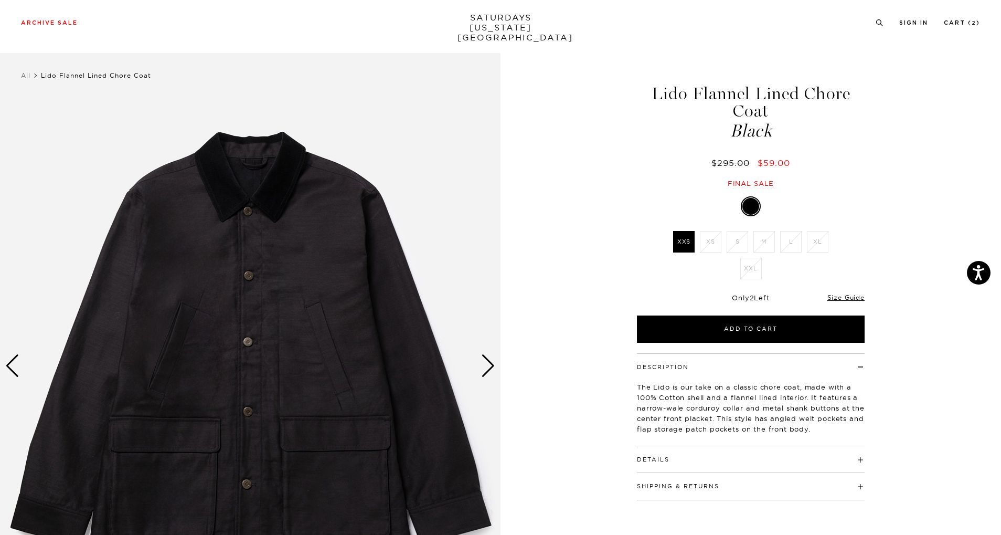
scroll to position [99, 0]
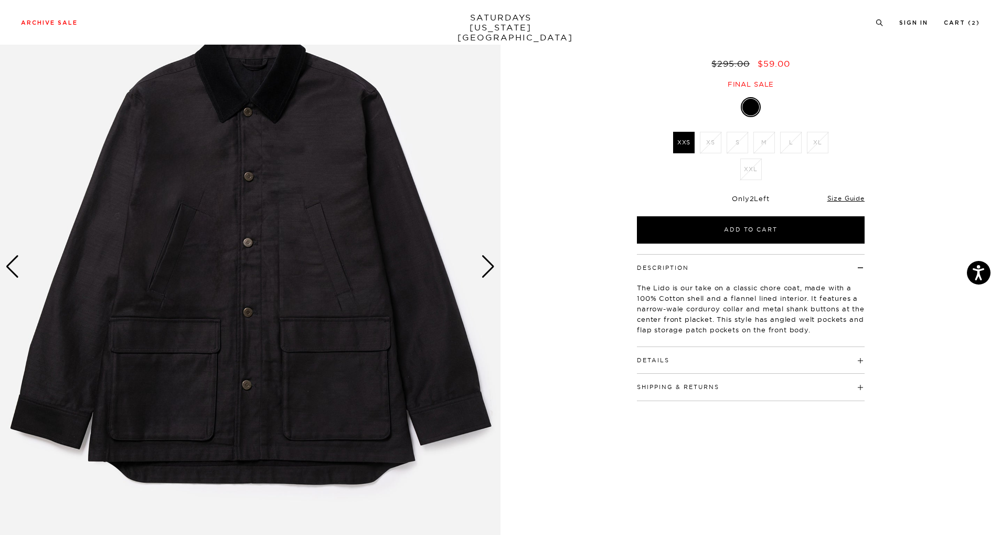
click at [494, 267] on div "Next slide" at bounding box center [488, 266] width 14 height 23
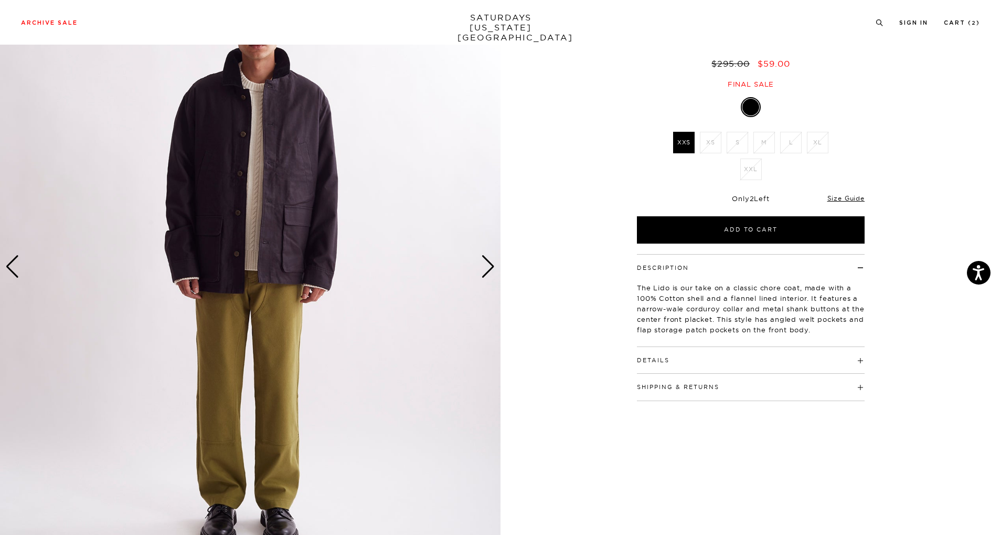
click at [494, 267] on div "Next slide" at bounding box center [488, 266] width 14 height 23
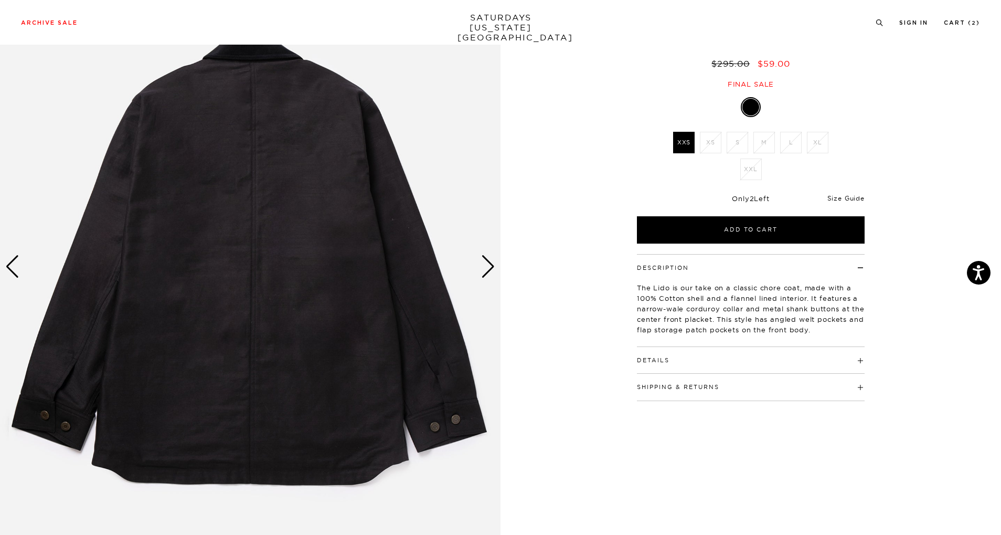
click at [841, 196] on link "Size Guide" at bounding box center [846, 198] width 37 height 8
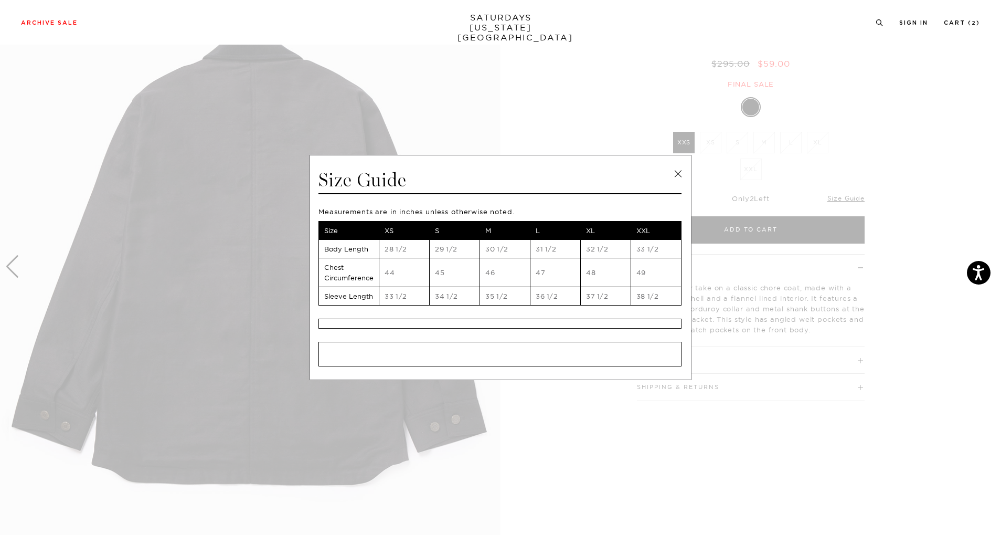
click at [677, 172] on link at bounding box center [678, 174] width 16 height 16
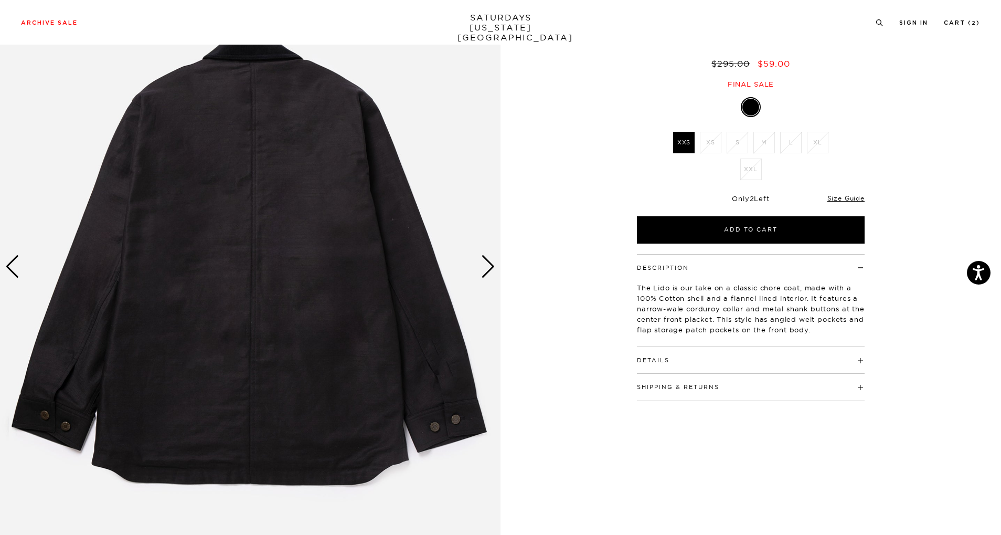
click at [497, 263] on img at bounding box center [250, 267] width 501 height 626
click at [486, 271] on div "Next slide" at bounding box center [488, 266] width 14 height 23
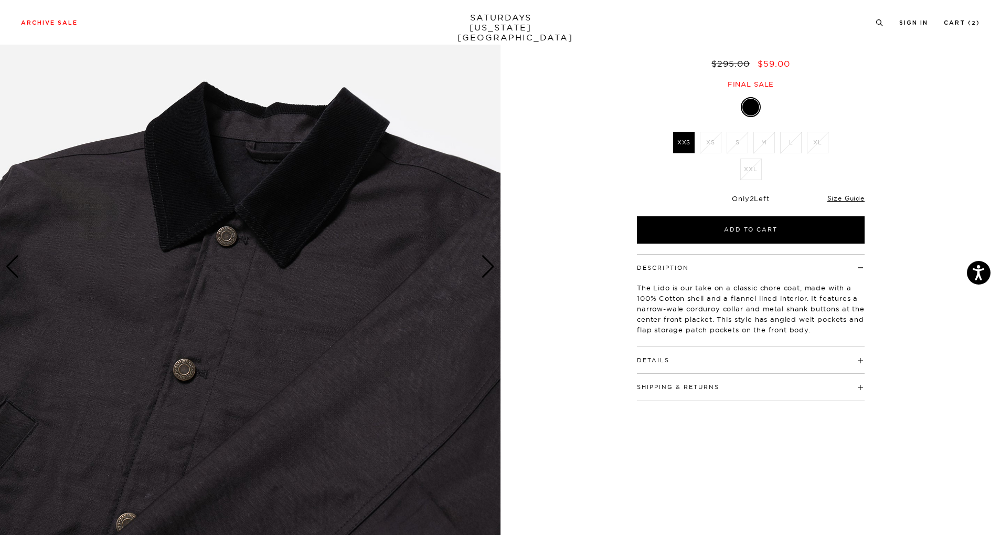
scroll to position [0, 0]
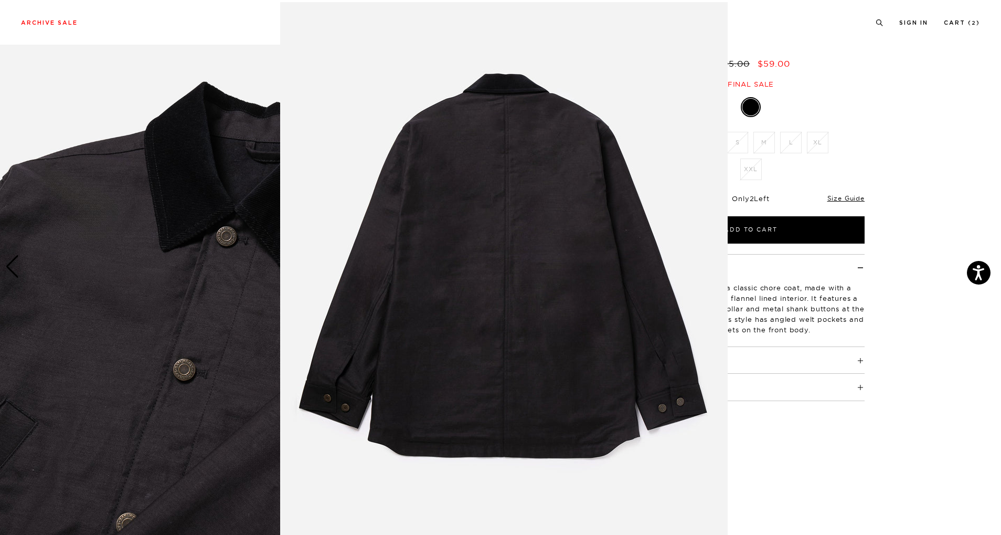
click at [853, 92] on figure at bounding box center [500, 267] width 1001 height 535
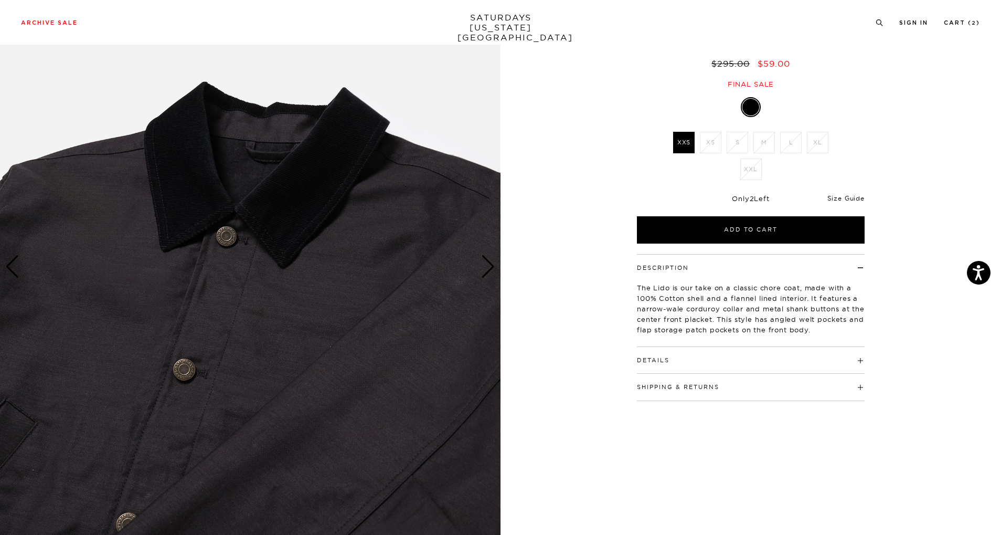
click at [854, 201] on link "Size Guide" at bounding box center [846, 198] width 37 height 8
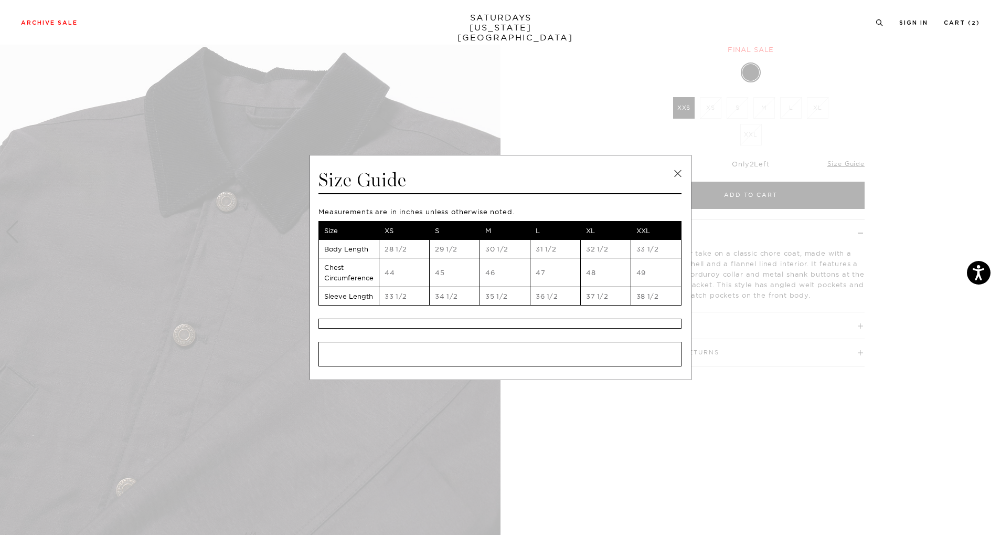
scroll to position [133, 0]
click at [680, 173] on link at bounding box center [678, 174] width 16 height 16
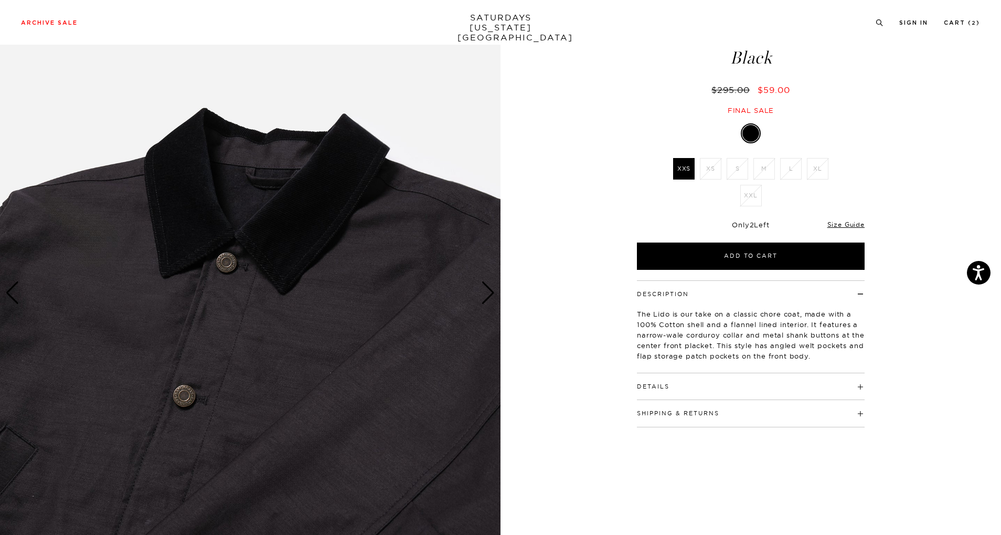
scroll to position [73, 0]
click at [487, 289] on div "Next slide" at bounding box center [488, 292] width 14 height 23
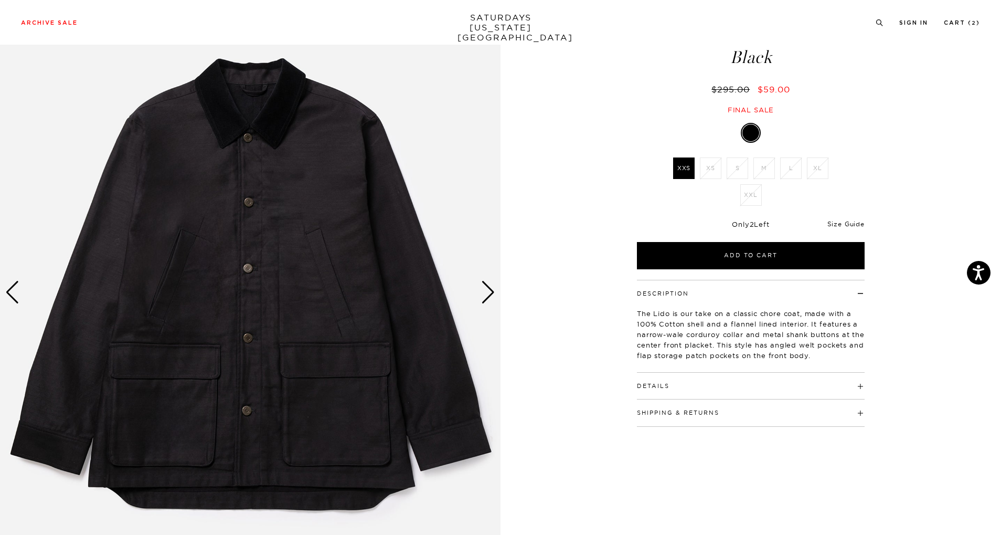
click at [855, 224] on link "Size Guide" at bounding box center [846, 224] width 37 height 8
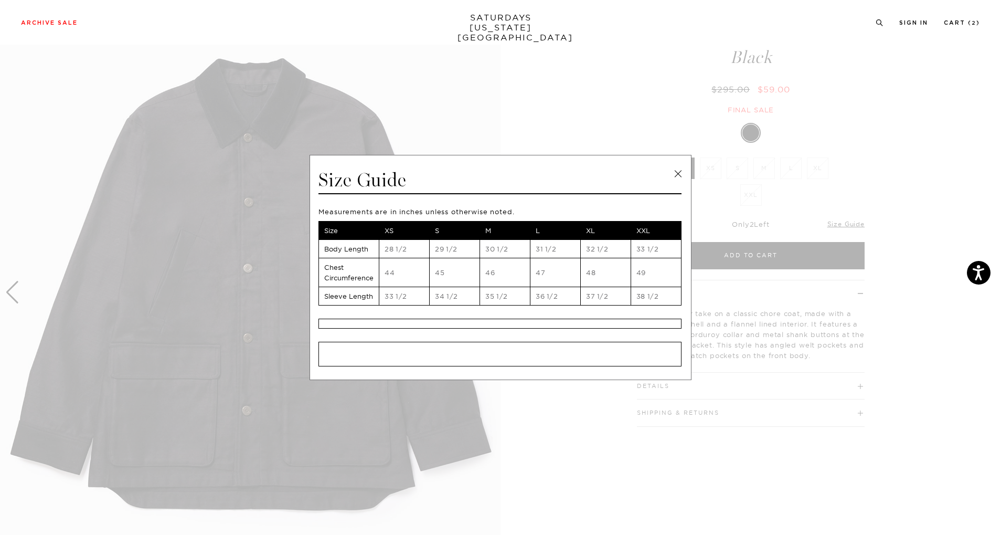
click at [679, 175] on link at bounding box center [678, 174] width 16 height 16
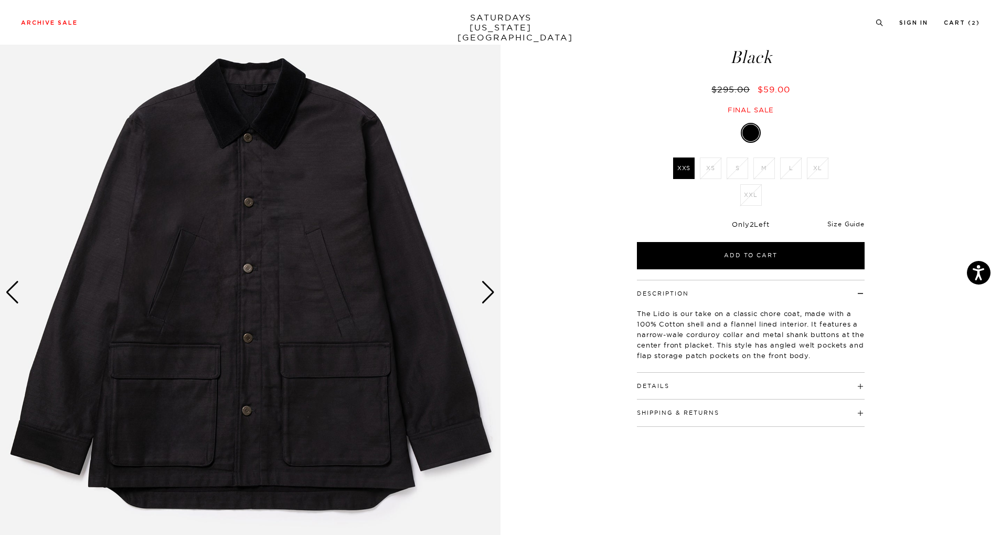
click at [858, 221] on link "Size Guide" at bounding box center [846, 224] width 37 height 8
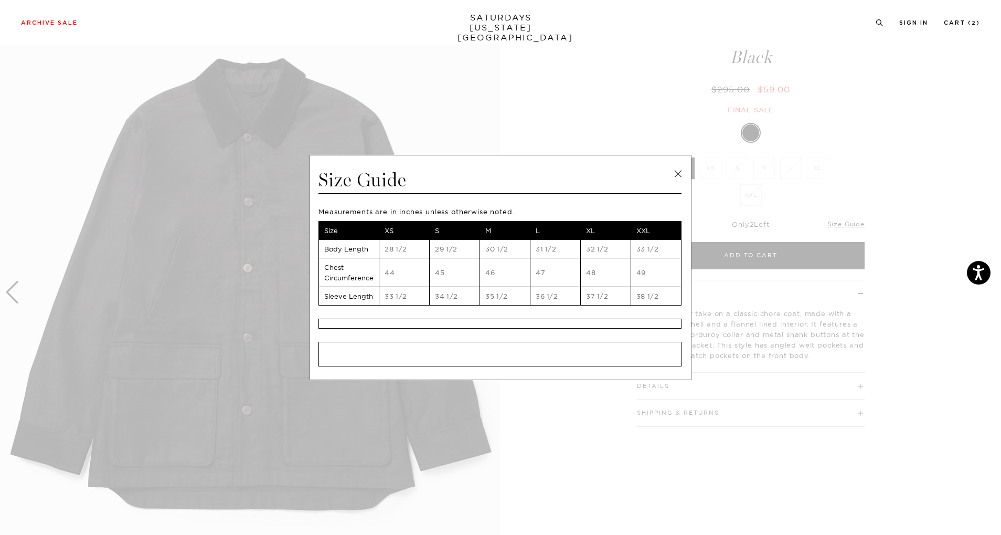
click at [675, 173] on link at bounding box center [678, 174] width 16 height 16
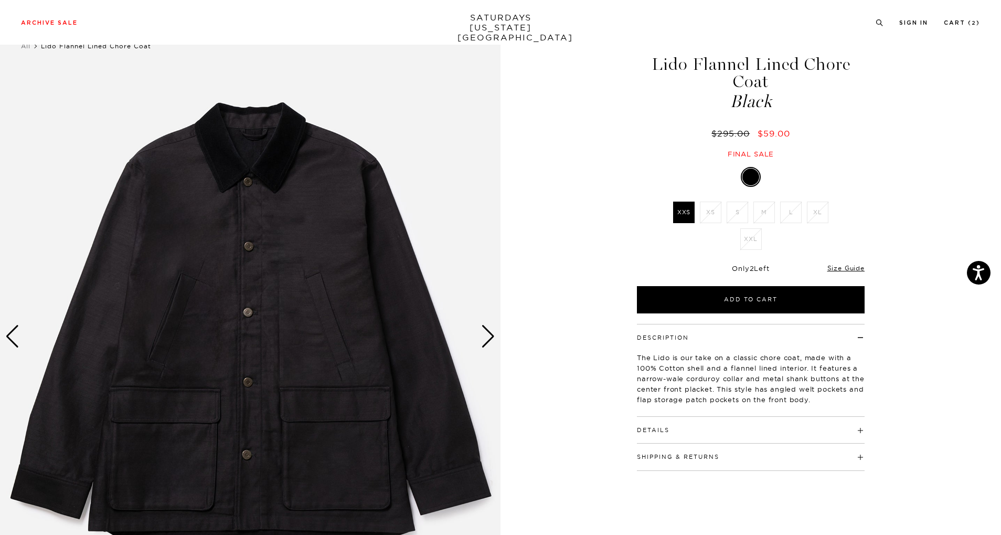
scroll to position [28, 0]
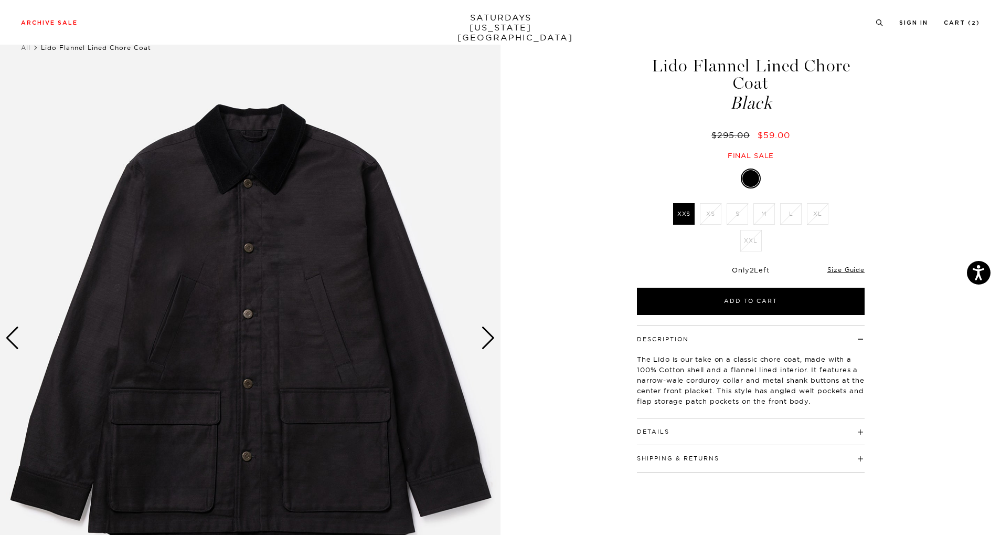
click at [493, 341] on div "Next slide" at bounding box center [488, 337] width 14 height 23
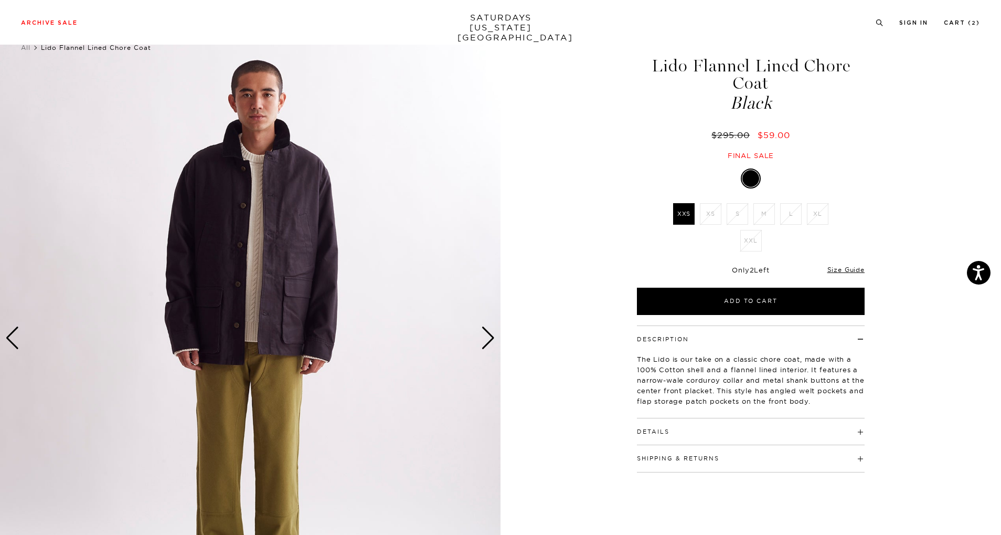
click at [493, 341] on div "Next slide" at bounding box center [488, 337] width 14 height 23
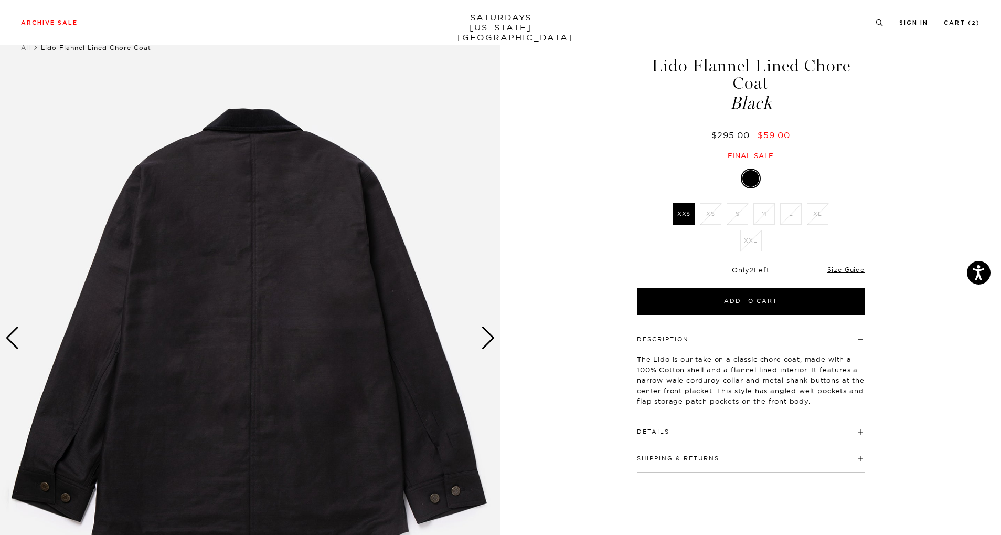
click at [492, 331] on div "Next slide" at bounding box center [488, 337] width 14 height 23
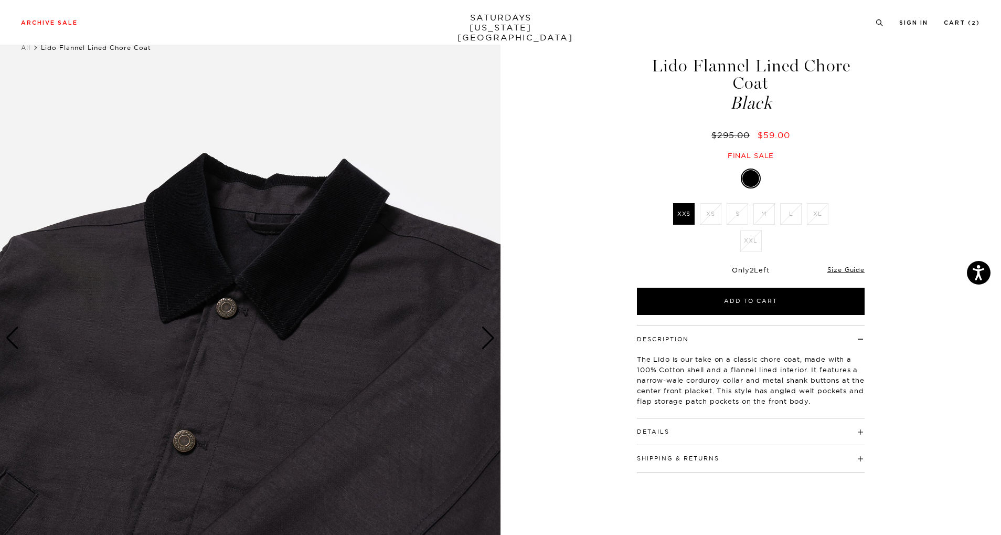
click at [492, 331] on div "Next slide" at bounding box center [488, 337] width 14 height 23
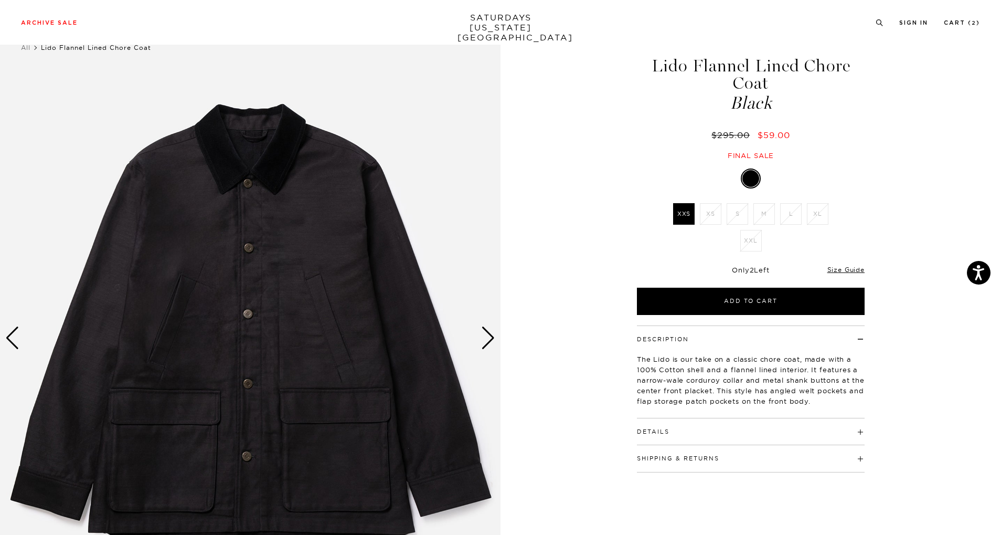
click at [492, 331] on div "Next slide" at bounding box center [488, 337] width 14 height 23
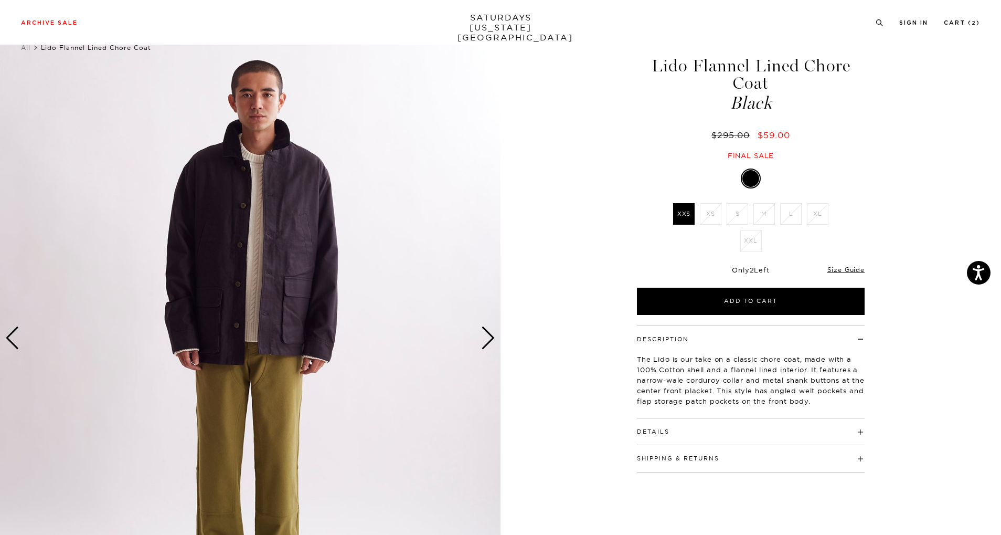
click at [489, 345] on div "Next slide" at bounding box center [488, 337] width 14 height 23
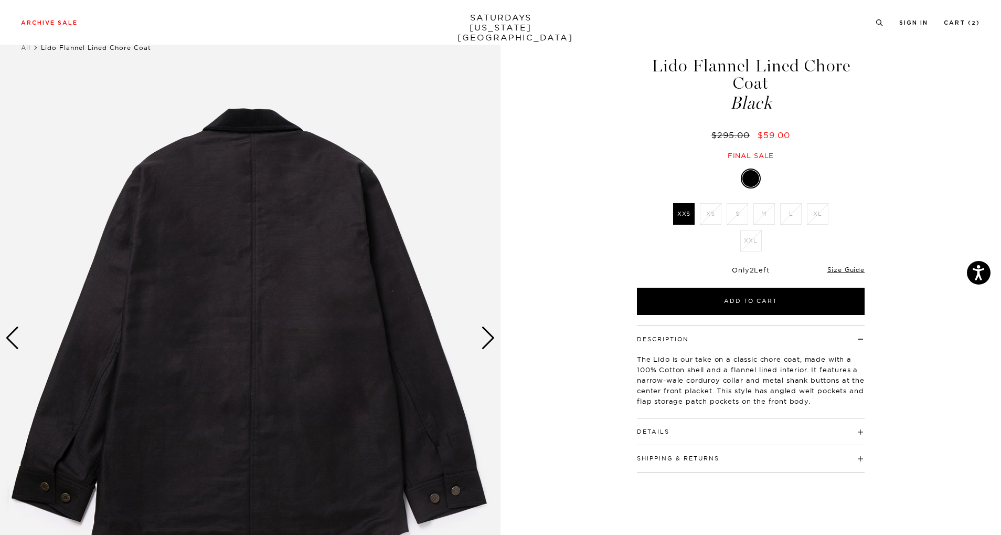
click at [489, 345] on div "Next slide" at bounding box center [488, 337] width 14 height 23
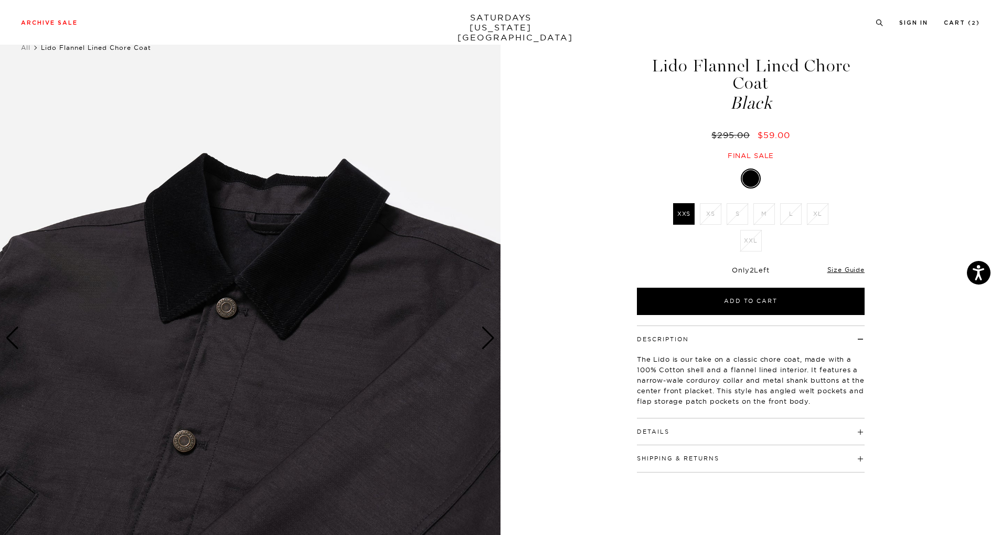
click at [489, 345] on div "Next slide" at bounding box center [488, 337] width 14 height 23
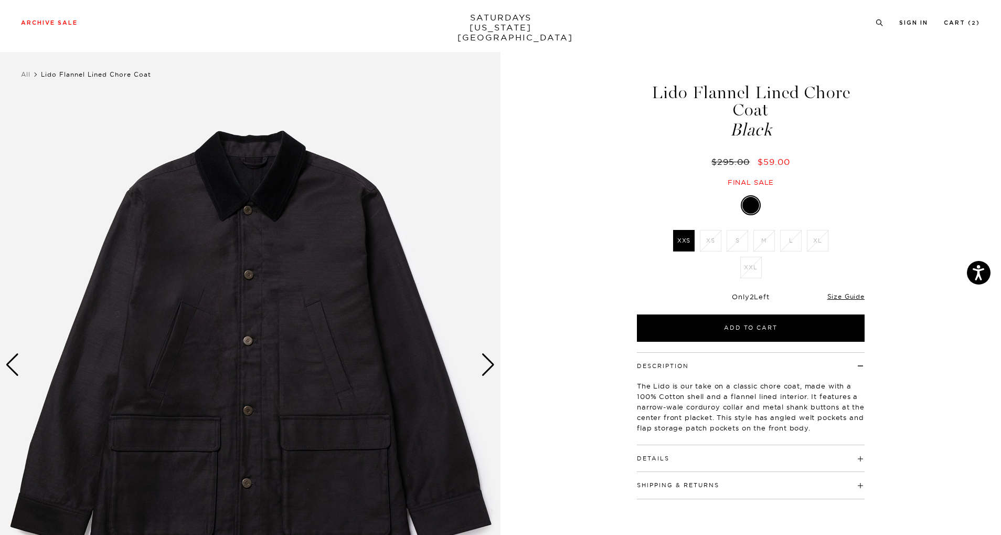
scroll to position [7, 0]
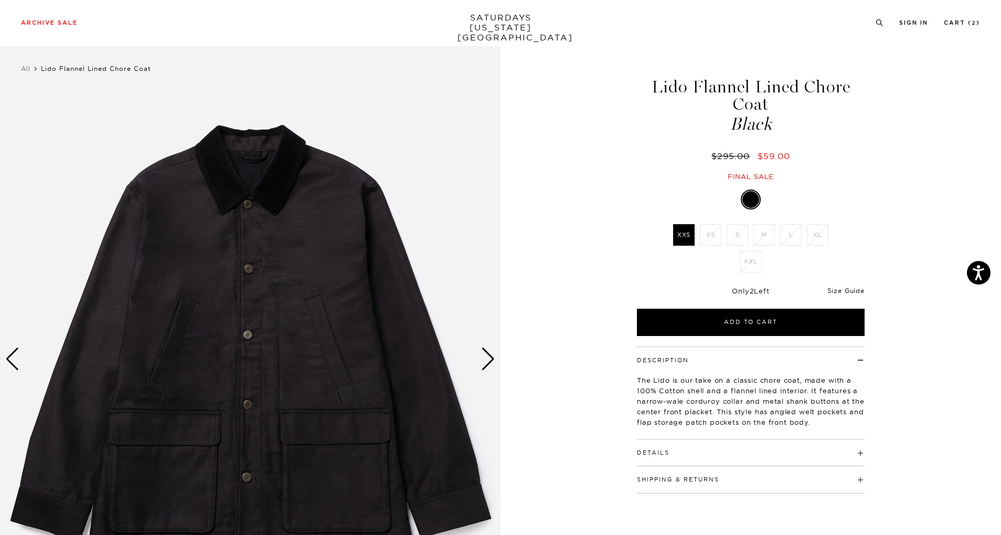
click at [858, 291] on link "Size Guide" at bounding box center [846, 291] width 37 height 8
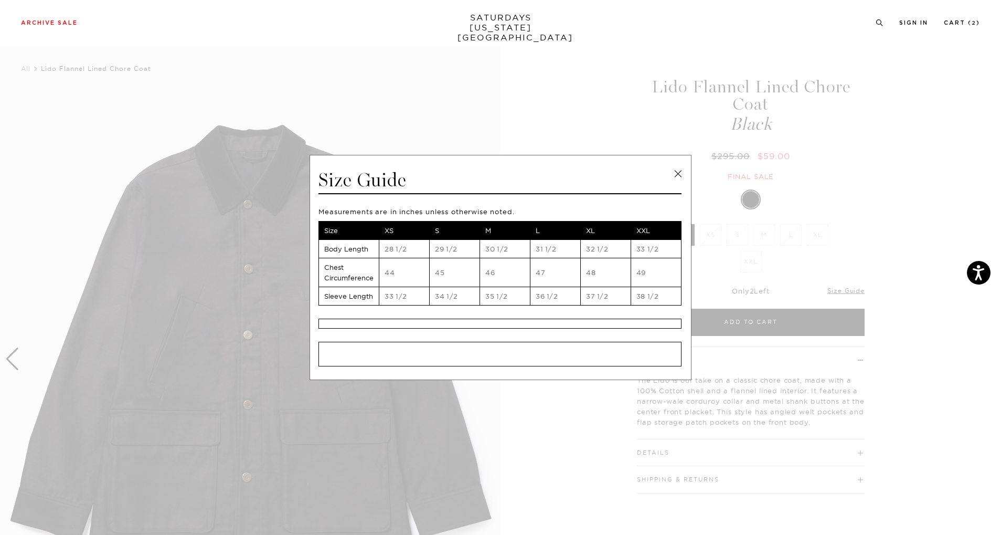
click at [680, 171] on link at bounding box center [678, 174] width 16 height 16
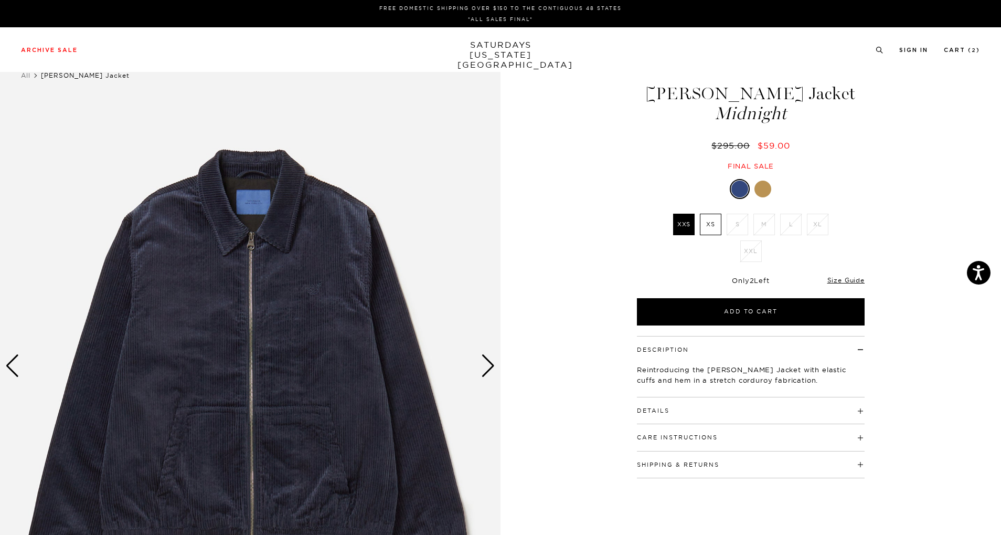
click at [767, 192] on div at bounding box center [763, 189] width 17 height 17
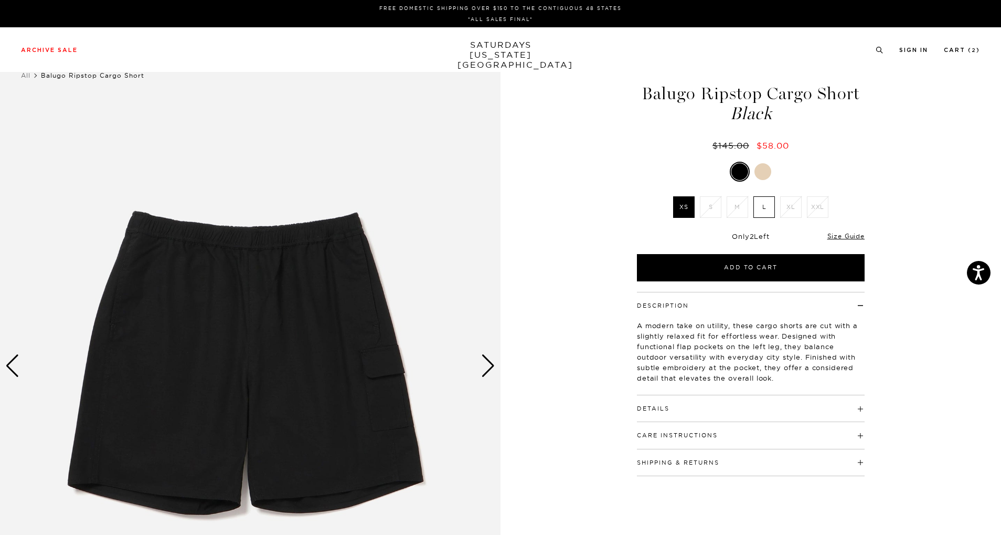
click at [767, 204] on label "L" at bounding box center [765, 207] width 22 height 22
click at [0, 0] on input "L" at bounding box center [0, 0] width 0 height 0
click at [484, 372] on div "Next slide" at bounding box center [488, 365] width 14 height 23
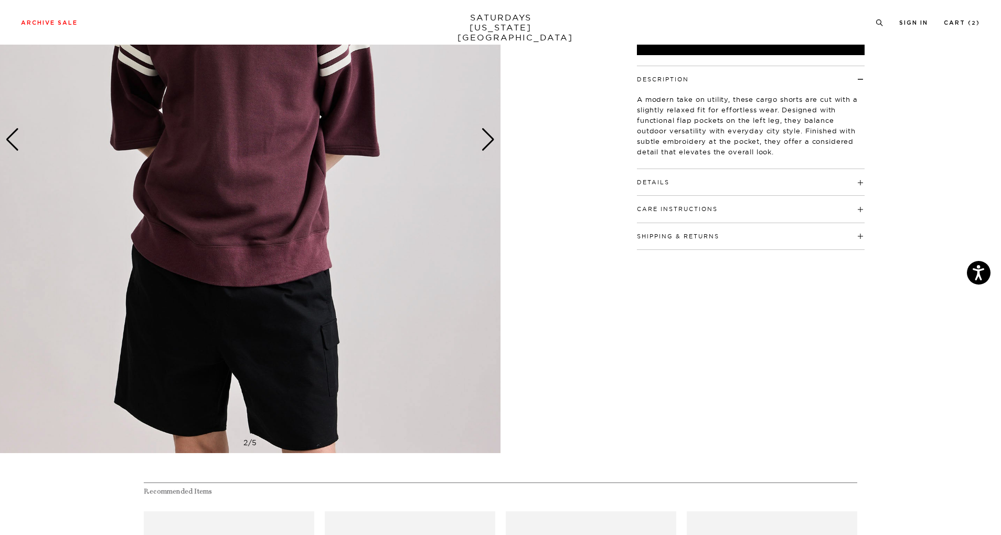
scroll to position [12, 0]
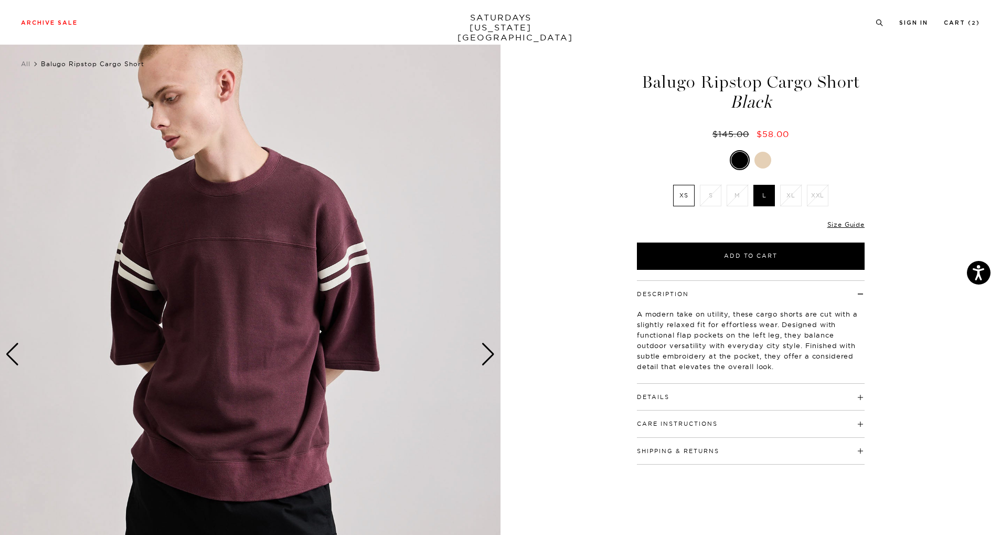
click at [492, 355] on div "Next slide" at bounding box center [488, 354] width 14 height 23
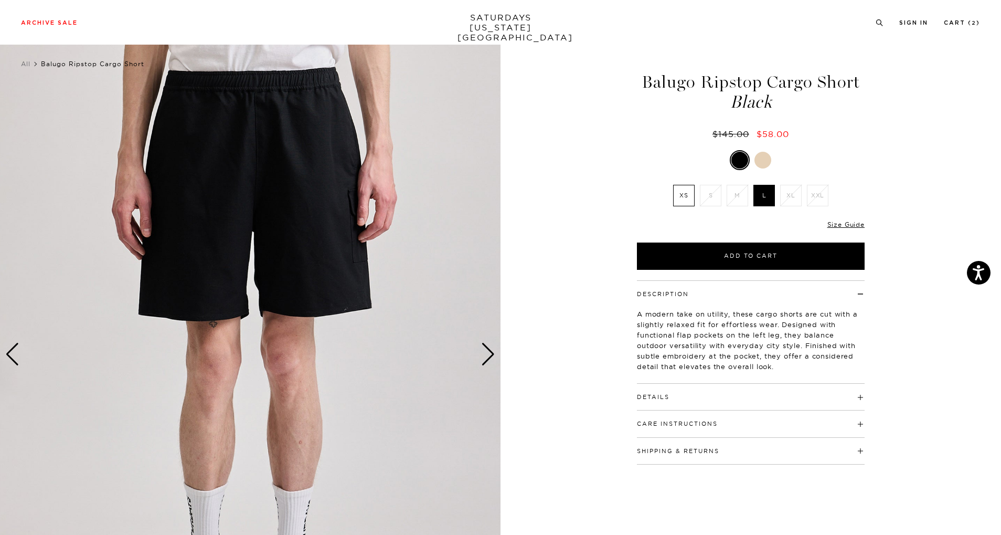
click at [492, 355] on div "Next slide" at bounding box center [488, 354] width 14 height 23
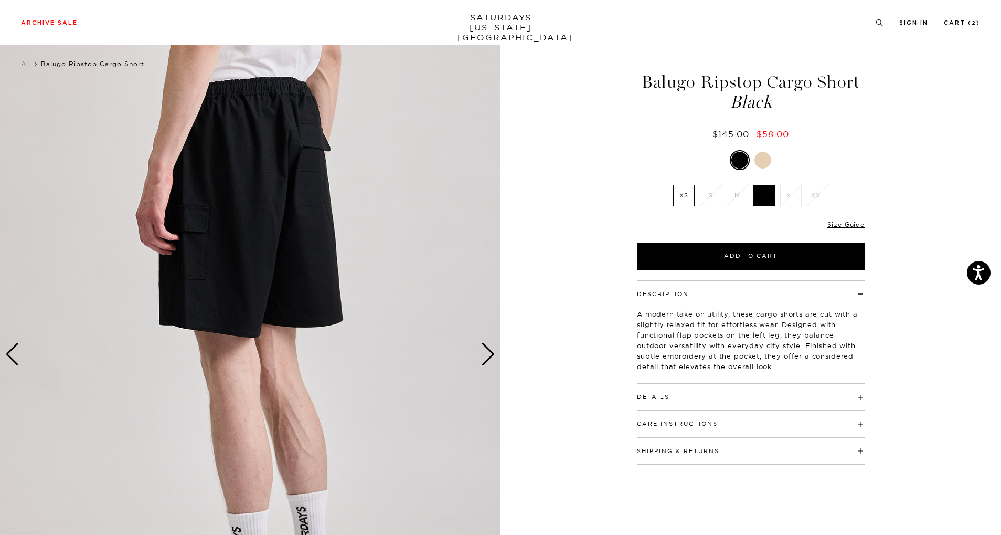
click at [492, 355] on div "Next slide" at bounding box center [488, 354] width 14 height 23
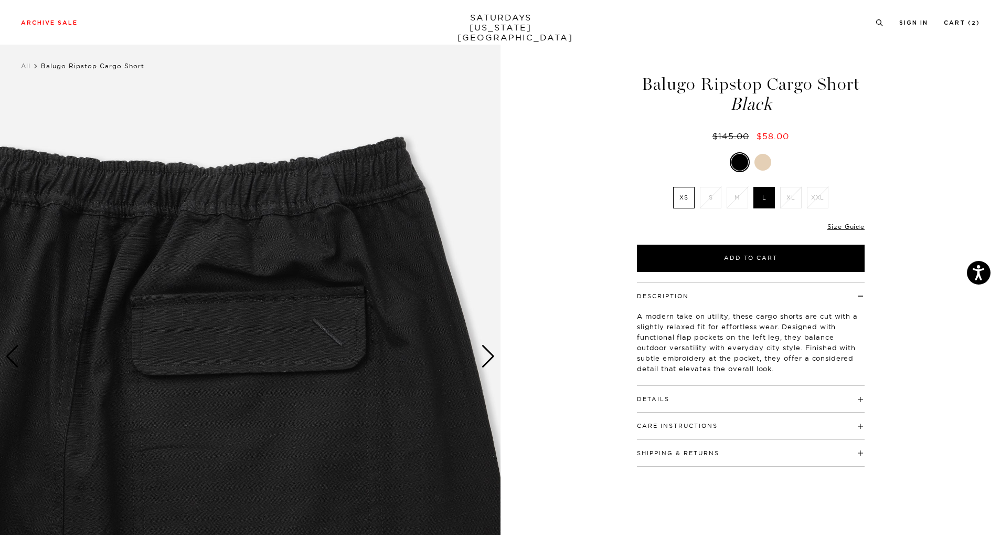
scroll to position [7, 0]
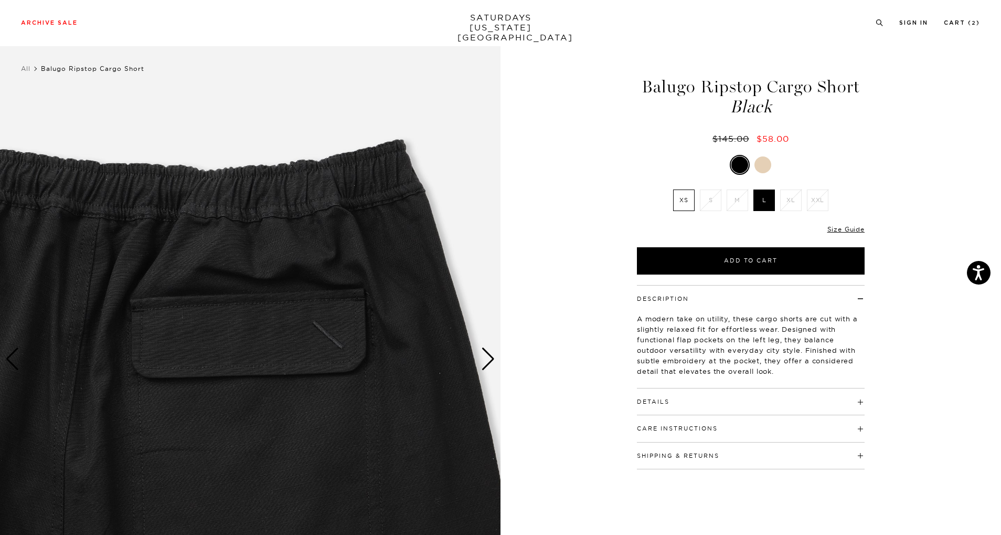
click at [490, 359] on div "Next slide" at bounding box center [488, 358] width 14 height 23
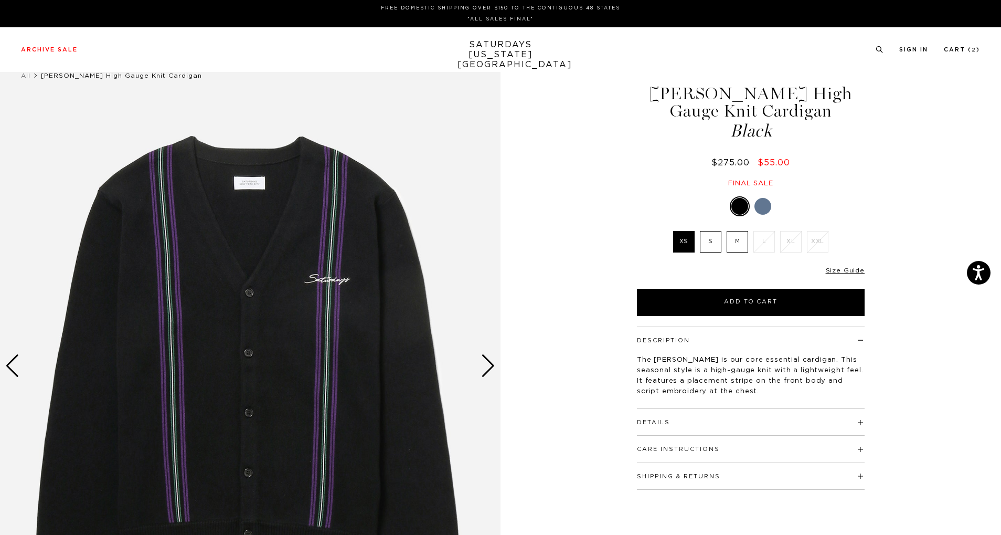
click at [493, 367] on div "Next slide" at bounding box center [488, 365] width 14 height 23
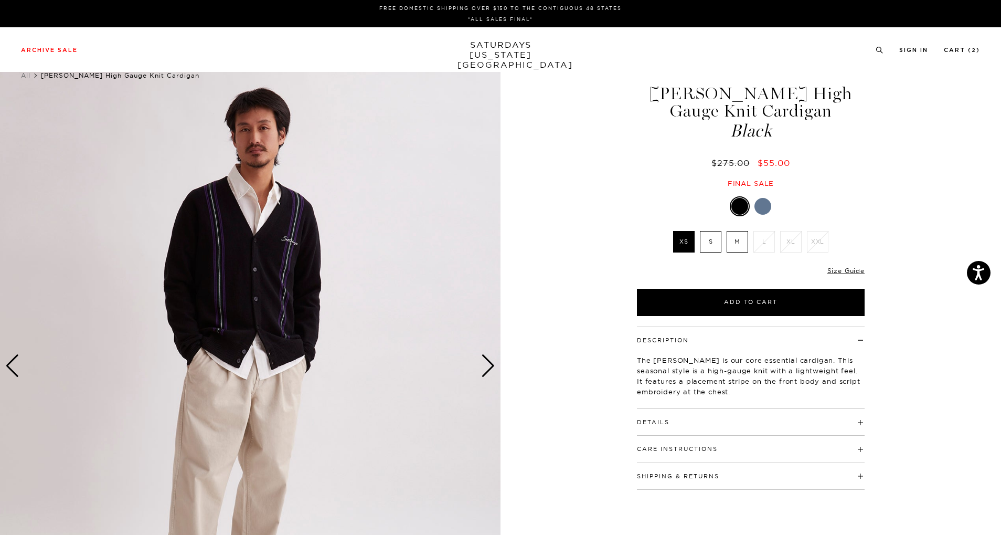
click at [493, 367] on div "Next slide" at bounding box center [488, 365] width 14 height 23
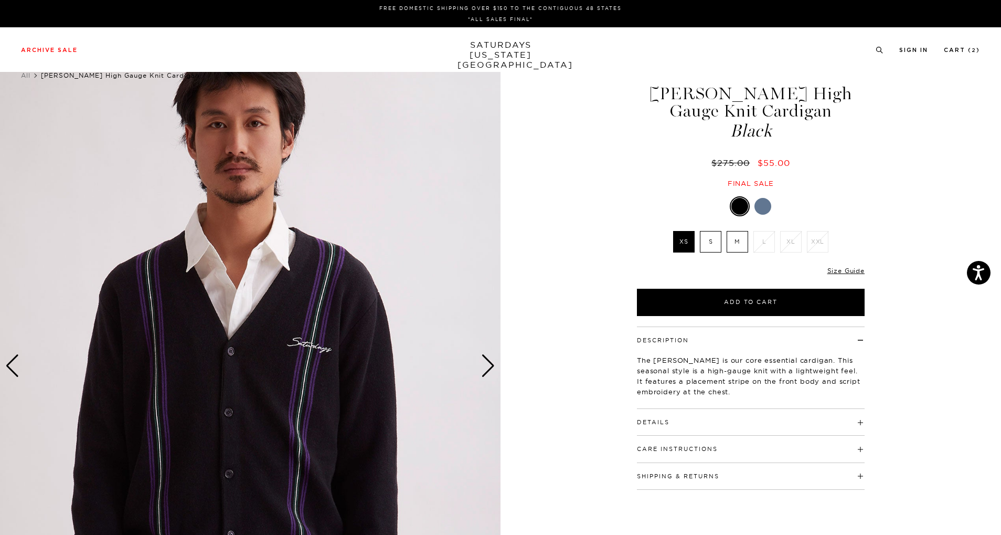
click at [493, 367] on div "Next slide" at bounding box center [488, 365] width 14 height 23
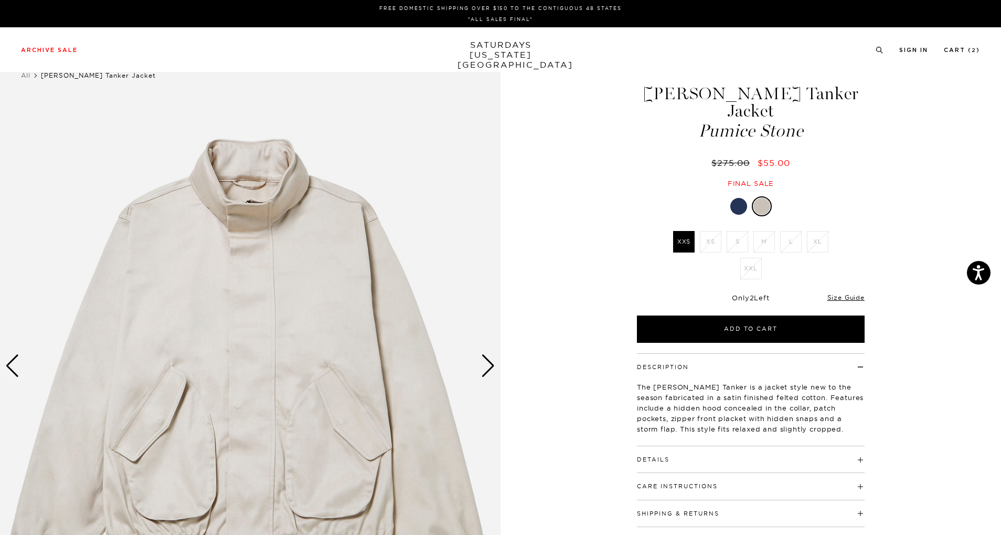
click at [735, 198] on div at bounding box center [738, 206] width 17 height 17
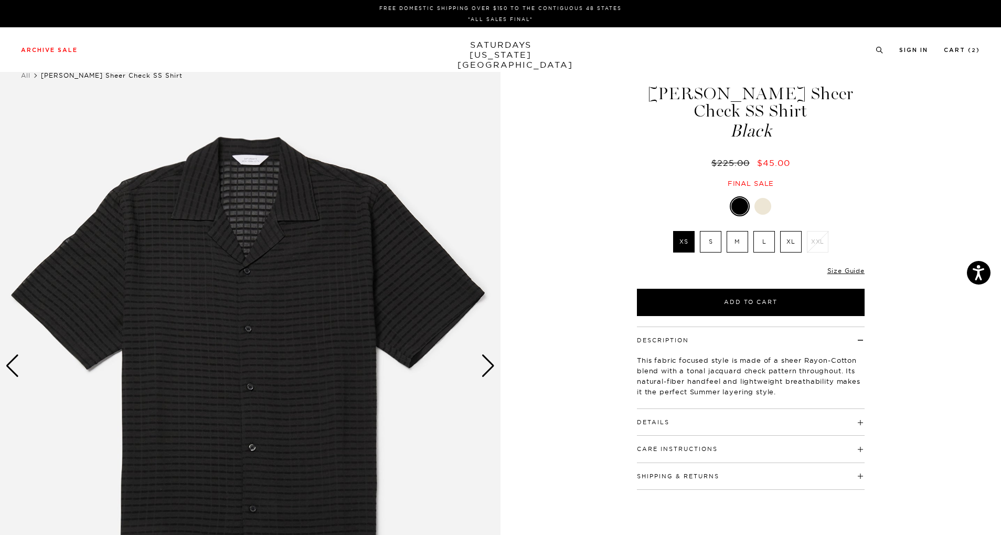
click at [770, 197] on link at bounding box center [763, 206] width 18 height 18
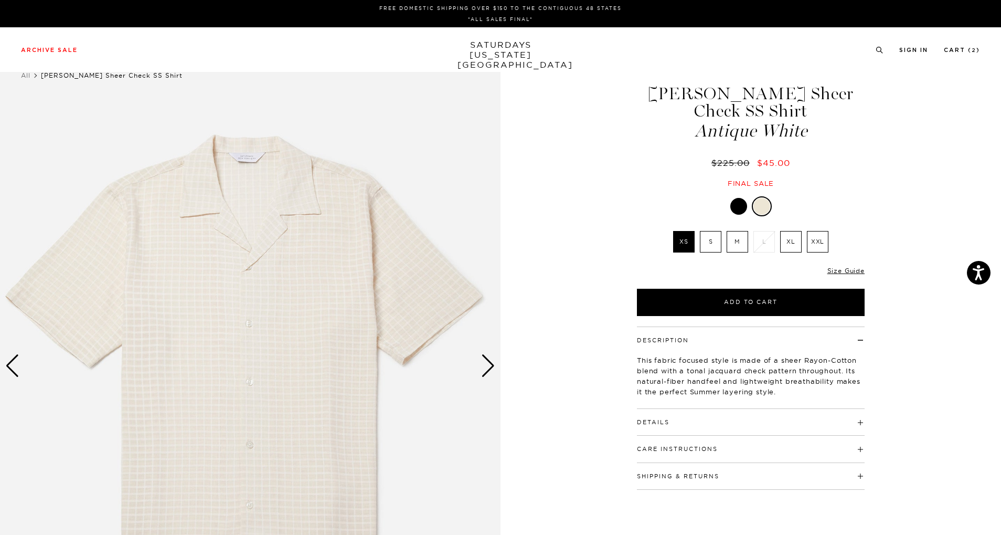
click at [730, 231] on label "M" at bounding box center [738, 242] width 22 height 22
click at [0, 0] on input "M" at bounding box center [0, 0] width 0 height 0
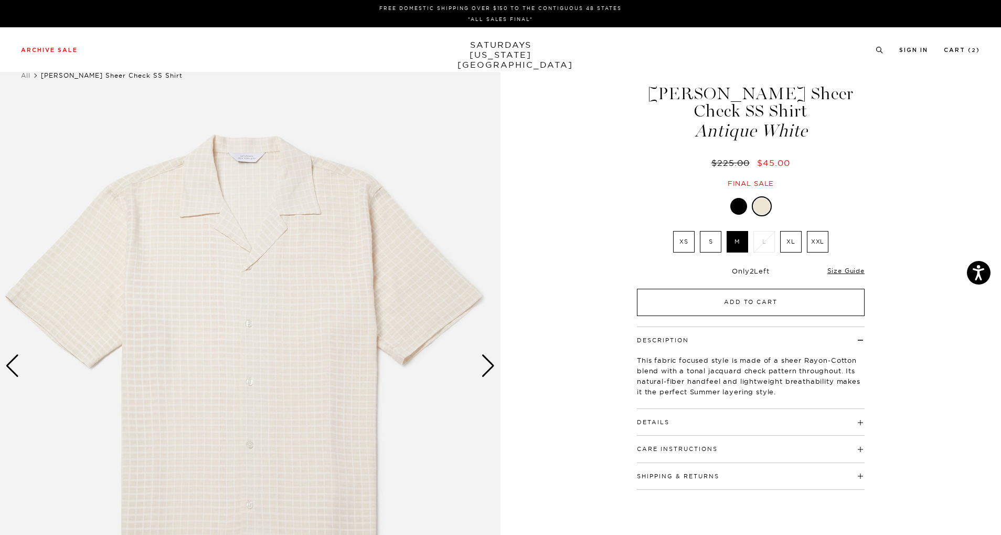
click at [740, 289] on button "Add to Cart" at bounding box center [751, 302] width 228 height 27
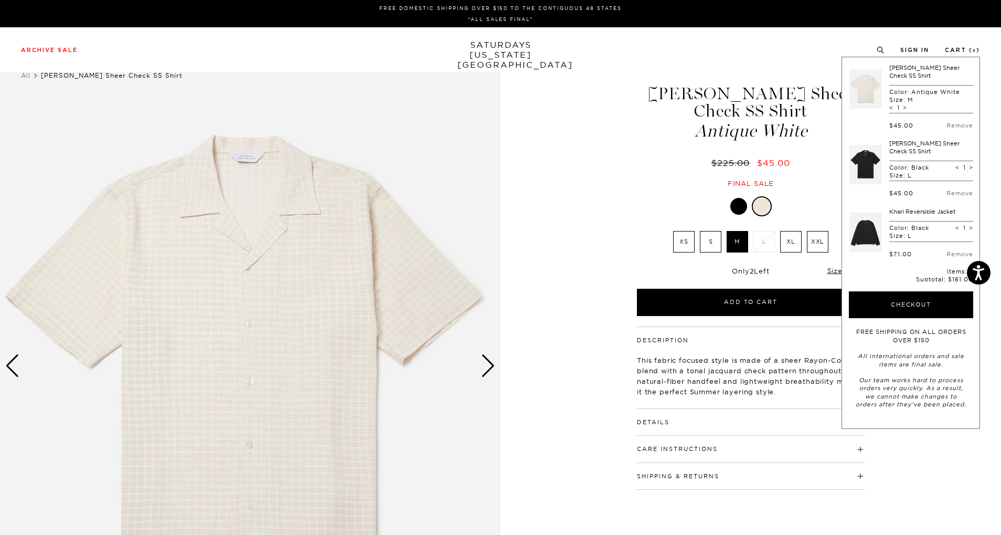
click at [490, 364] on div "Next slide" at bounding box center [488, 365] width 14 height 23
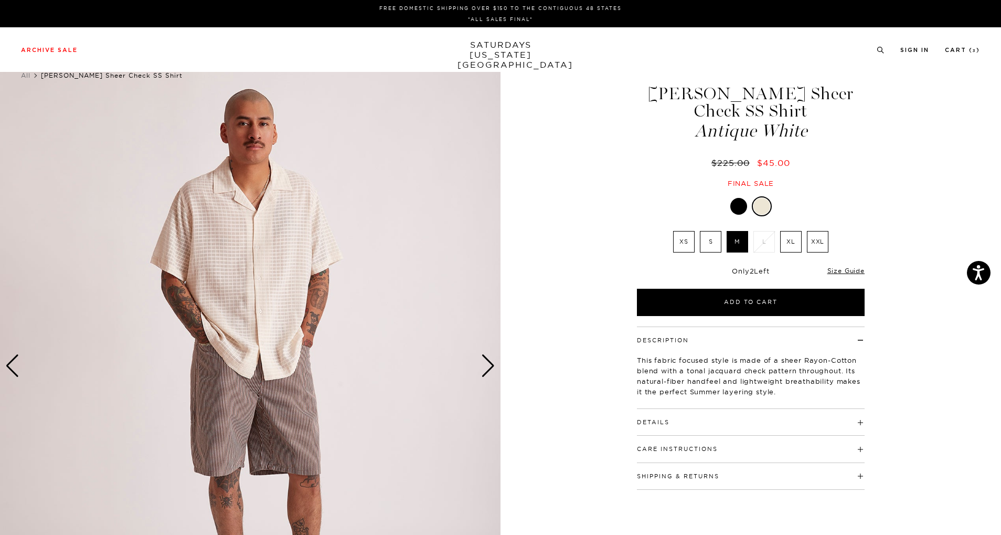
click at [490, 364] on div "Next slide" at bounding box center [488, 365] width 14 height 23
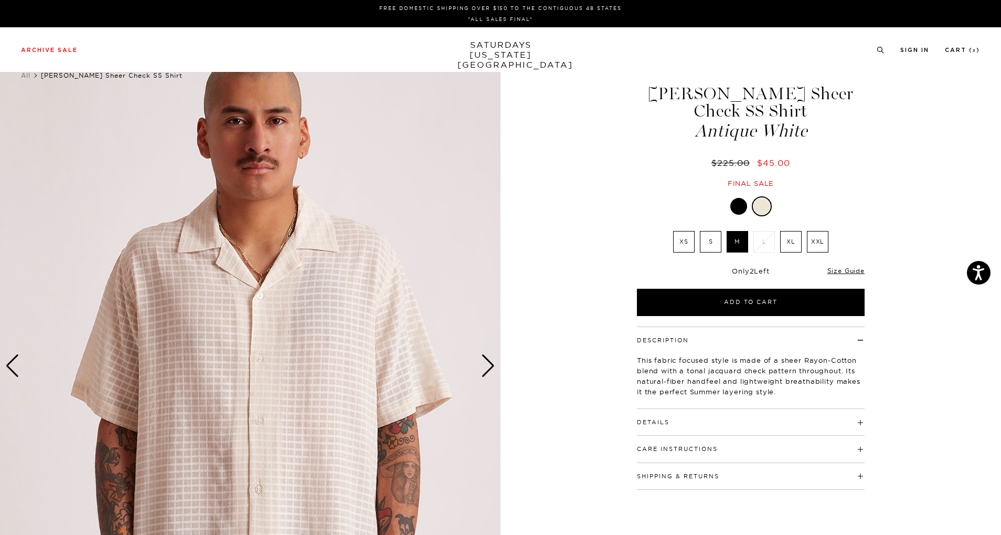
click at [740, 198] on div at bounding box center [738, 206] width 17 height 17
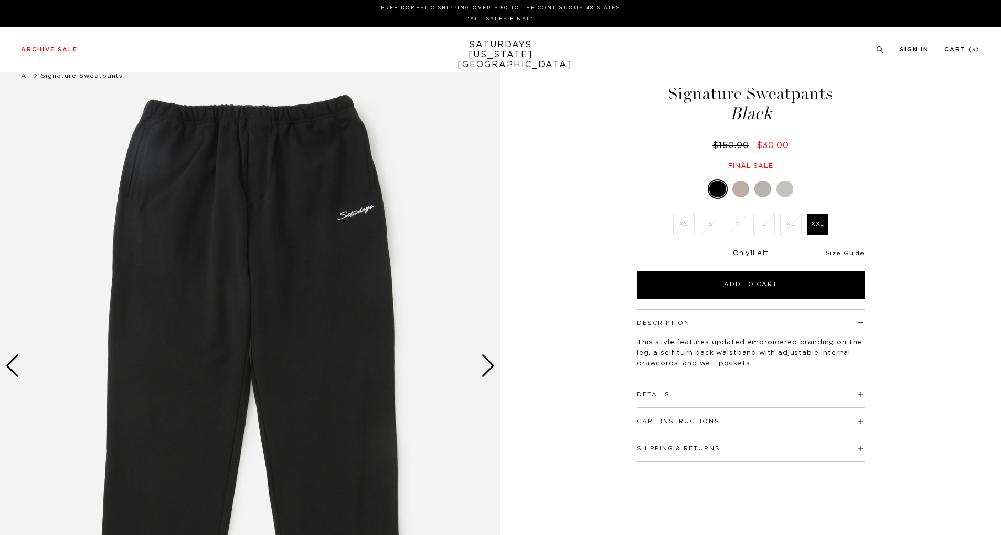
click at [745, 185] on div at bounding box center [741, 189] width 17 height 17
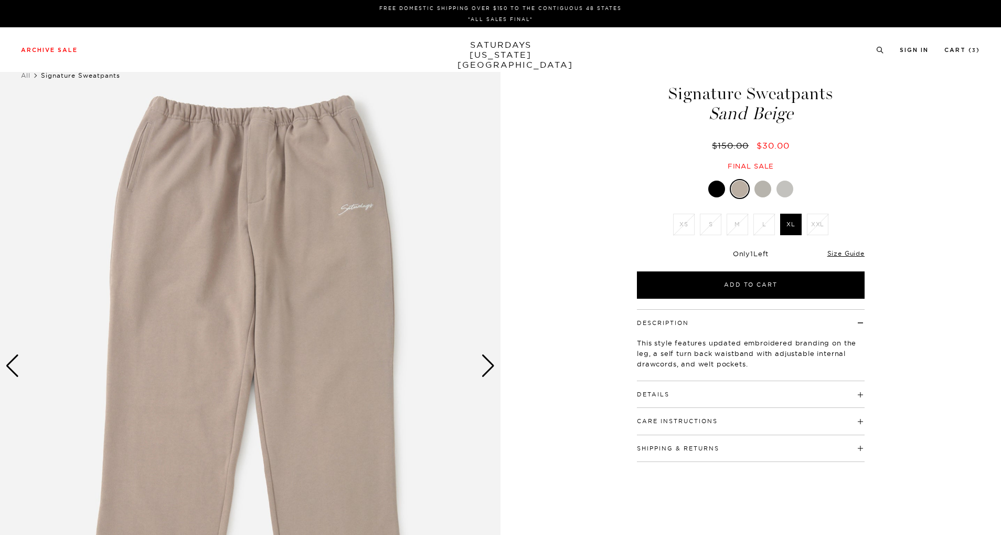
click at [764, 193] on div at bounding box center [763, 189] width 17 height 17
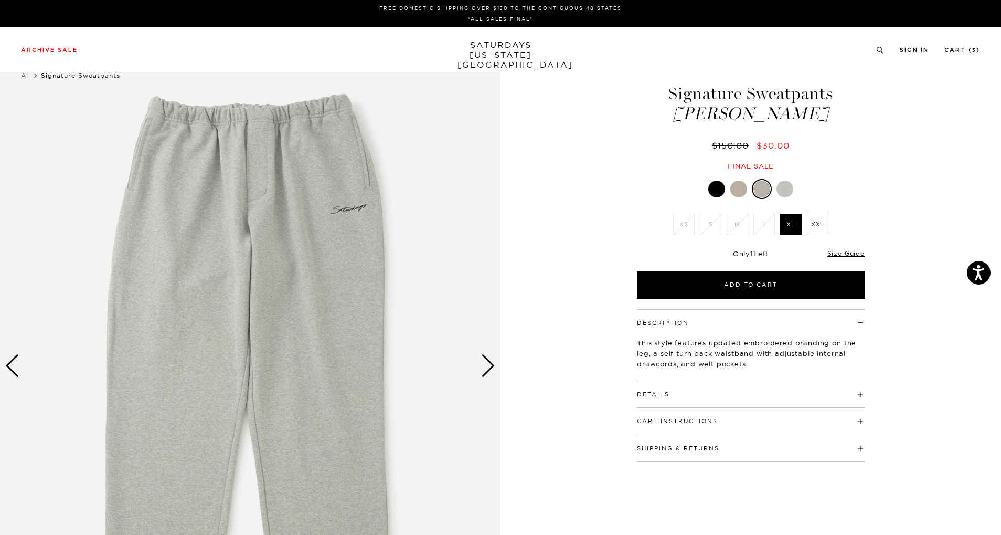
click at [785, 189] on div at bounding box center [785, 189] width 17 height 17
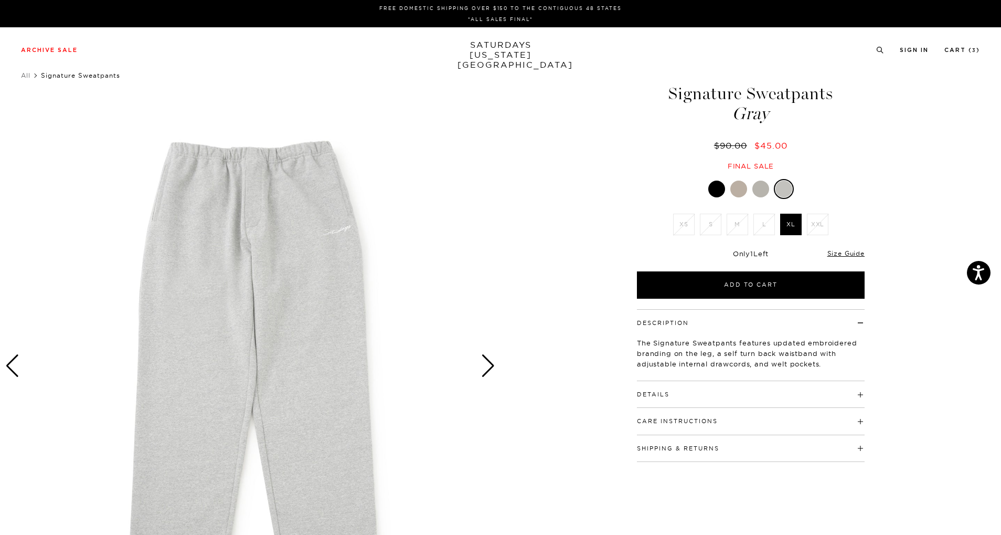
click at [758, 185] on div at bounding box center [760, 189] width 17 height 17
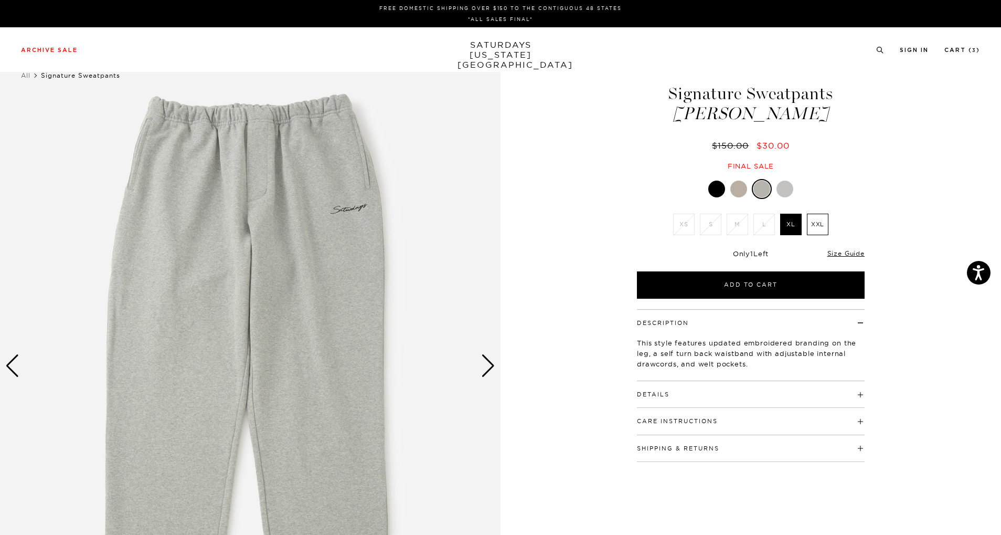
click at [489, 363] on div "Next slide" at bounding box center [488, 365] width 14 height 23
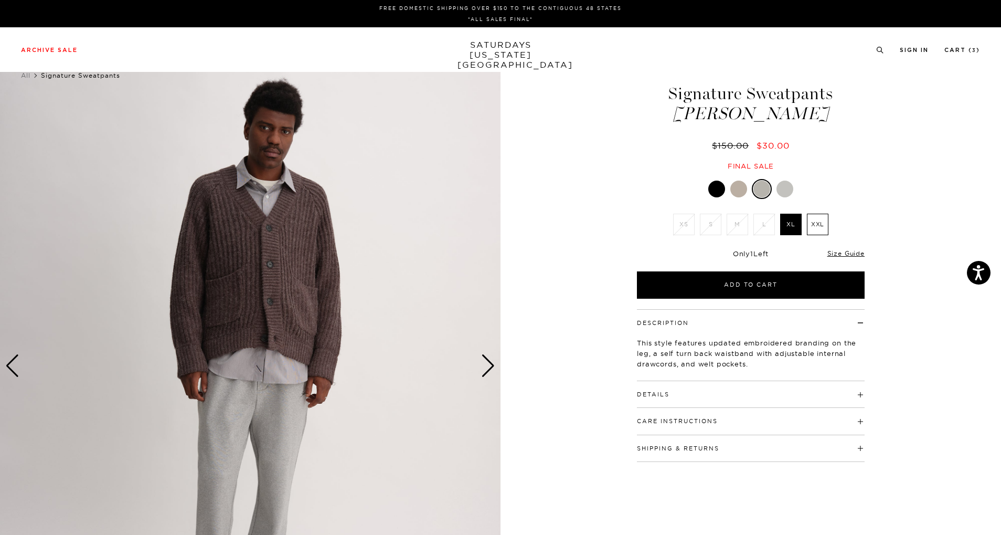
click at [489, 363] on div "Next slide" at bounding box center [488, 365] width 14 height 23
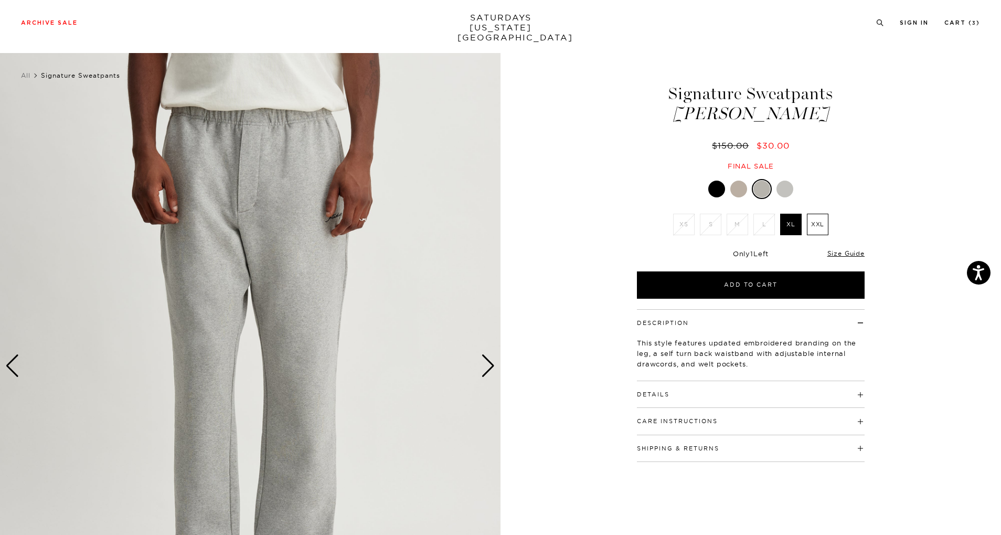
scroll to position [103, 0]
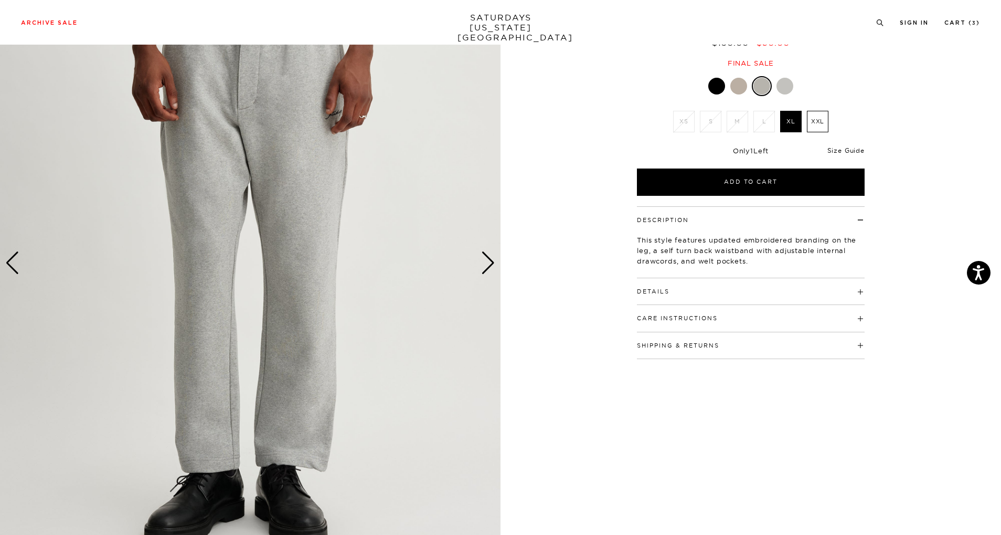
click at [853, 150] on link "Size Guide" at bounding box center [846, 150] width 37 height 8
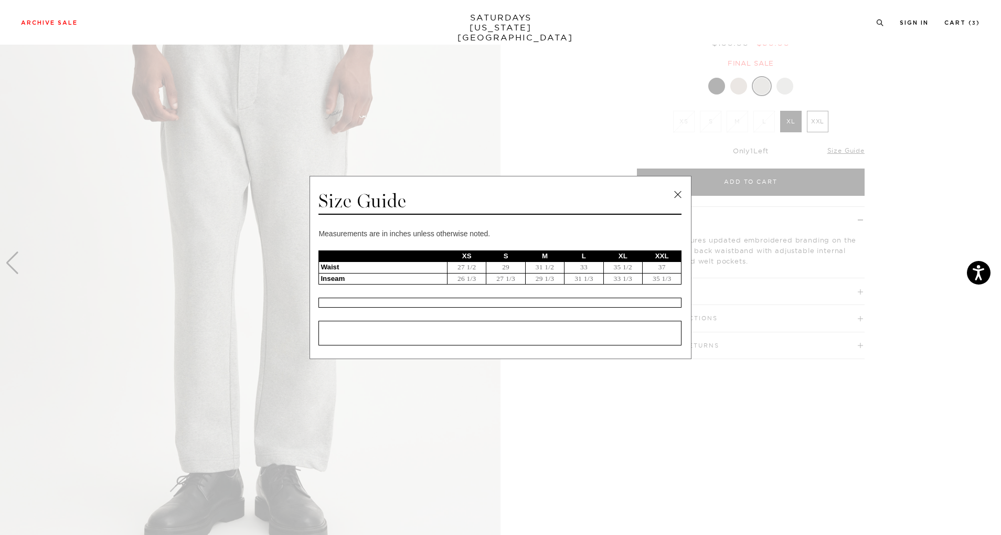
click at [676, 185] on div "Size Guide Measurements are in inches unless otherwise noted. XS S M L XL XXL W…" at bounding box center [501, 268] width 382 height 184
click at [677, 192] on link at bounding box center [678, 195] width 16 height 16
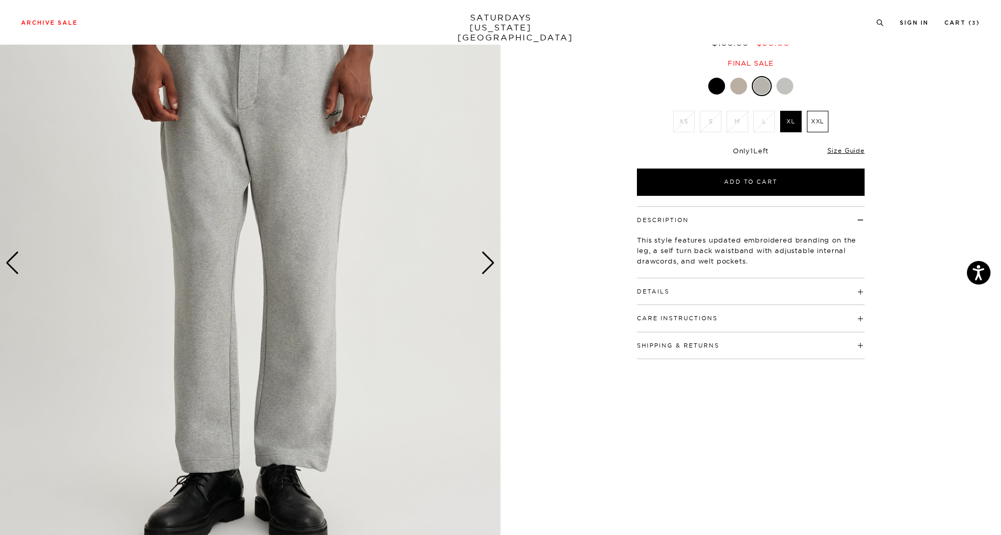
click at [655, 299] on div "Details 100% Cotton Featuring Saturdays script logo embroidery on front leg Mod…" at bounding box center [751, 291] width 228 height 27
click at [655, 296] on div "Details 100% Cotton Featuring Saturdays script logo embroidery on front leg Mod…" at bounding box center [751, 291] width 228 height 27
click at [652, 290] on button "Details" at bounding box center [653, 292] width 33 height 6
click at [853, 148] on link "Size Guide" at bounding box center [846, 150] width 37 height 8
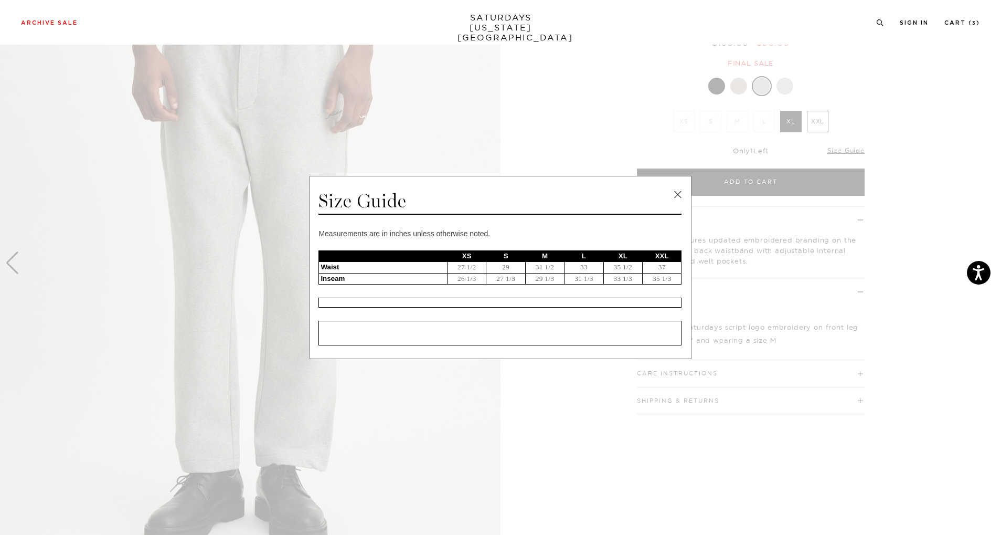
click at [769, 256] on span at bounding box center [496, 267] width 993 height 535
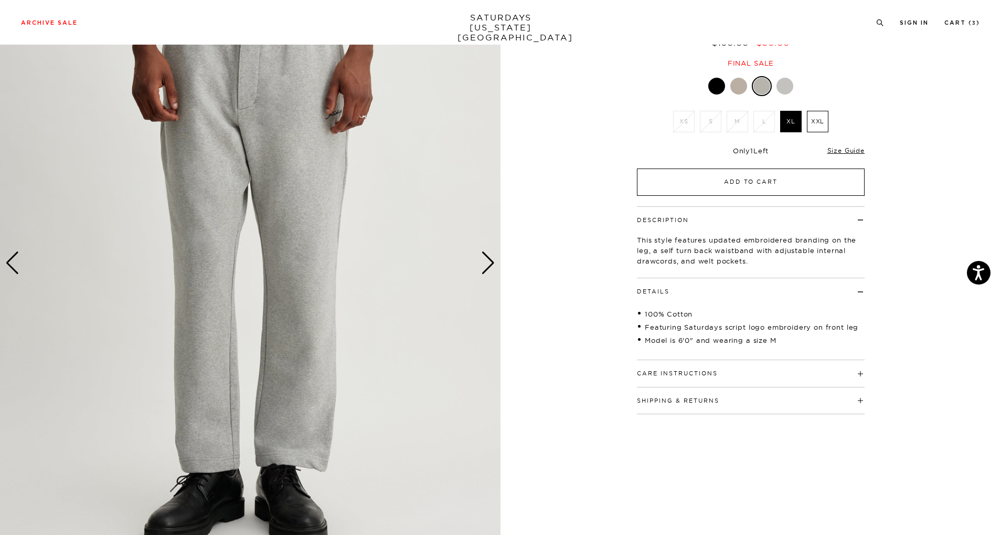
click at [756, 178] on button "Add to Cart" at bounding box center [751, 181] width 228 height 27
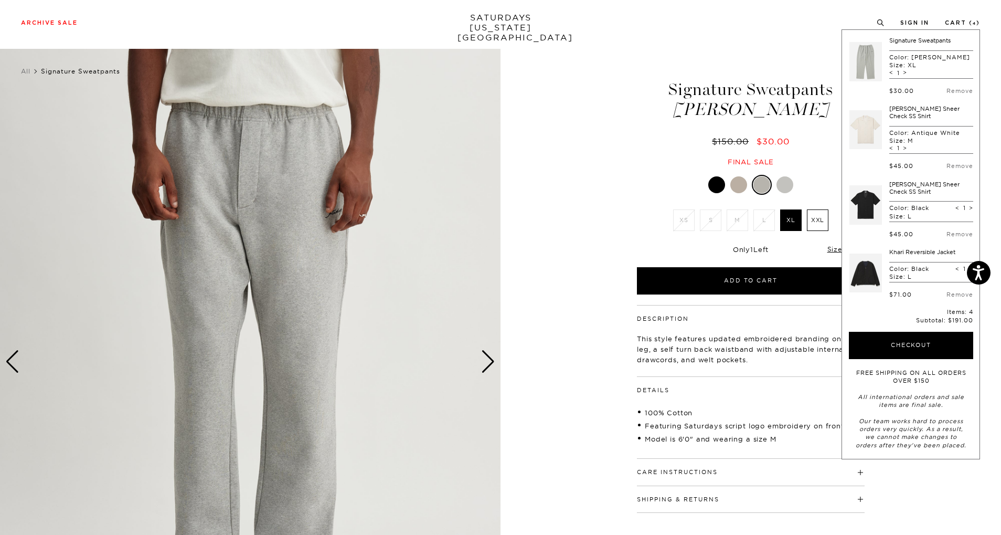
scroll to position [145, 0]
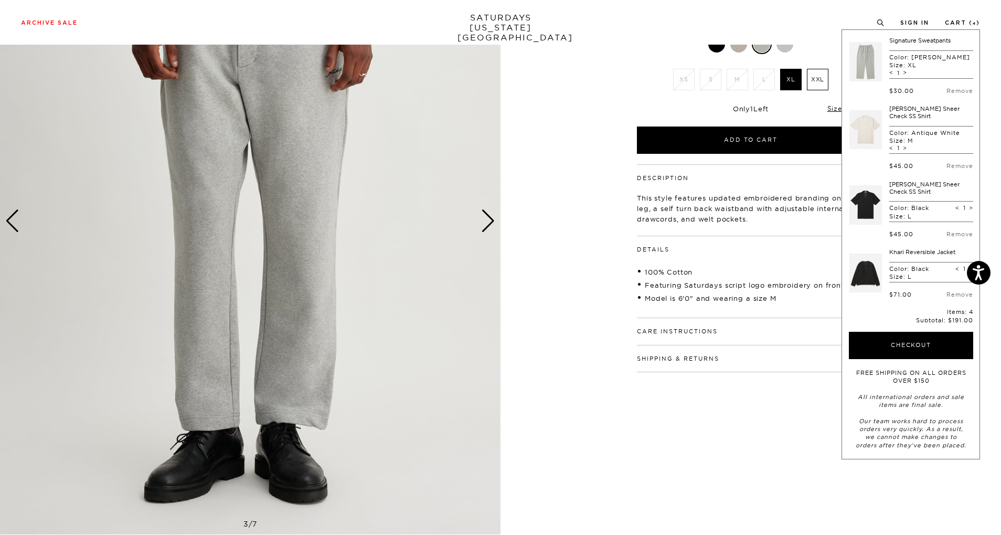
click at [492, 221] on div "Next slide" at bounding box center [488, 220] width 14 height 23
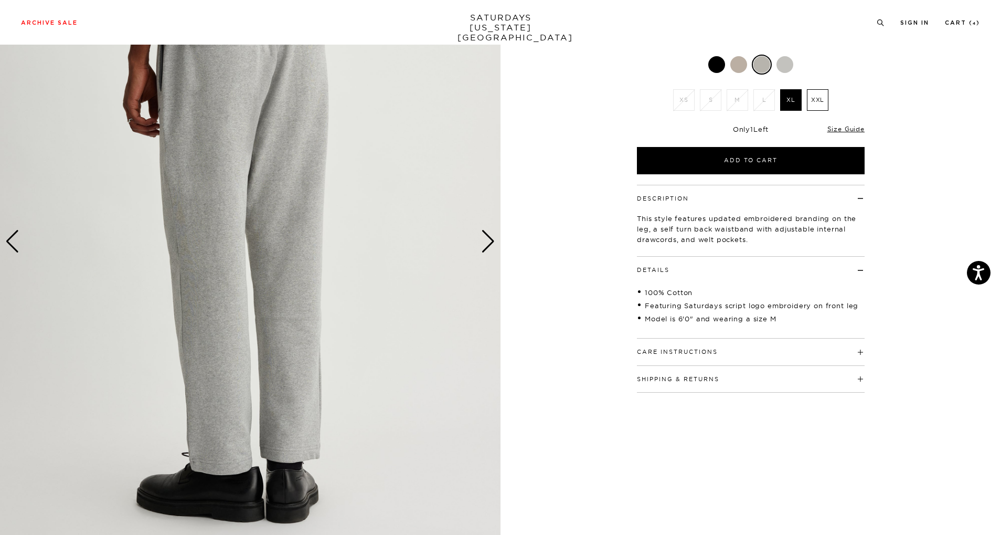
scroll to position [122, 0]
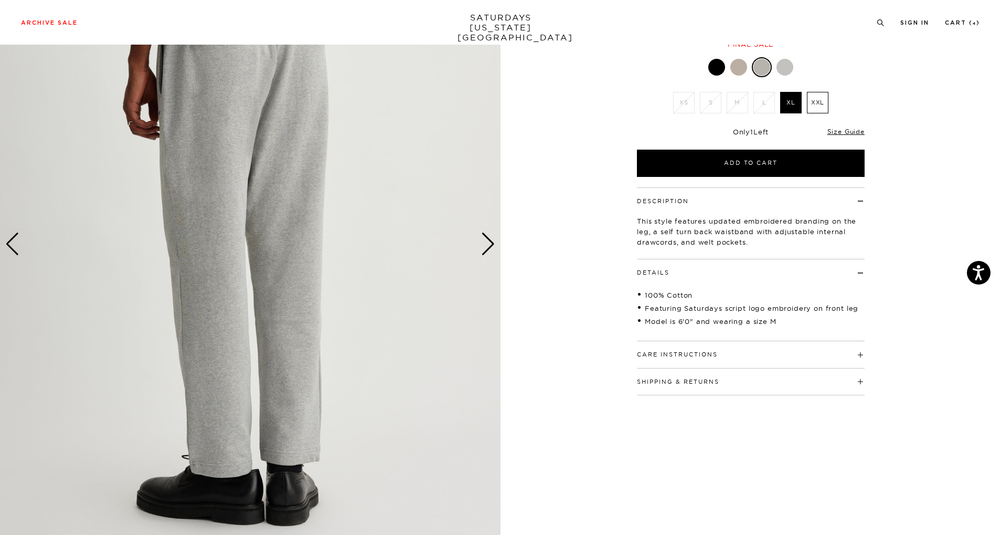
click at [490, 246] on div "Next slide" at bounding box center [488, 243] width 14 height 23
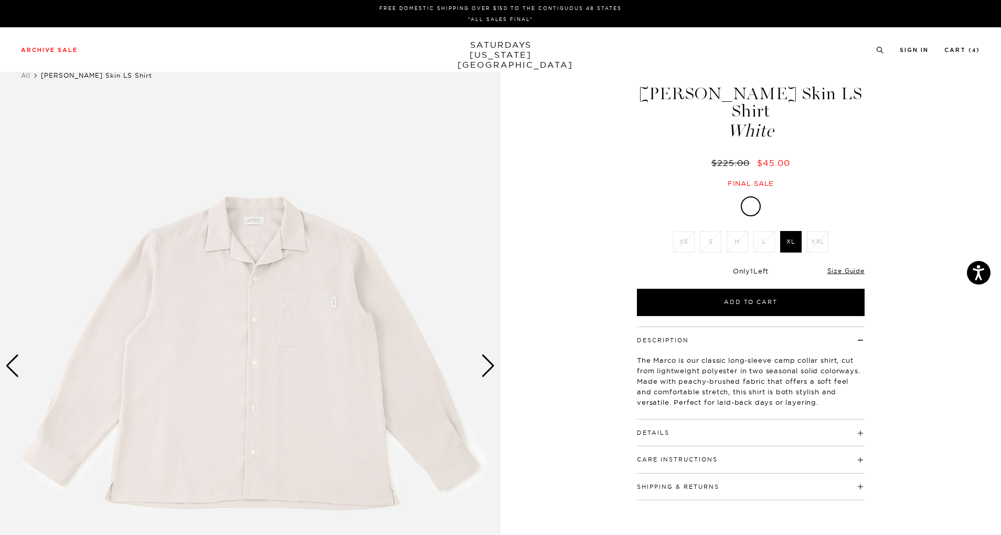
click at [491, 370] on div "Next slide" at bounding box center [488, 365] width 14 height 23
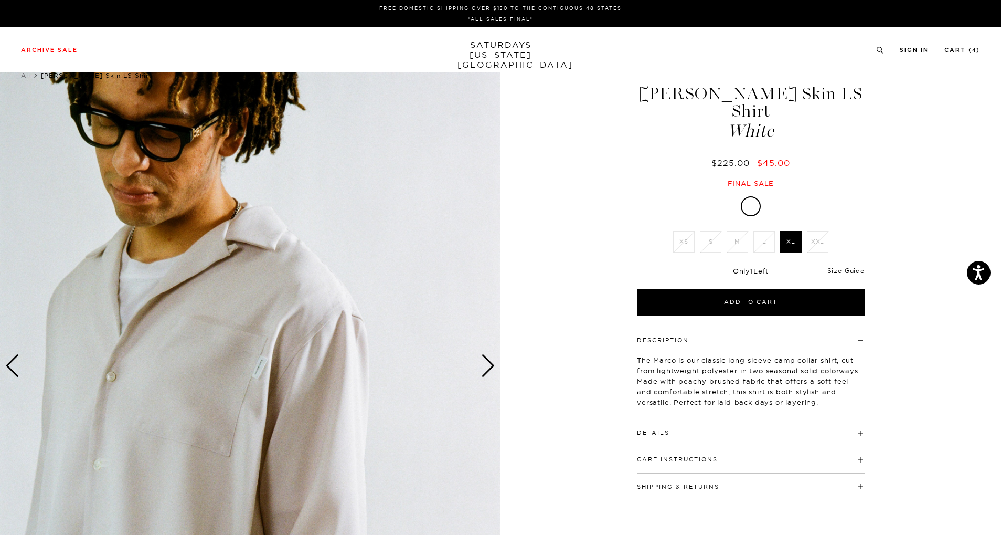
click at [491, 370] on div "Next slide" at bounding box center [488, 365] width 14 height 23
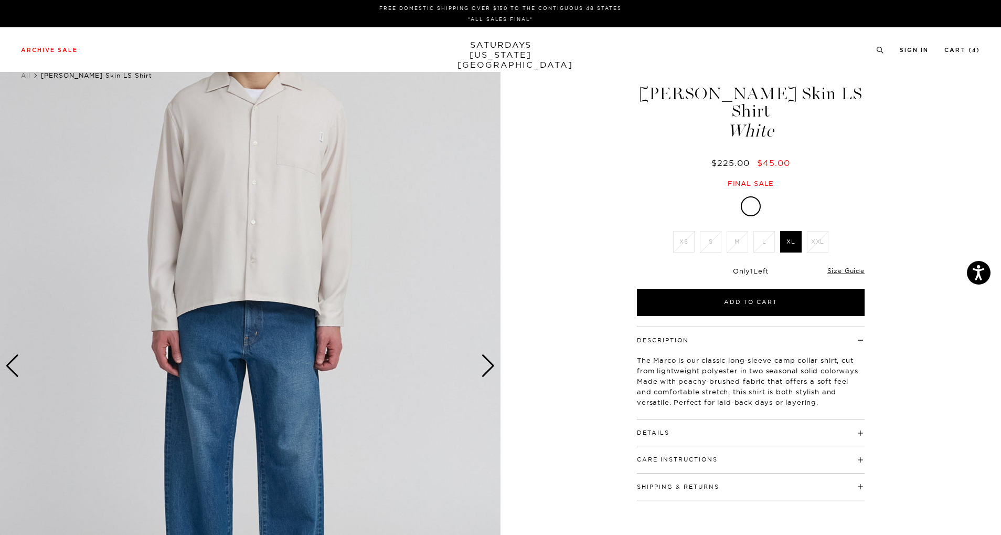
click at [491, 370] on div "Next slide" at bounding box center [488, 365] width 14 height 23
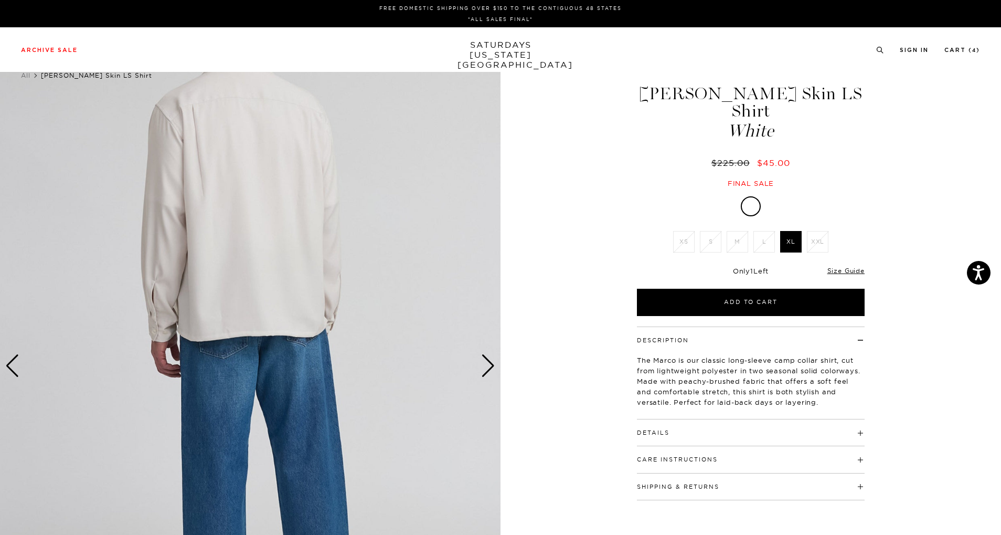
click at [703, 419] on h4 "Details" at bounding box center [751, 427] width 228 height 17
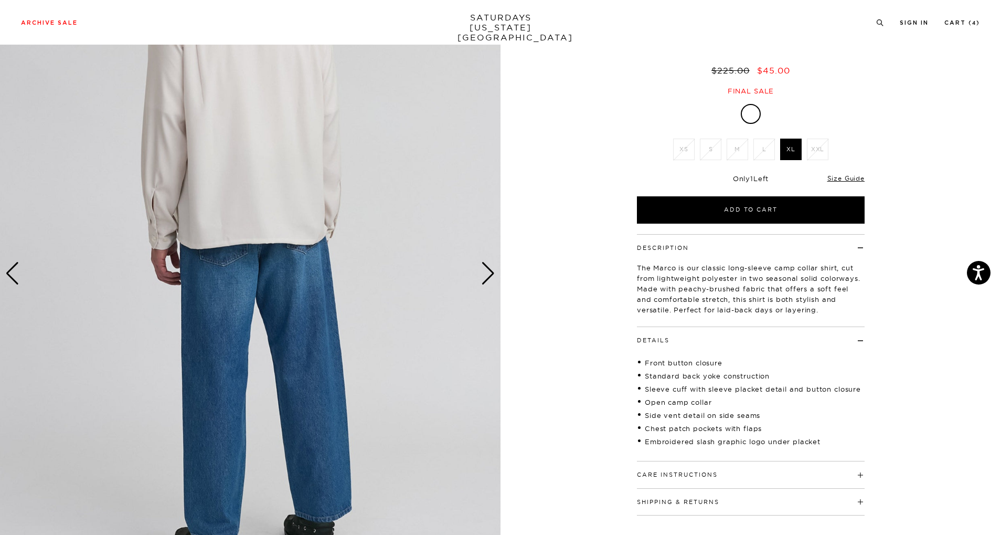
scroll to position [92, 0]
click at [493, 271] on div "Next slide" at bounding box center [488, 273] width 14 height 23
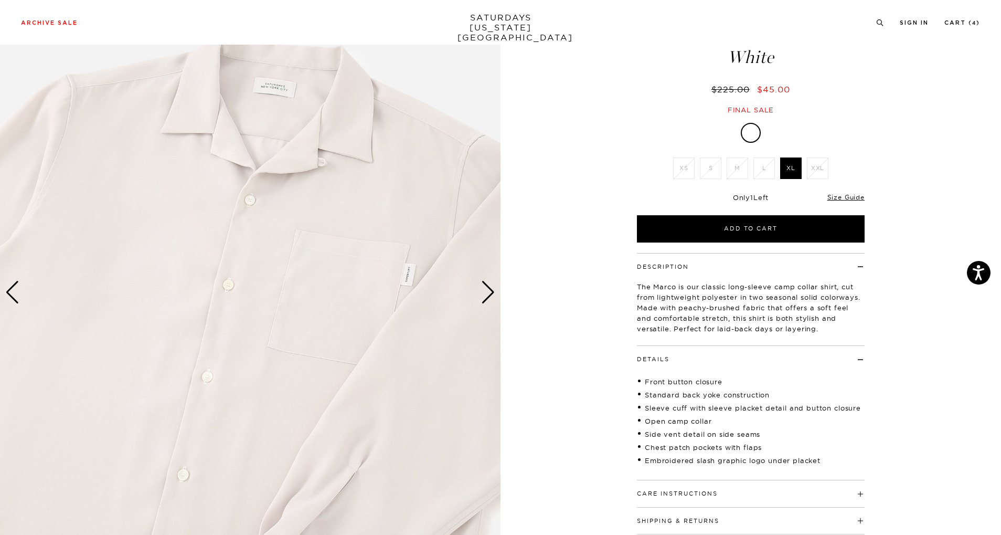
scroll to position [73, 0]
click at [486, 300] on div "Next slide" at bounding box center [488, 292] width 14 height 23
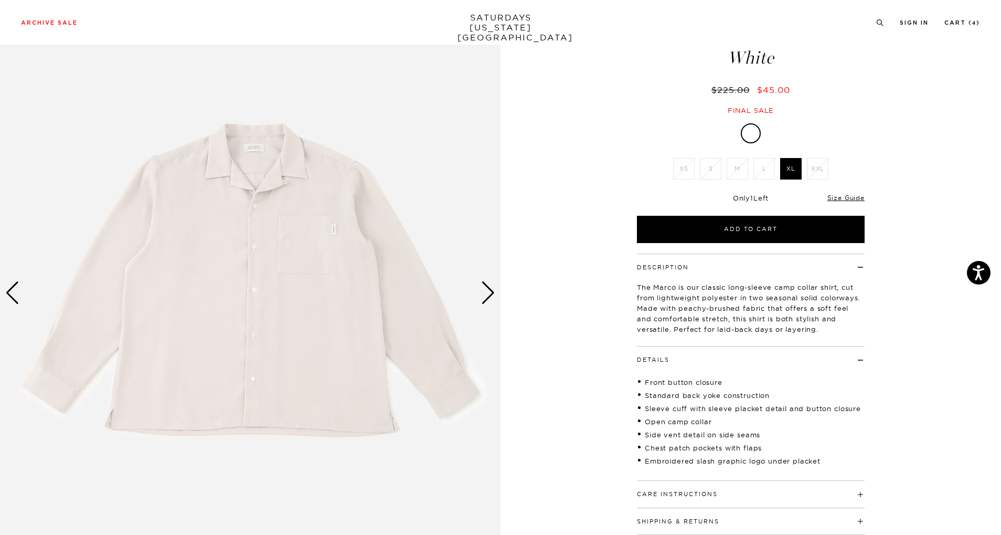
click at [486, 300] on div "Next slide" at bounding box center [488, 292] width 14 height 23
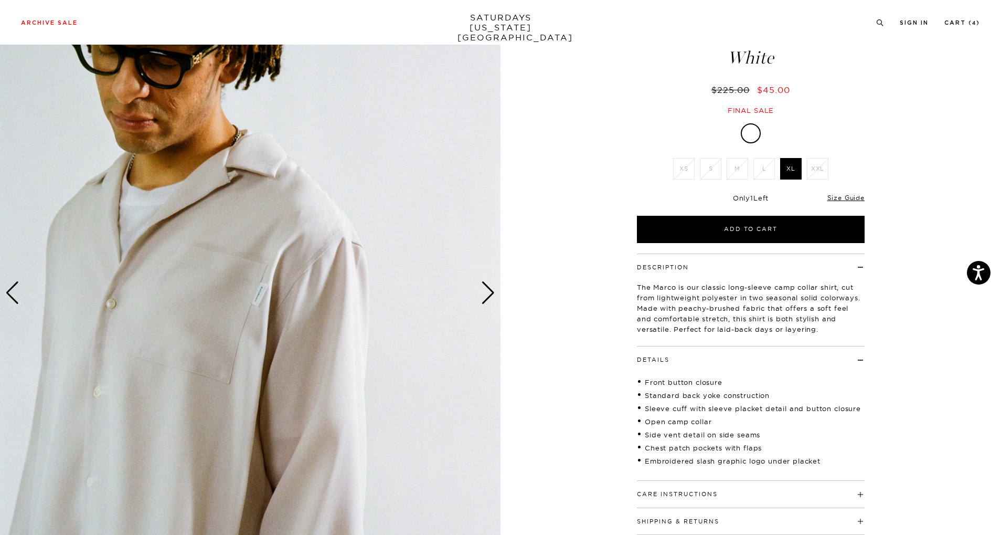
click at [492, 294] on div "Next slide" at bounding box center [488, 292] width 14 height 23
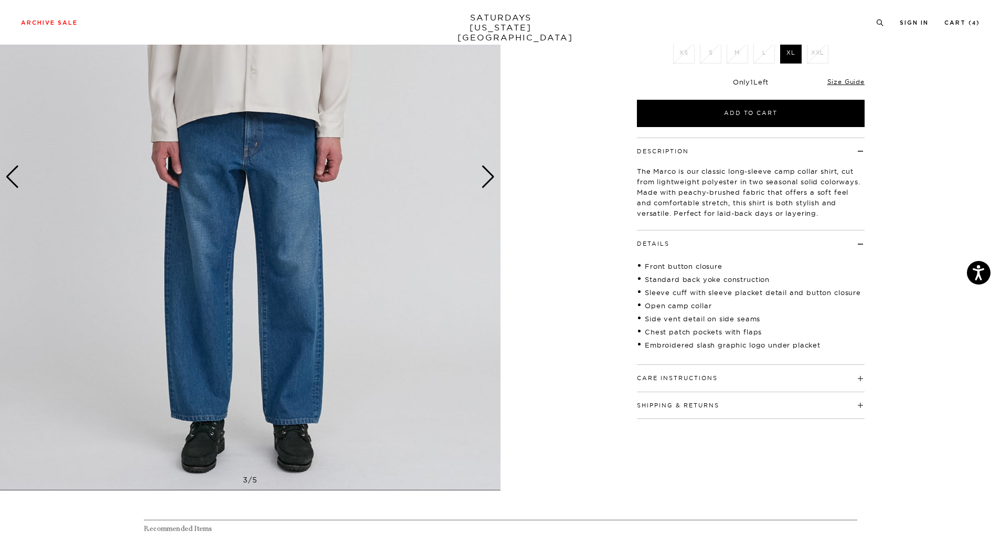
scroll to position [190, 0]
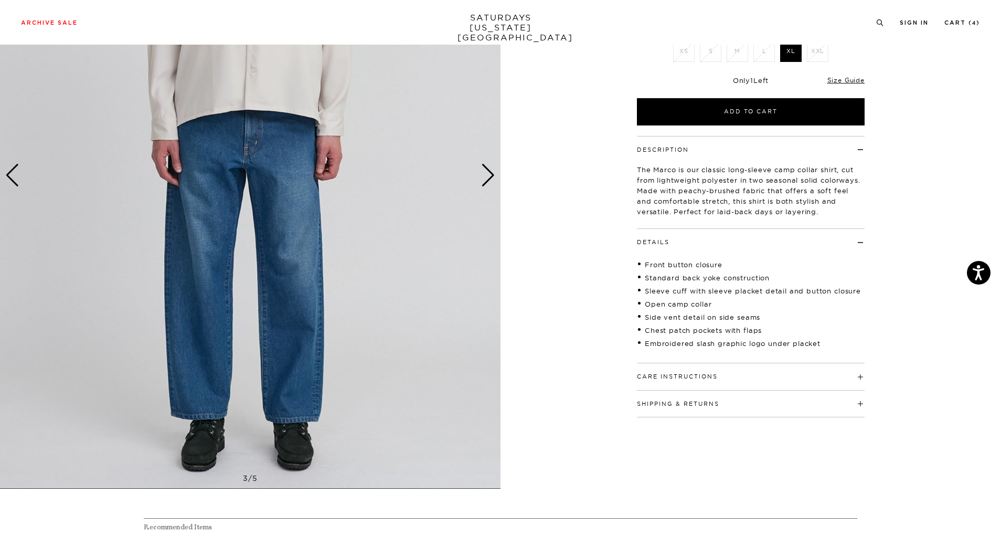
click at [646, 374] on button "Care Instructions" at bounding box center [677, 377] width 81 height 6
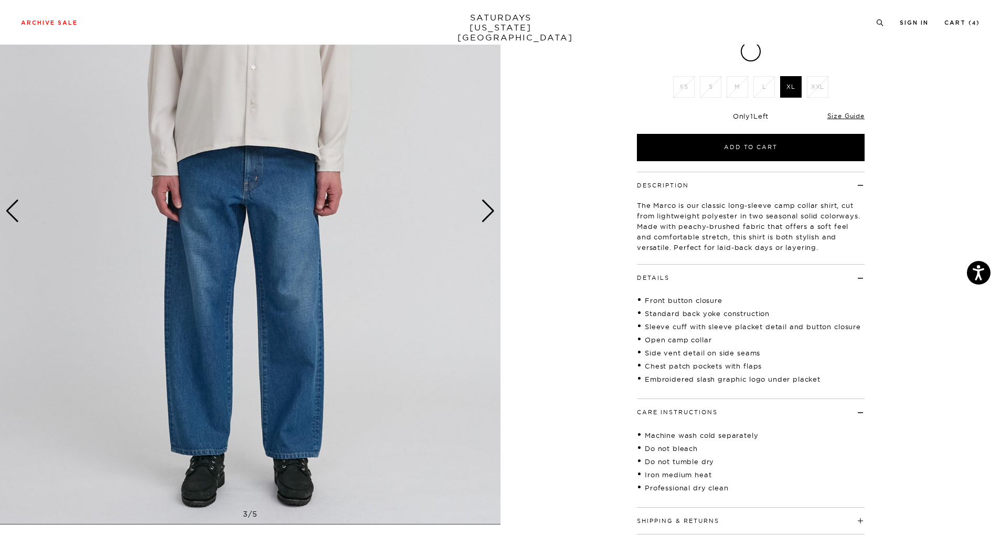
scroll to position [154, 0]
click at [493, 209] on div "Next slide" at bounding box center [488, 211] width 14 height 23
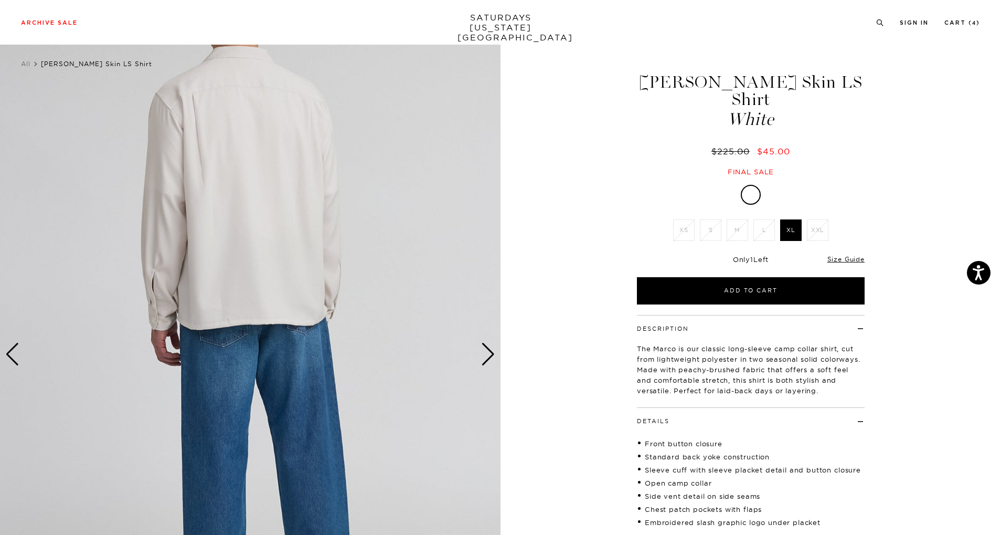
scroll to position [1, 0]
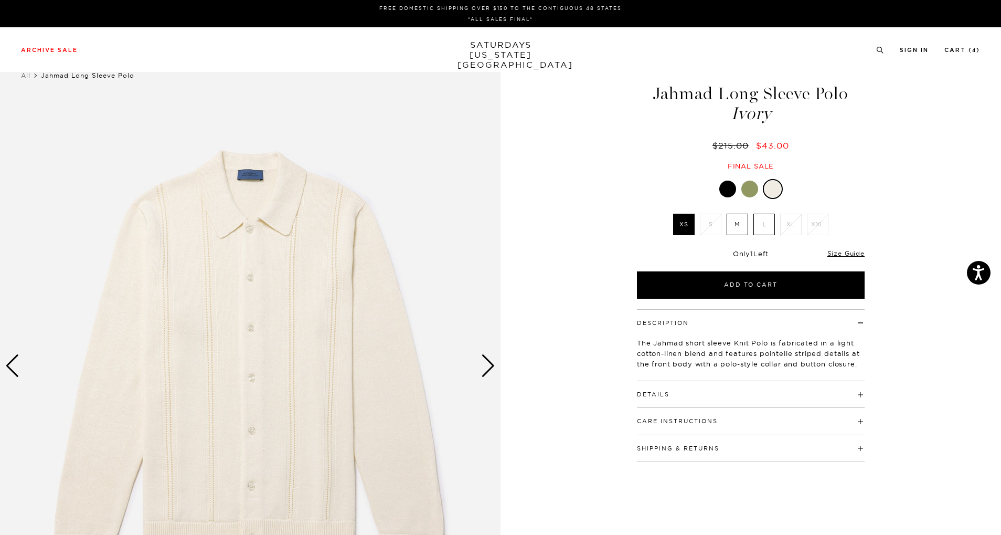
click at [759, 226] on label "L" at bounding box center [765, 225] width 22 height 22
click at [0, 0] on input "L" at bounding box center [0, 0] width 0 height 0
click at [489, 373] on div "Next slide" at bounding box center [488, 365] width 14 height 23
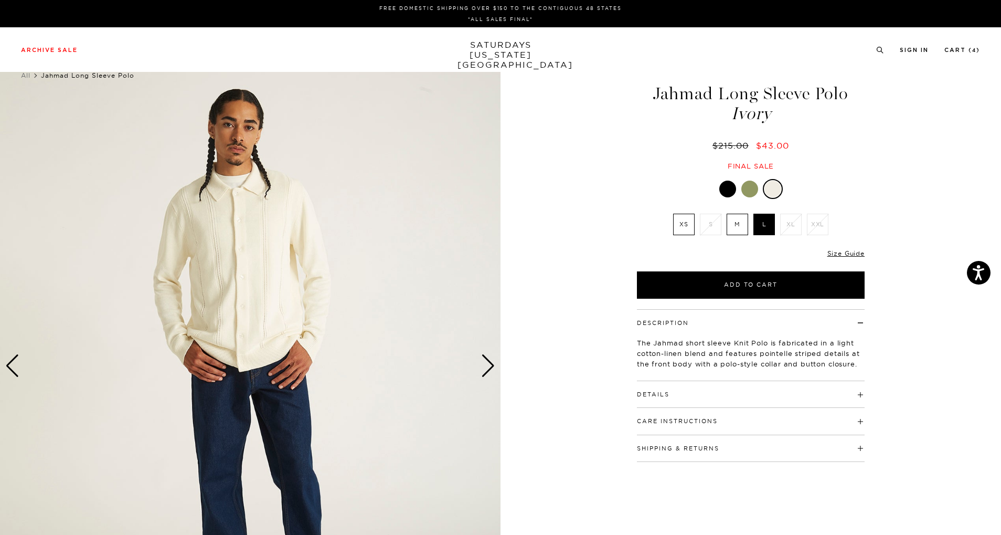
click at [489, 373] on div "Next slide" at bounding box center [488, 365] width 14 height 23
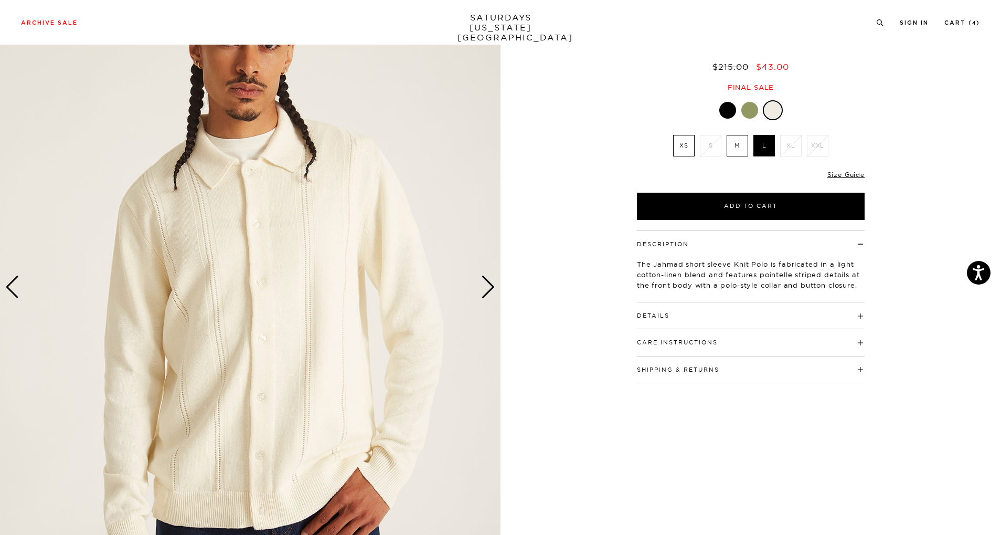
scroll to position [76, 0]
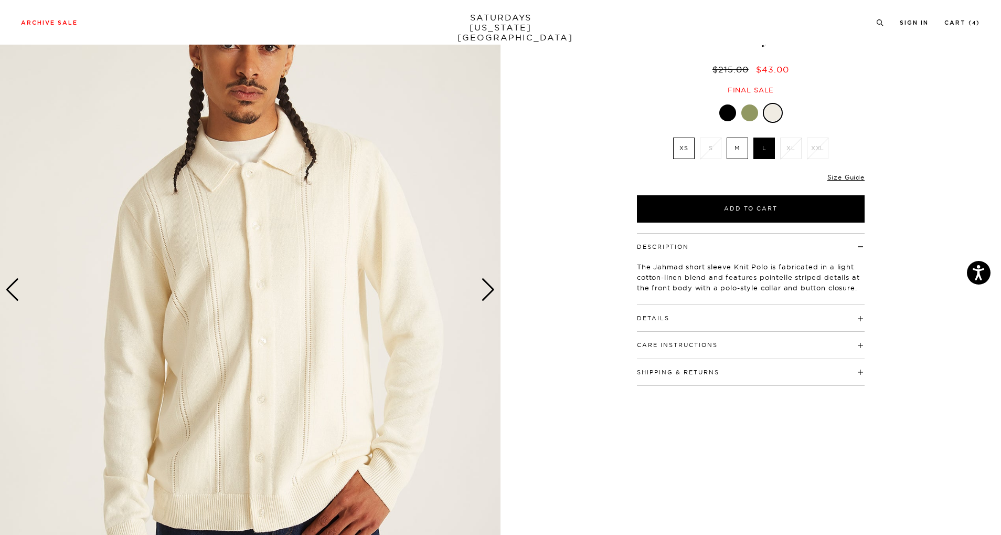
click at [722, 315] on h4 "Details" at bounding box center [751, 313] width 228 height 17
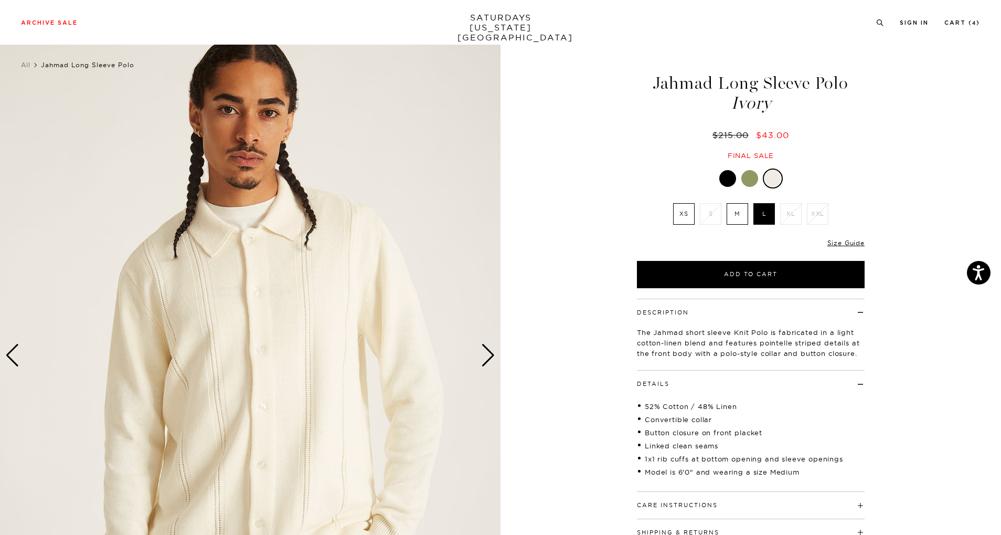
scroll to position [9, 0]
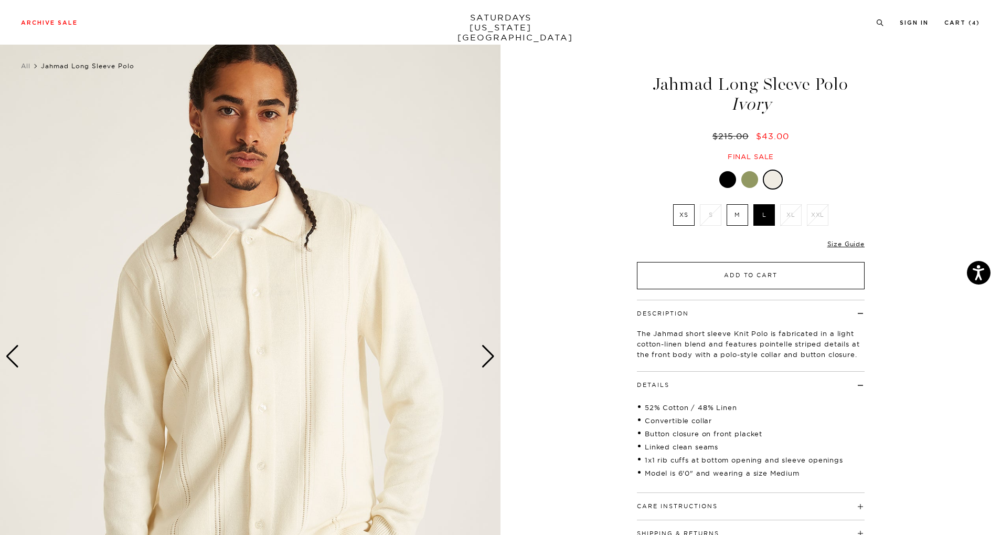
click at [737, 281] on button "Add to Cart" at bounding box center [751, 275] width 228 height 27
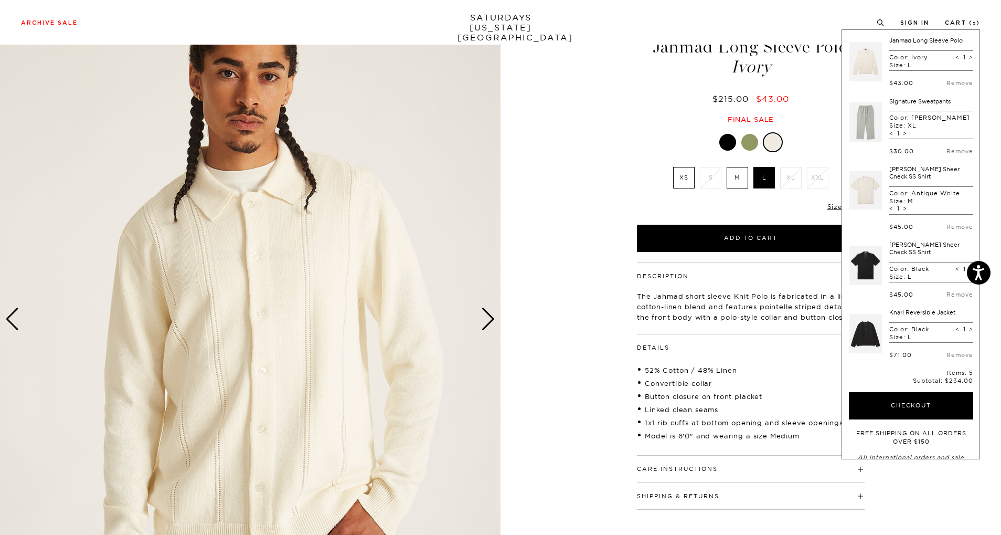
scroll to position [53, 0]
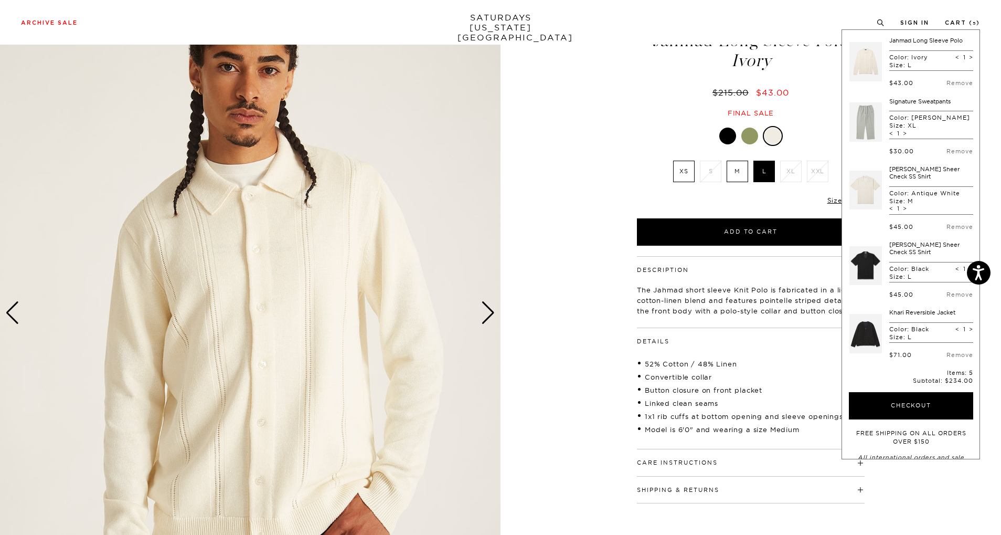
click at [490, 321] on div "Next slide" at bounding box center [488, 312] width 14 height 23
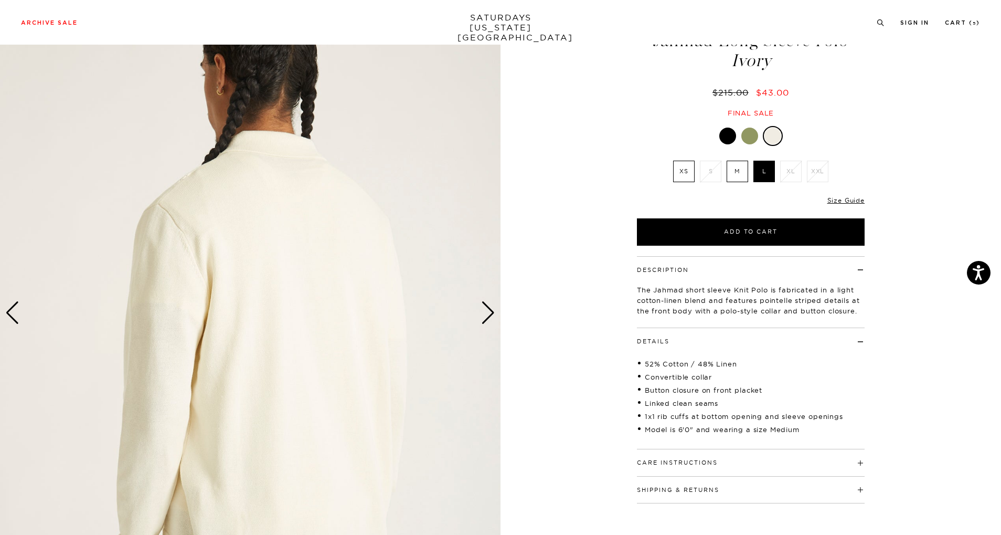
click at [490, 321] on div "Next slide" at bounding box center [488, 312] width 14 height 23
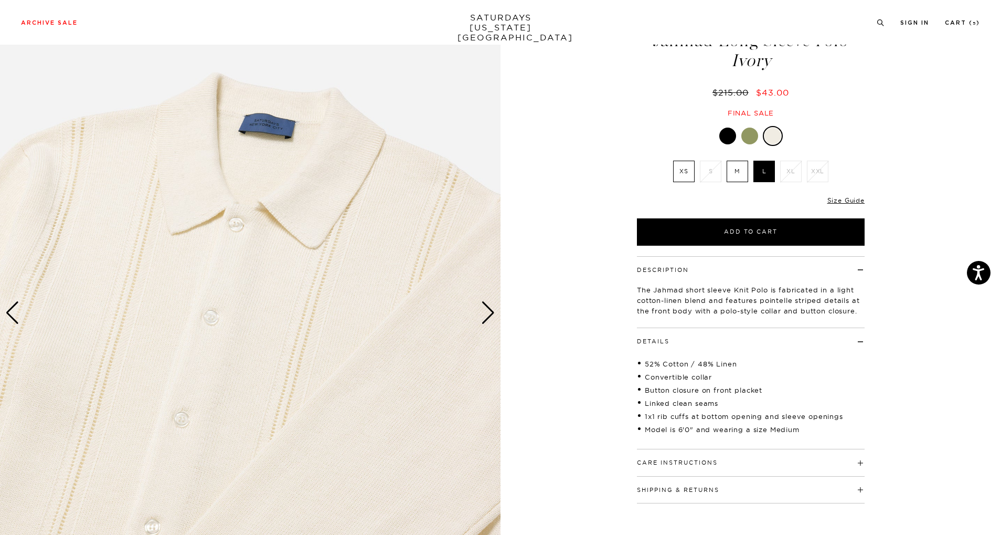
click at [490, 321] on div "Next slide" at bounding box center [488, 312] width 14 height 23
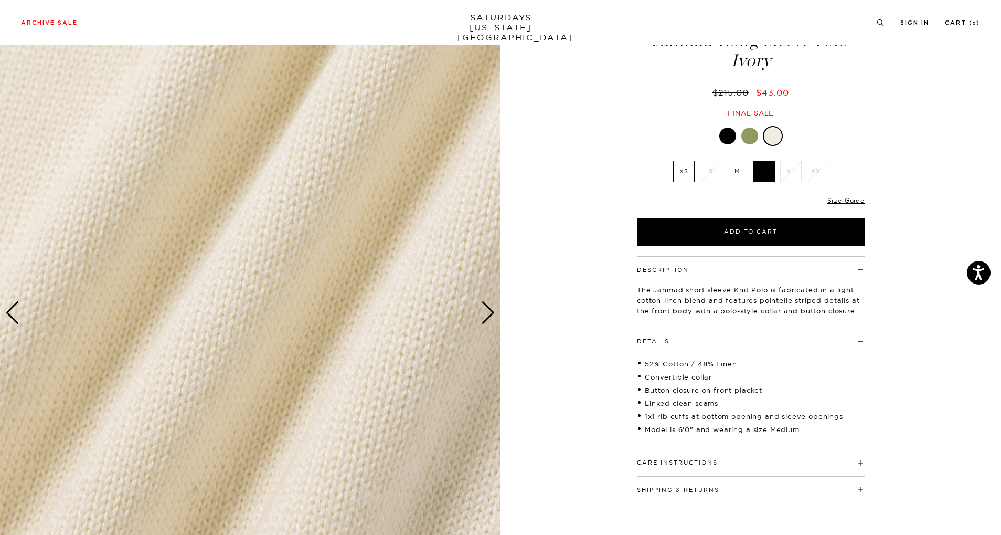
click at [490, 321] on div "Next slide" at bounding box center [488, 312] width 14 height 23
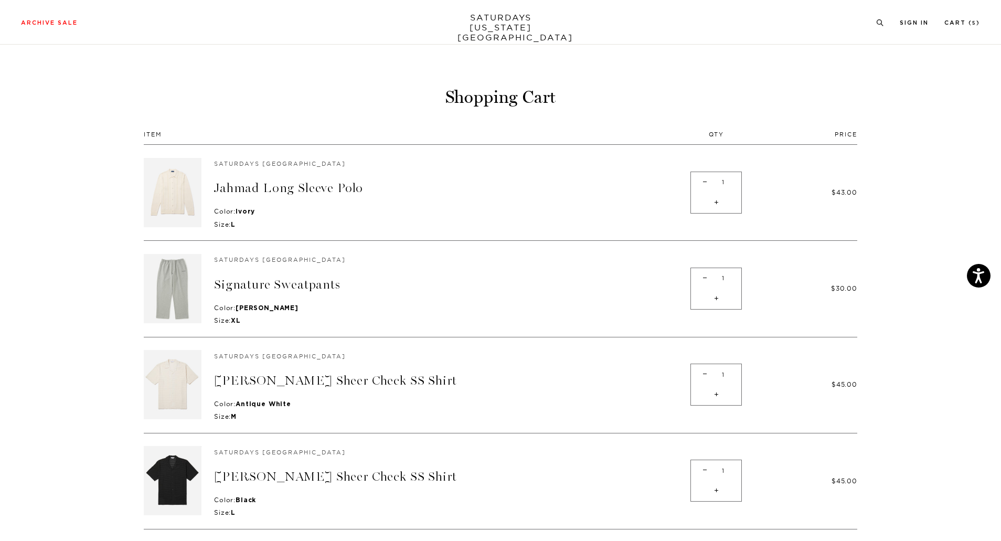
scroll to position [11, 0]
click at [946, 23] on link "Cart ( 5 )" at bounding box center [963, 23] width 36 height 6
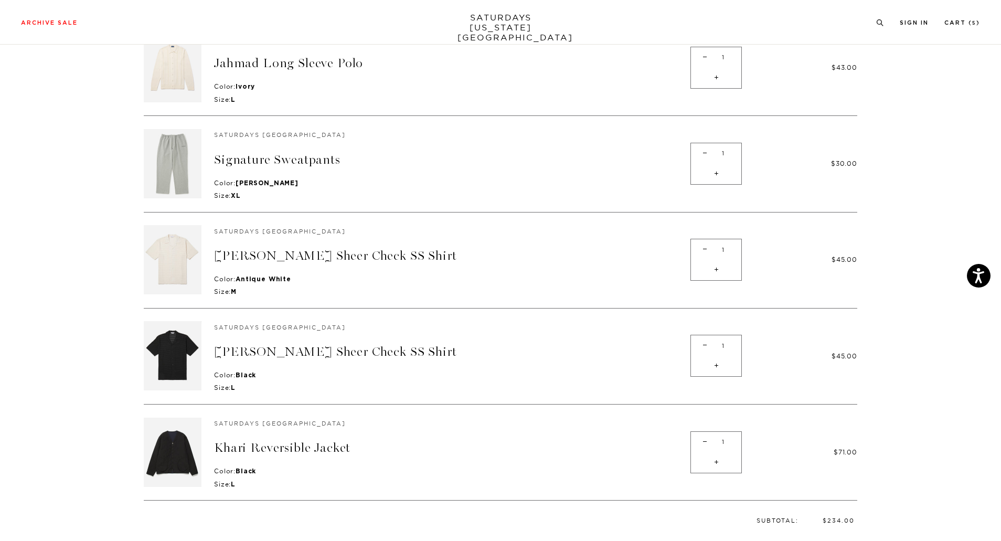
scroll to position [137, 0]
click at [703, 250] on span "-" at bounding box center [705, 249] width 14 height 20
type input "0"
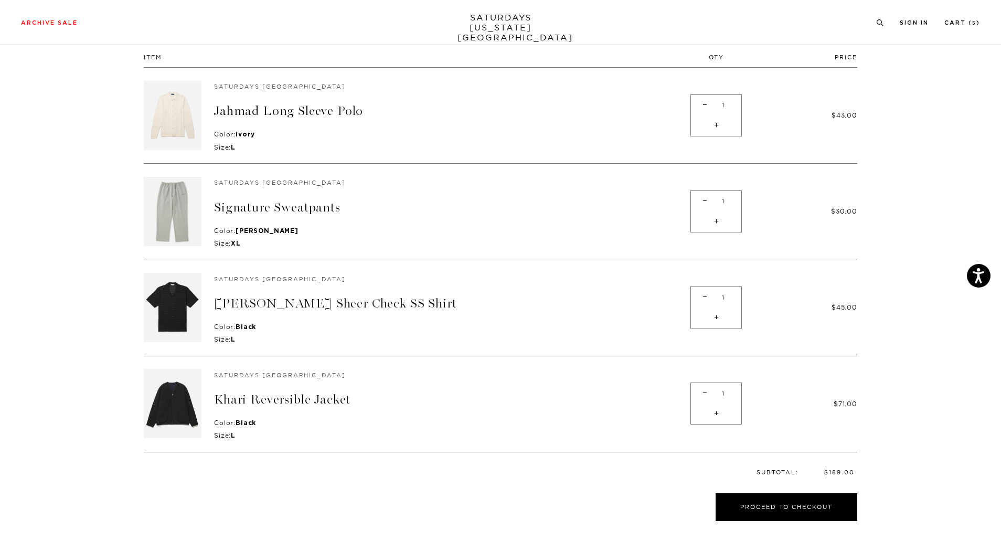
scroll to position [88, 0]
click at [700, 206] on span "-" at bounding box center [705, 202] width 14 height 20
type input "0"
click at [705, 198] on div "- 0 +" at bounding box center [716, 213] width 51 height 42
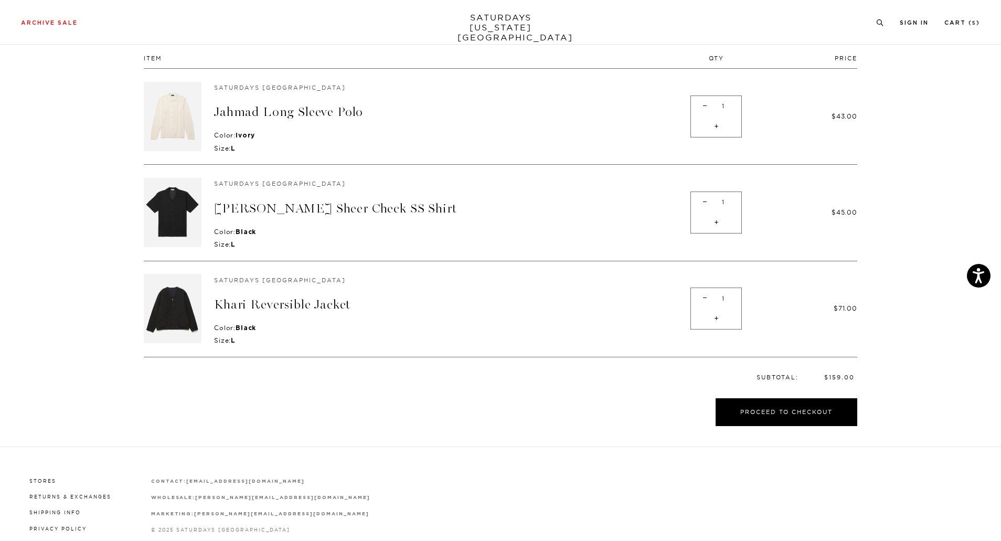
click at [997, 142] on section "Shopping Cart Item Qty Price Saturdays NYC Jahmad Long Sleeve Polo Color: Ivory…" at bounding box center [500, 218] width 1001 height 457
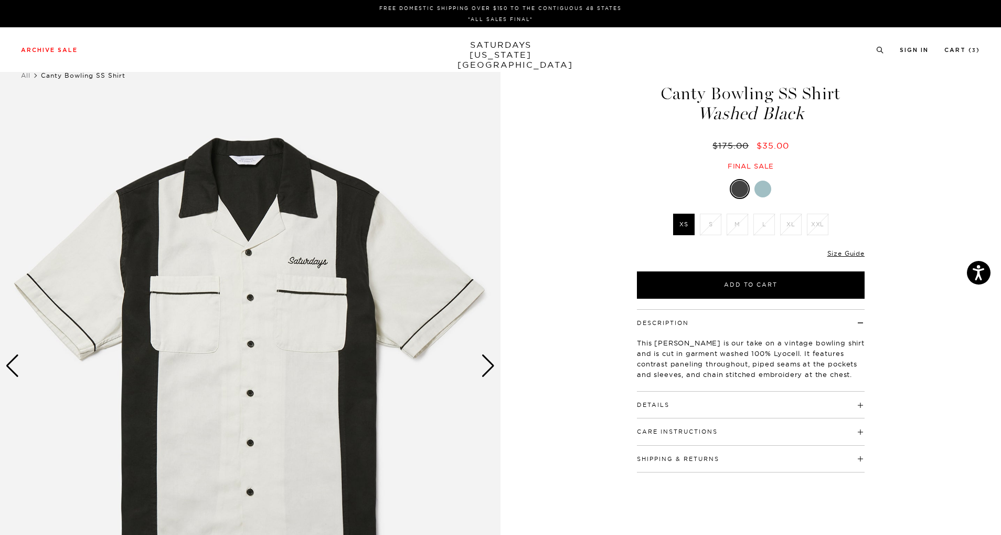
click at [490, 359] on div "Next slide" at bounding box center [488, 365] width 14 height 23
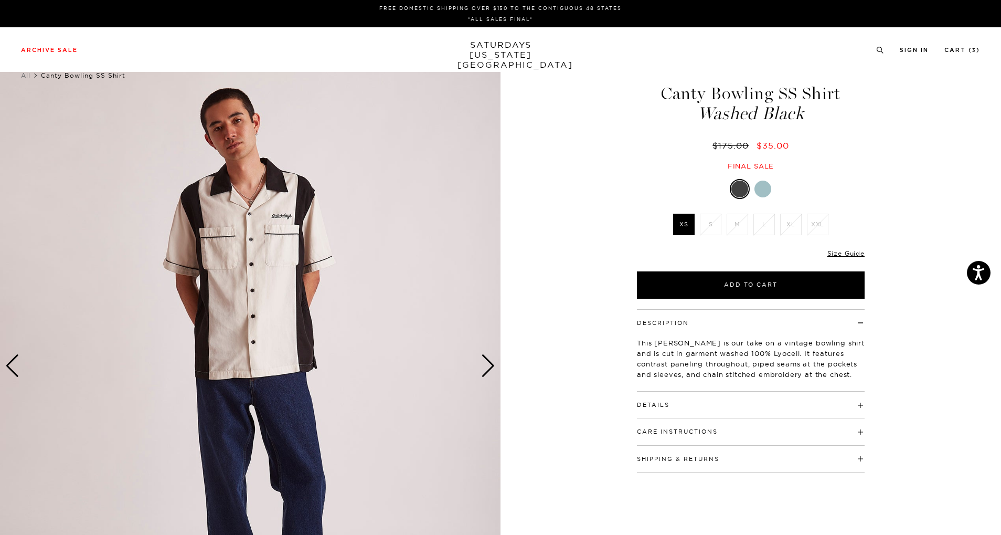
click at [490, 359] on div "Next slide" at bounding box center [488, 365] width 14 height 23
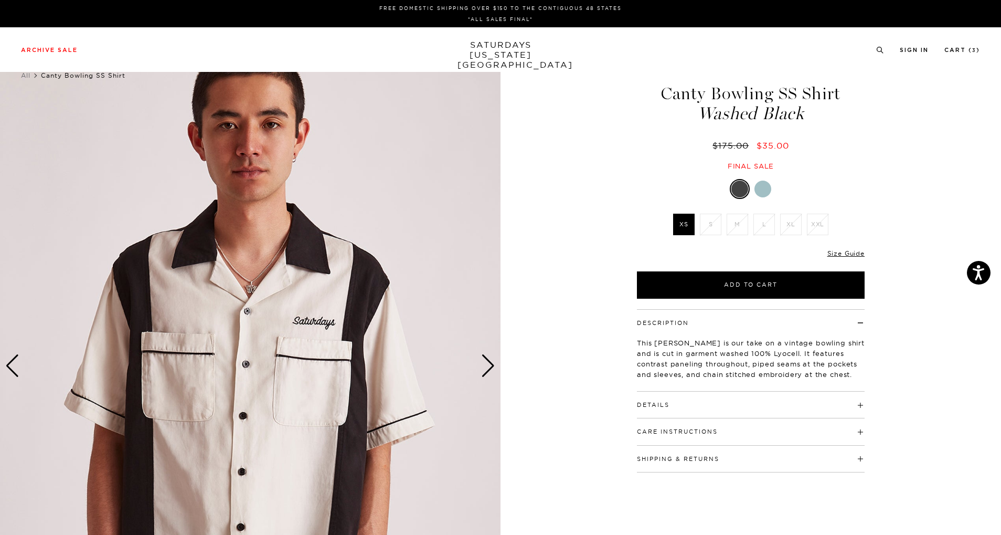
click at [490, 359] on div "Next slide" at bounding box center [488, 365] width 14 height 23
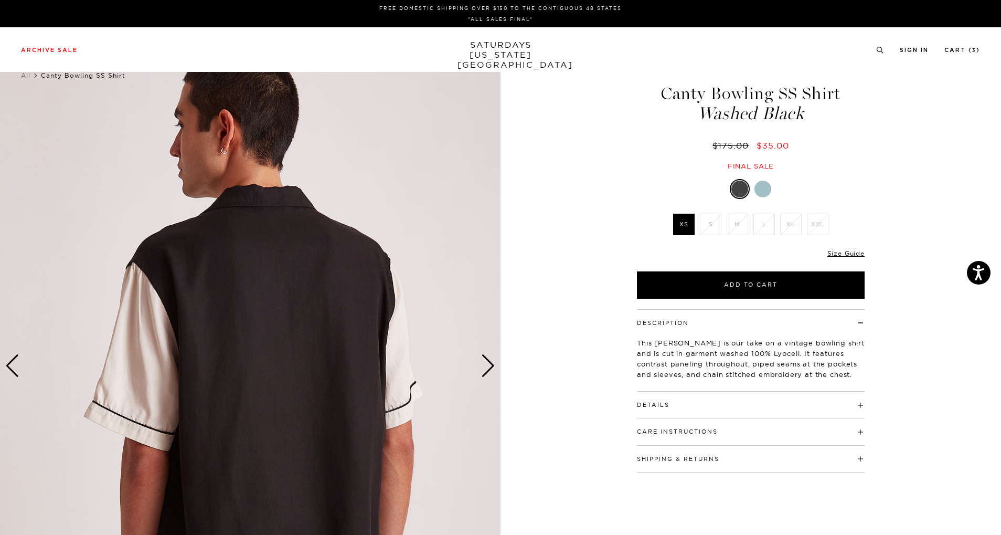
click at [490, 359] on div "Next slide" at bounding box center [488, 365] width 14 height 23
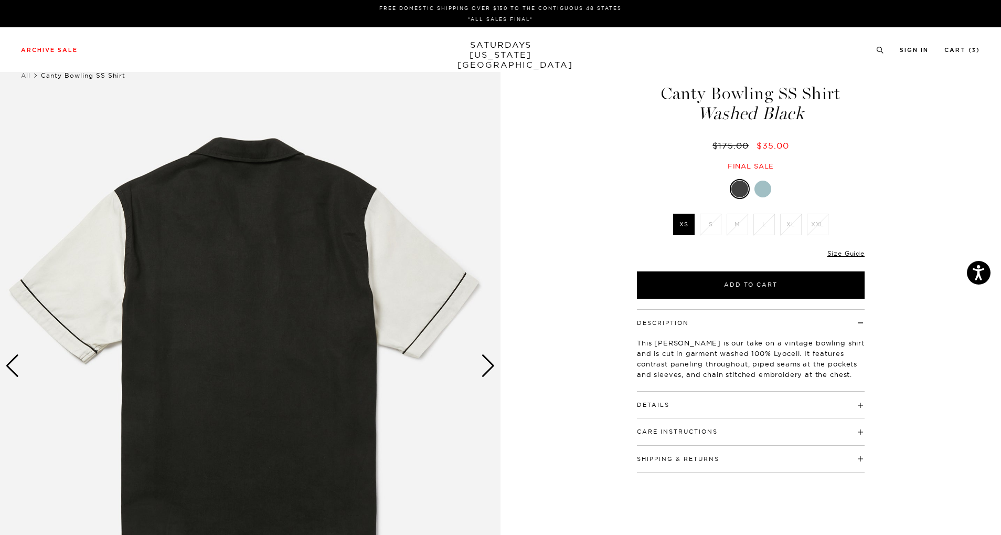
click at [490, 359] on div "Next slide" at bounding box center [488, 365] width 14 height 23
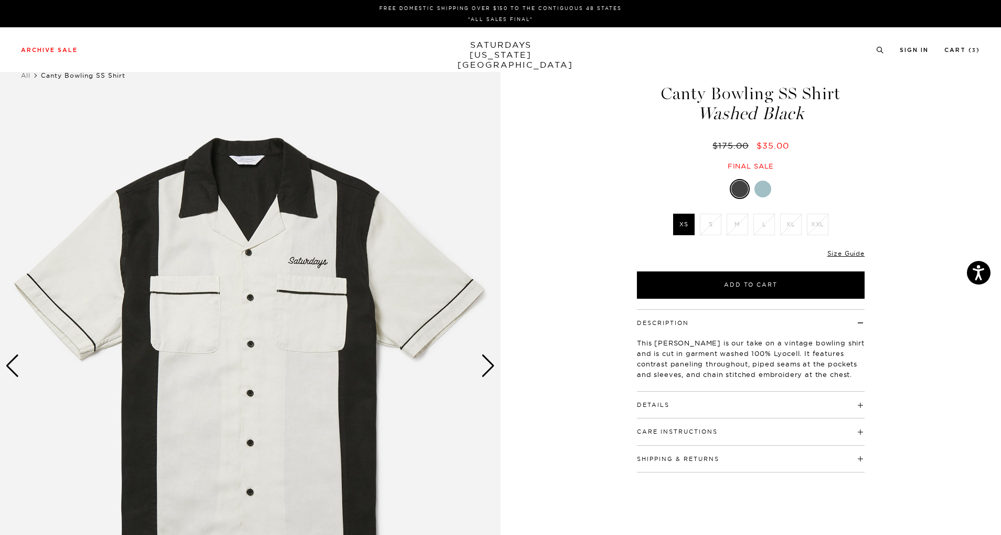
click at [765, 192] on div at bounding box center [763, 189] width 17 height 17
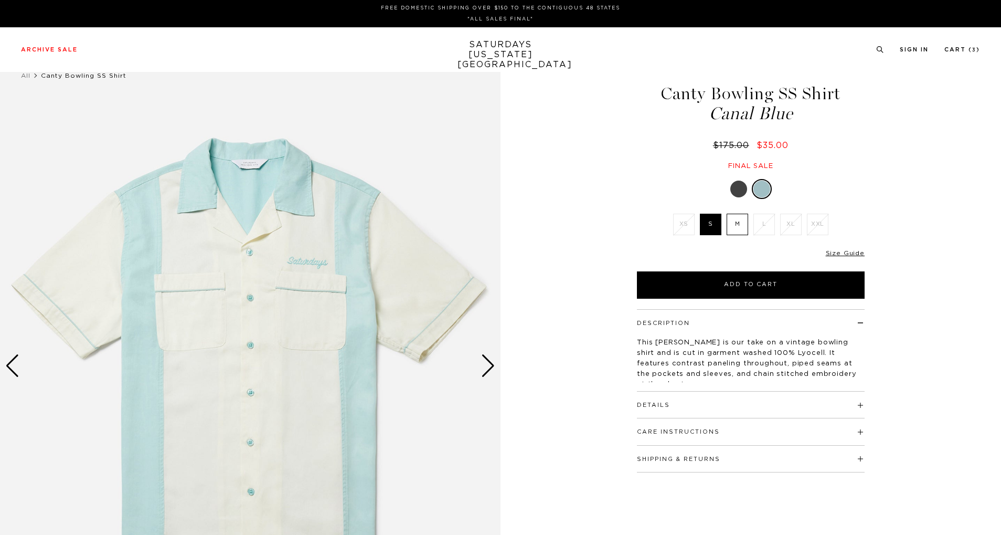
click at [493, 372] on div "Next slide" at bounding box center [488, 365] width 14 height 23
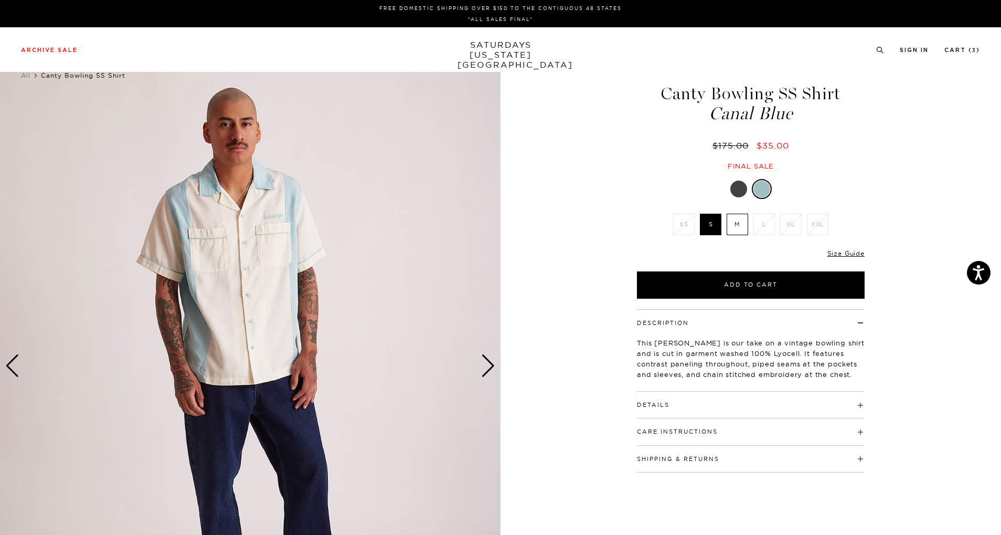
click at [493, 372] on div "Next slide" at bounding box center [488, 365] width 14 height 23
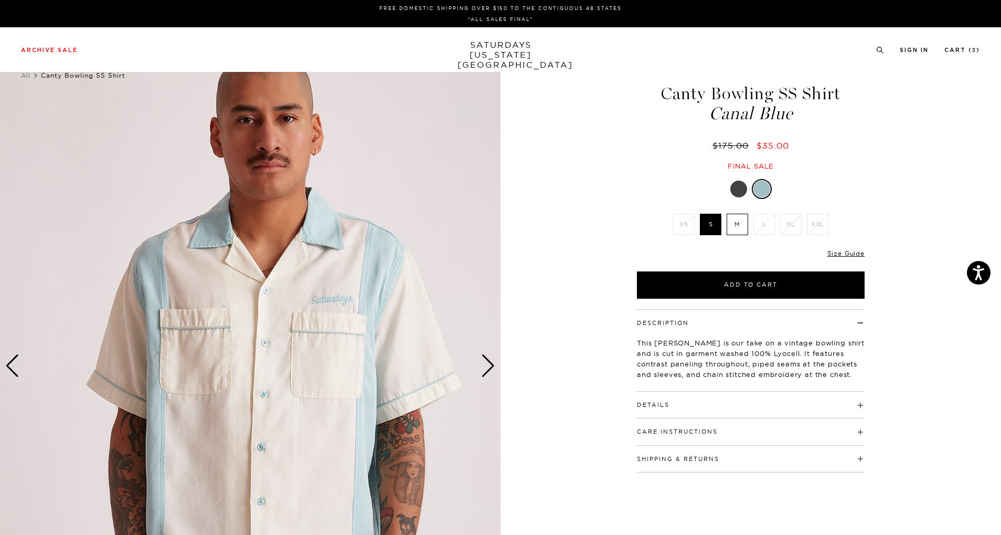
click at [493, 372] on div "Next slide" at bounding box center [488, 365] width 14 height 23
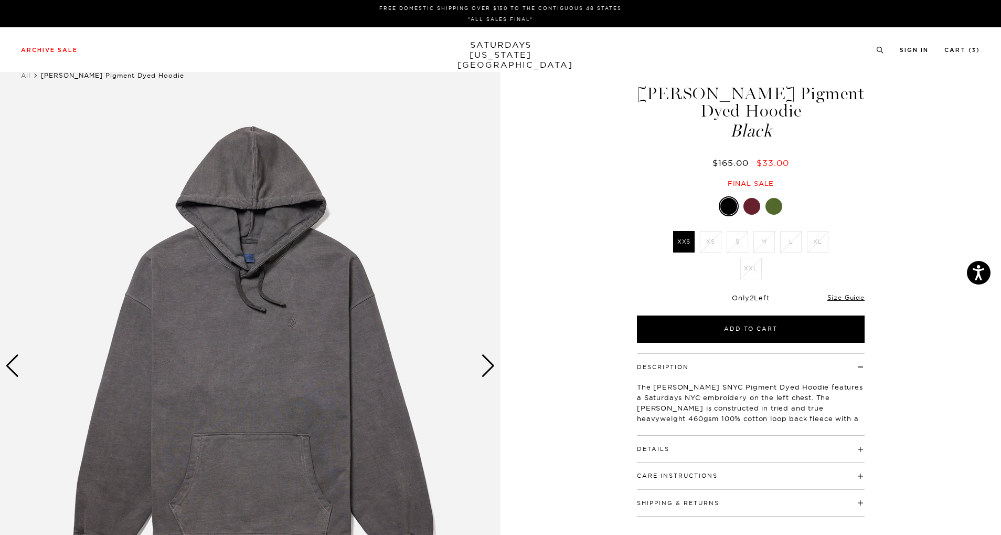
click at [749, 205] on div at bounding box center [752, 206] width 17 height 17
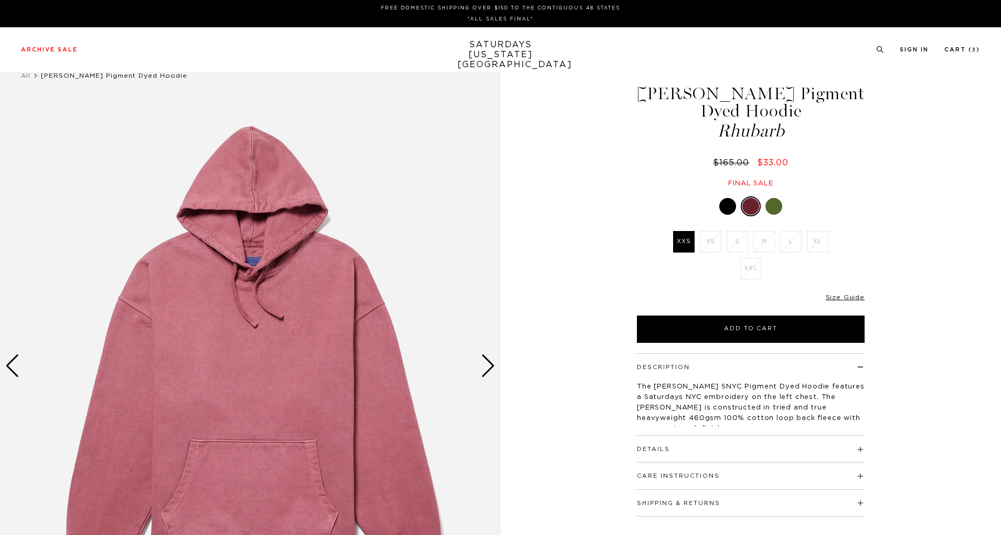
click at [780, 203] on div at bounding box center [774, 206] width 17 height 17
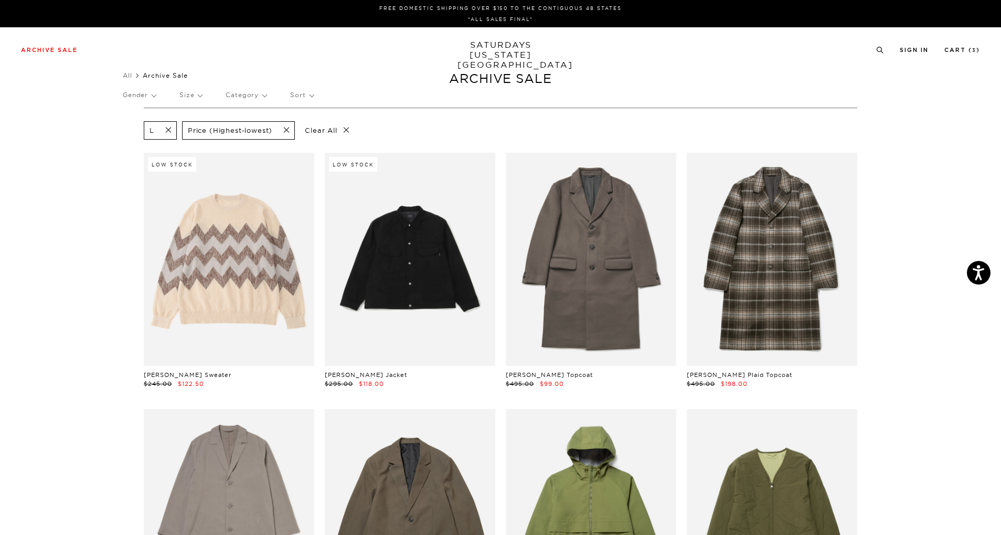
click at [262, 126] on p "Price (Highest-lowest)" at bounding box center [230, 130] width 84 height 9
click at [282, 131] on span at bounding box center [283, 130] width 22 height 10
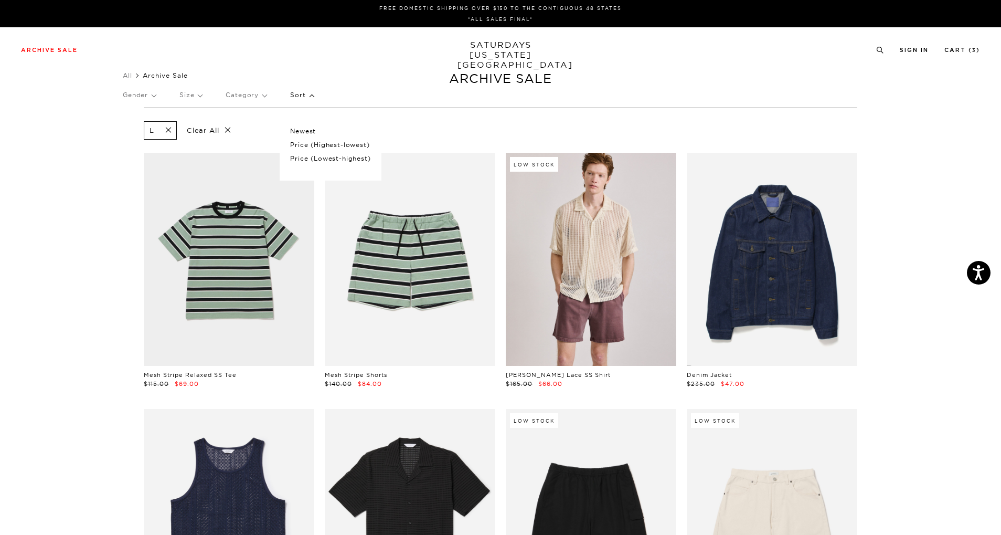
click at [309, 157] on p "Price (Lowest-highest)" at bounding box center [330, 159] width 80 height 14
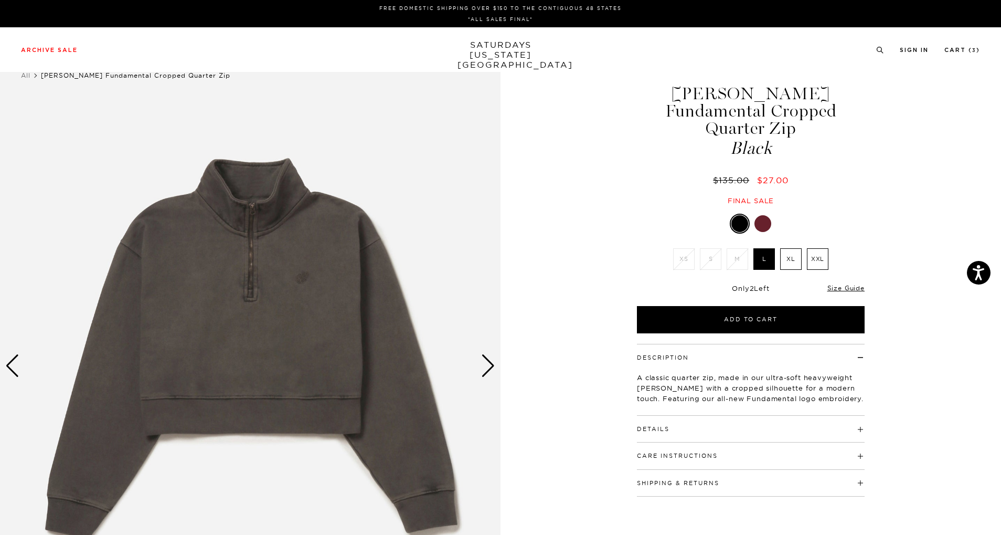
click at [770, 215] on div at bounding box center [763, 223] width 17 height 17
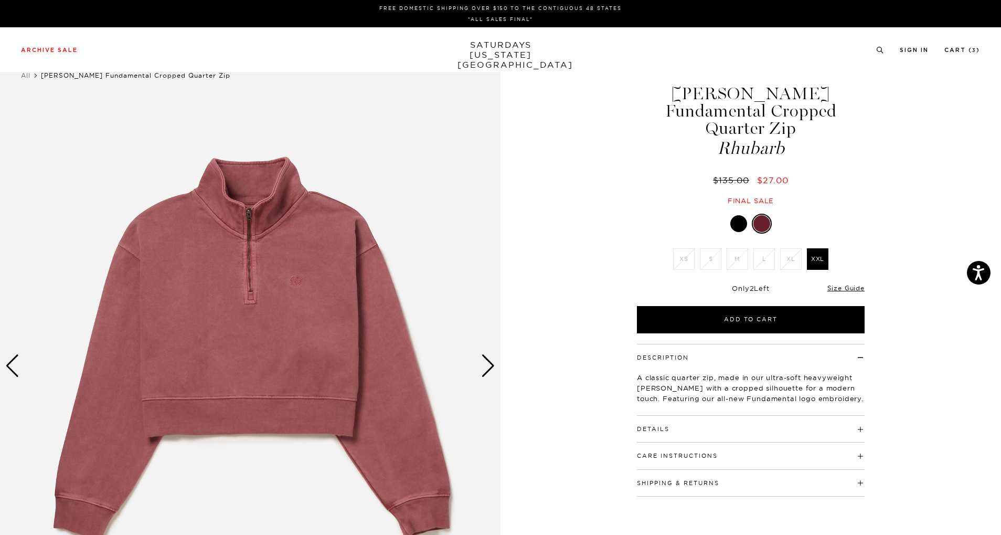
click at [736, 215] on div at bounding box center [738, 223] width 17 height 17
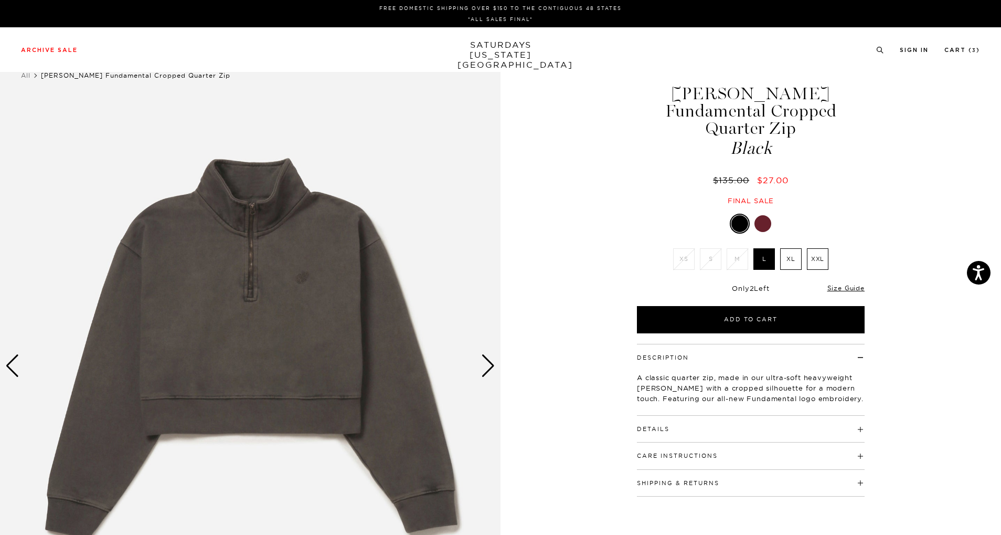
click at [681, 398] on div "Description A classic quarter zip, made in our ultra-soft heavyweight [PERSON_N…" at bounding box center [751, 380] width 228 height 72
click at [658, 426] on button "Details" at bounding box center [653, 429] width 33 height 6
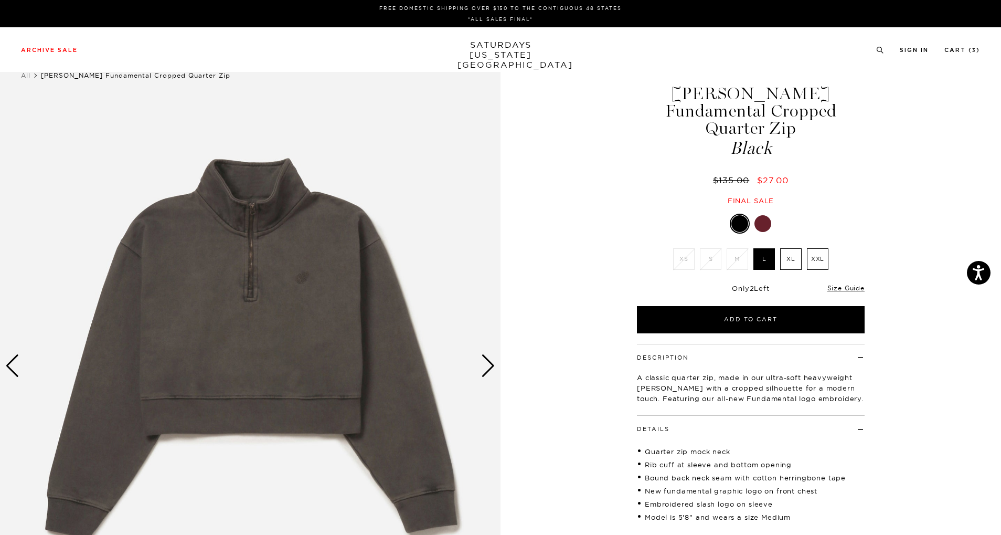
click at [486, 364] on div "Next slide" at bounding box center [488, 365] width 14 height 23
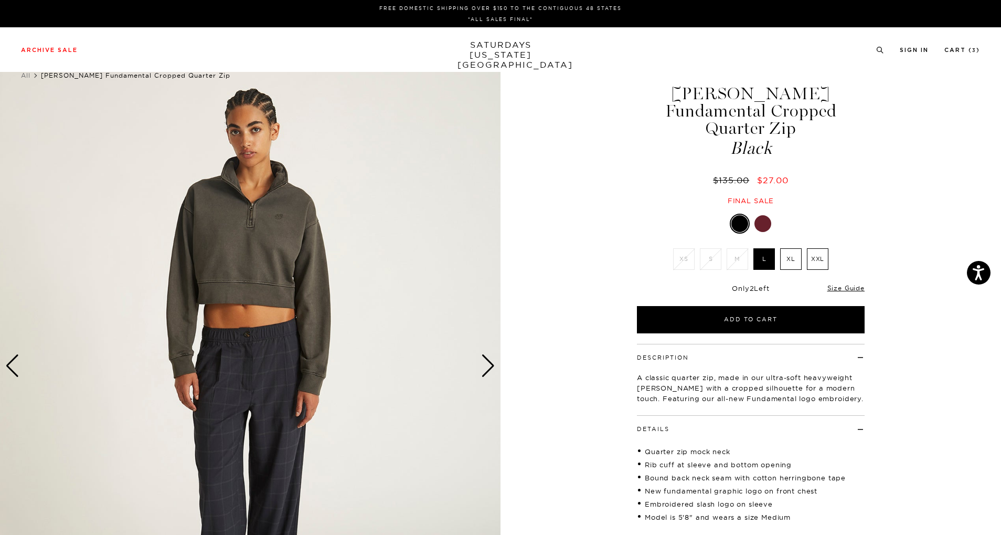
click at [487, 364] on div "Next slide" at bounding box center [488, 365] width 14 height 23
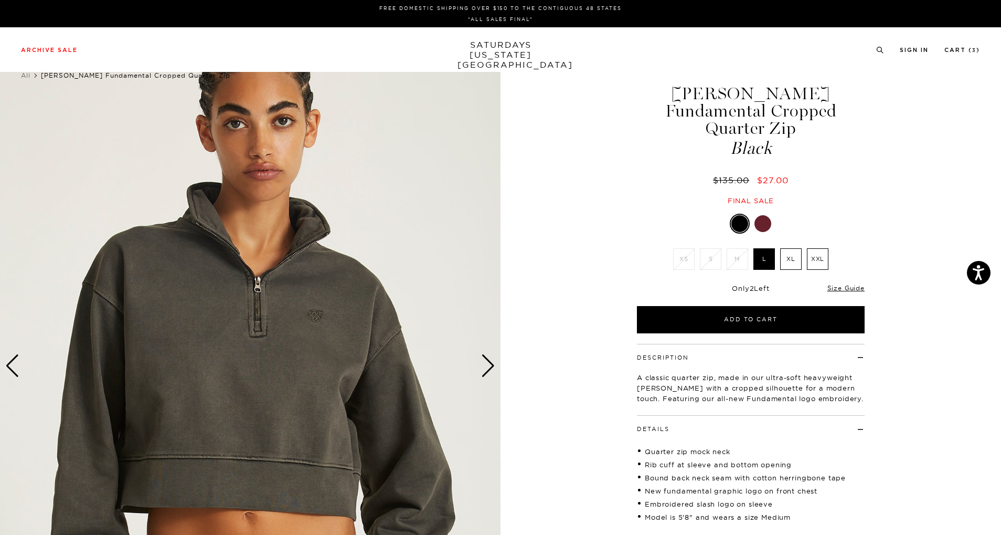
click at [487, 364] on div "Next slide" at bounding box center [488, 365] width 14 height 23
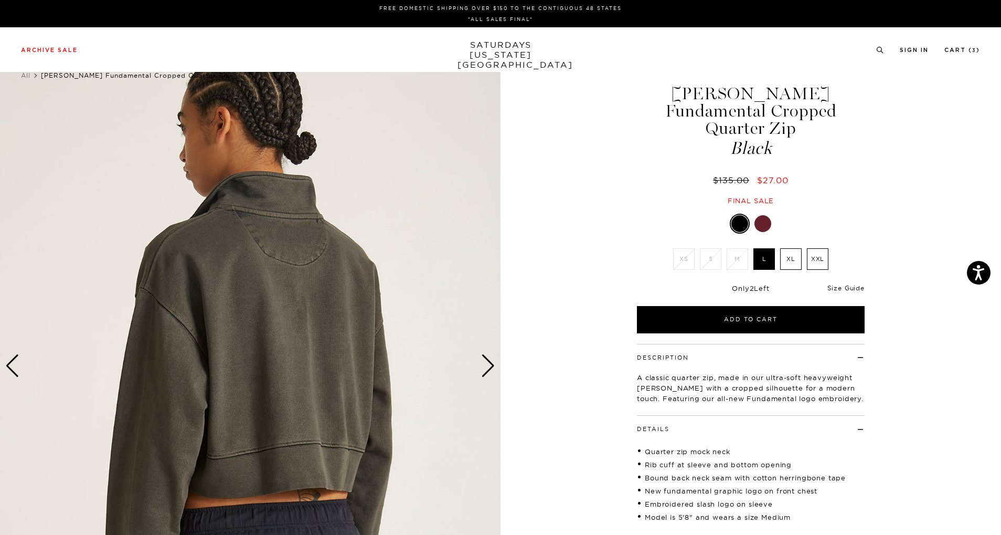
click at [851, 284] on link "Size Guide" at bounding box center [846, 288] width 37 height 8
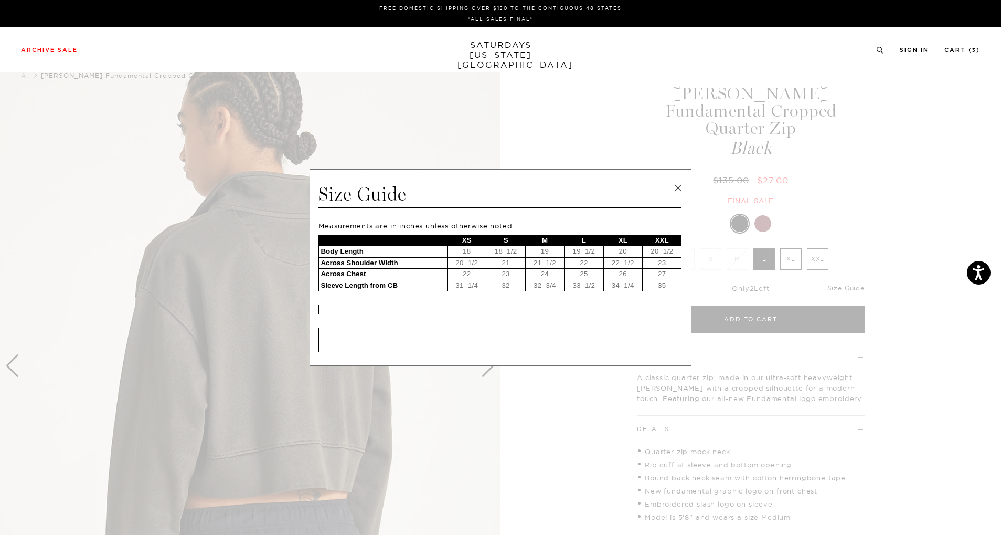
click at [681, 186] on link at bounding box center [678, 188] width 16 height 16
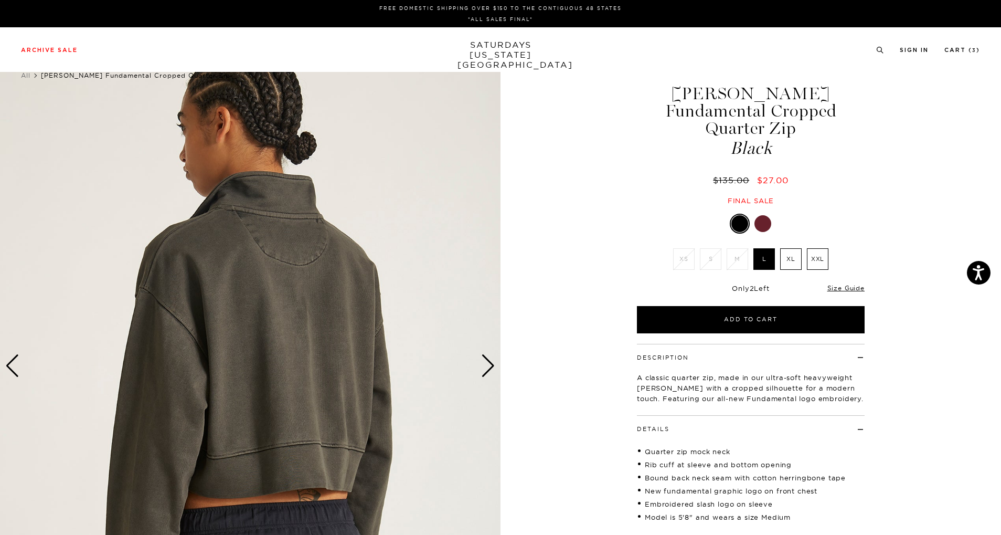
click at [492, 367] on div "Next slide" at bounding box center [488, 365] width 14 height 23
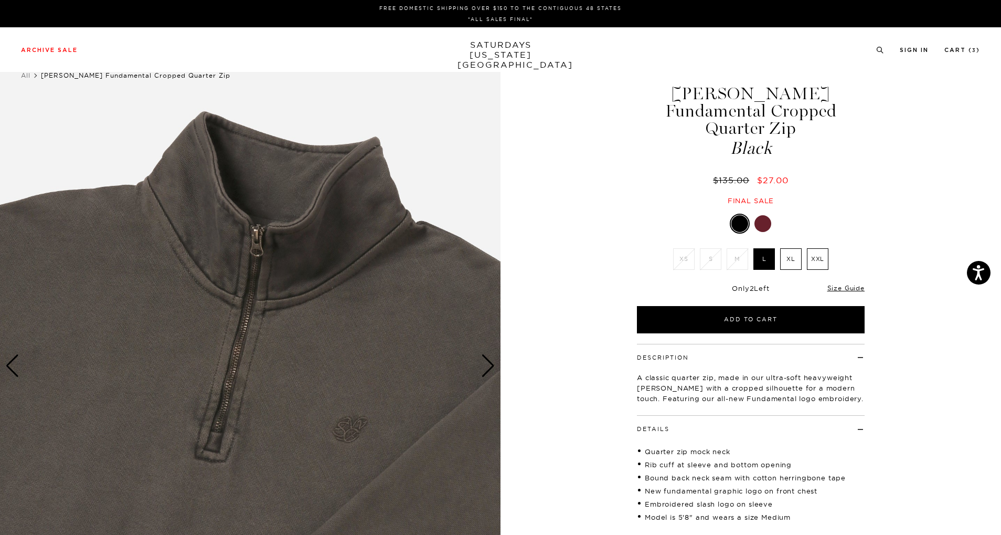
click at [492, 367] on div "Next slide" at bounding box center [488, 365] width 14 height 23
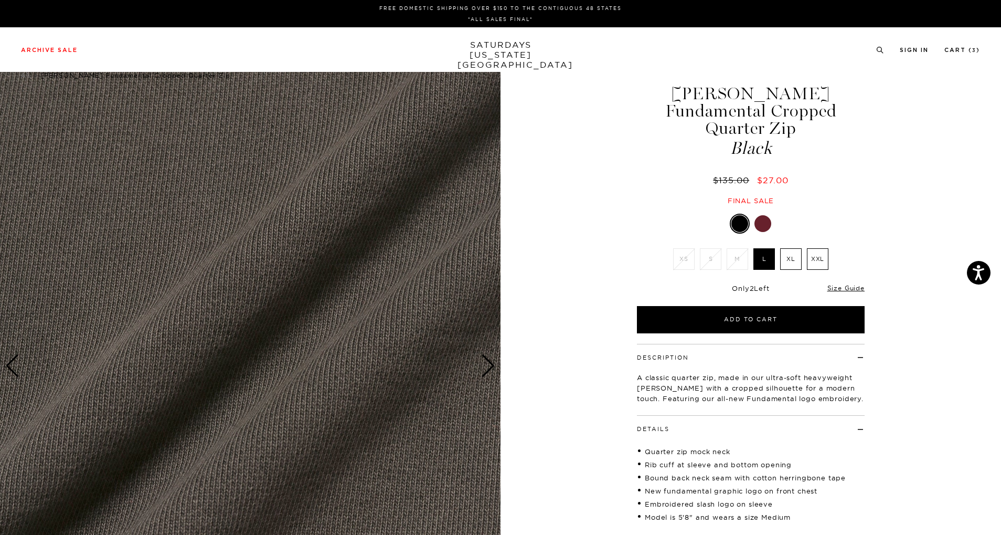
click at [487, 367] on div "Next slide" at bounding box center [488, 365] width 14 height 23
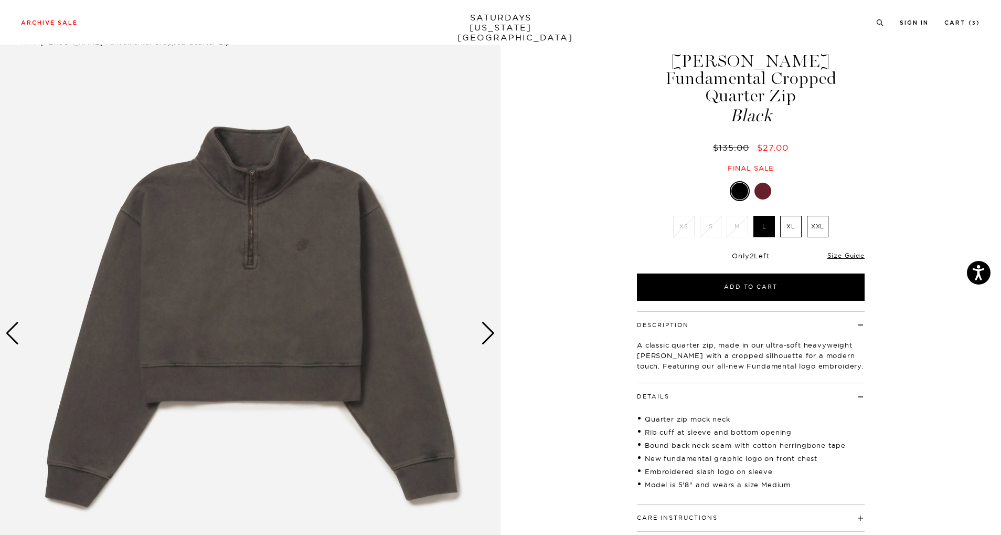
scroll to position [0, 4]
